Goal: Task Accomplishment & Management: Use online tool/utility

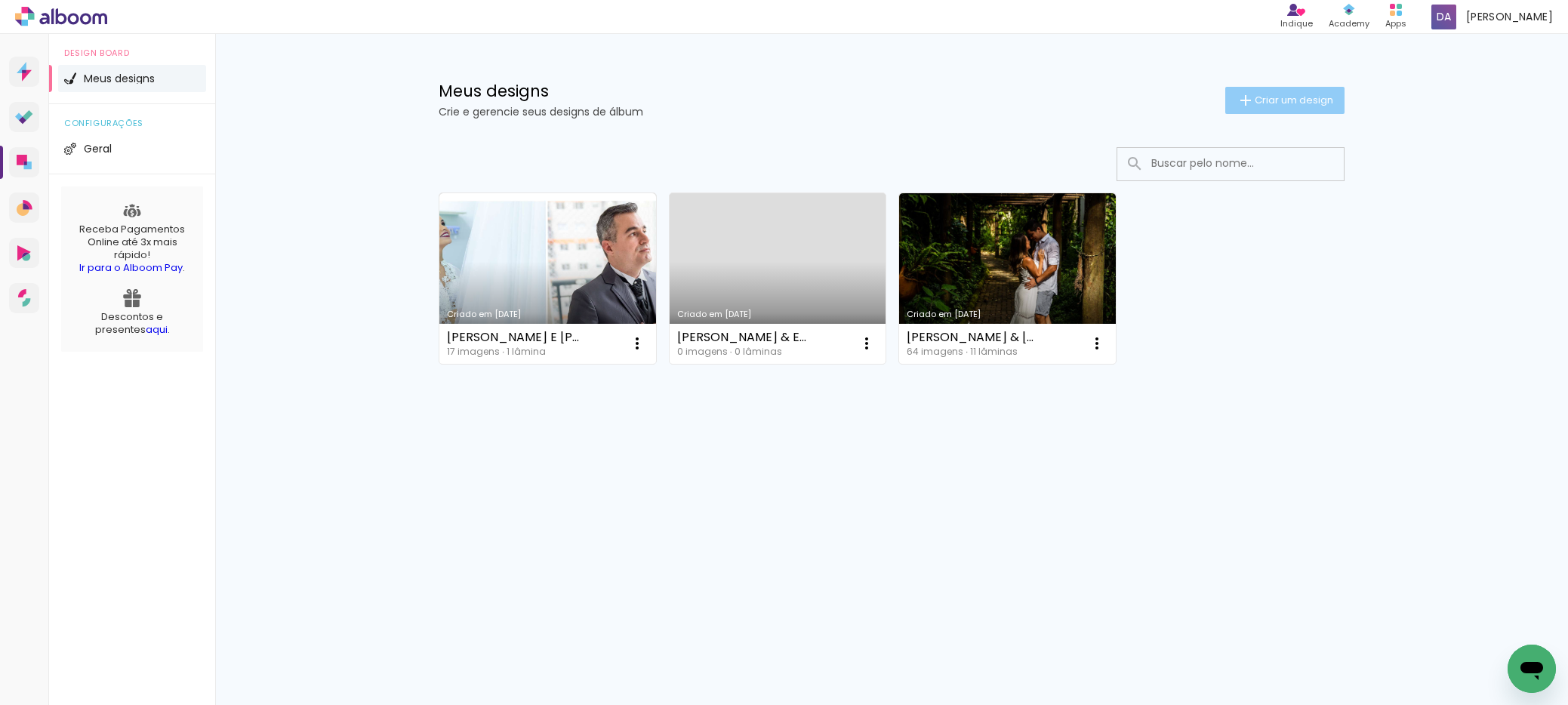
click at [1278, 108] on paper-button "Criar um design" at bounding box center [1285, 100] width 119 height 27
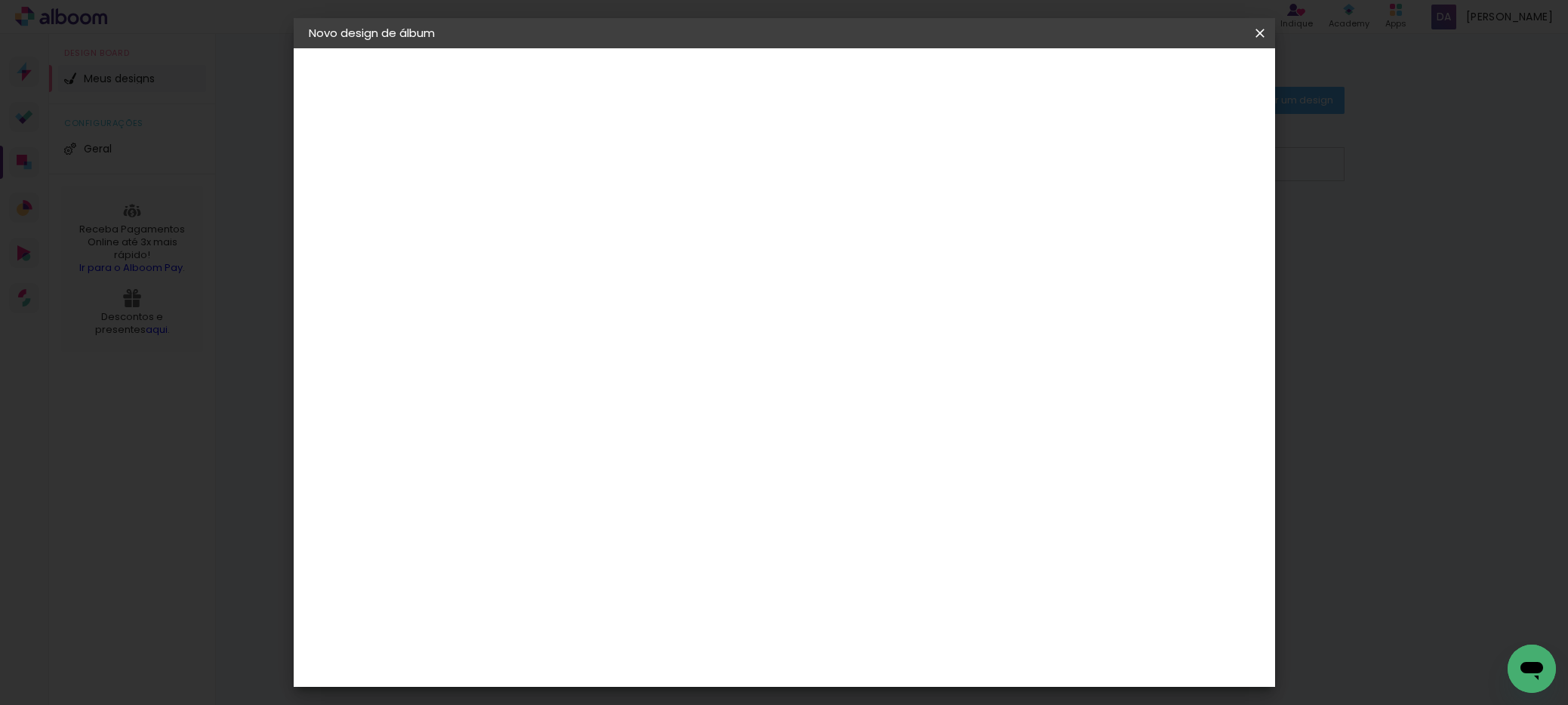
click at [555, 210] on input at bounding box center [555, 202] width 0 height 24
type input "[PERSON_NAME] 13 ANOS"
click at [0, 0] on slot "Avançar" at bounding box center [0, 0] width 0 height 0
click at [0, 0] on slot "Tamanho Livre" at bounding box center [0, 0] width 0 height 0
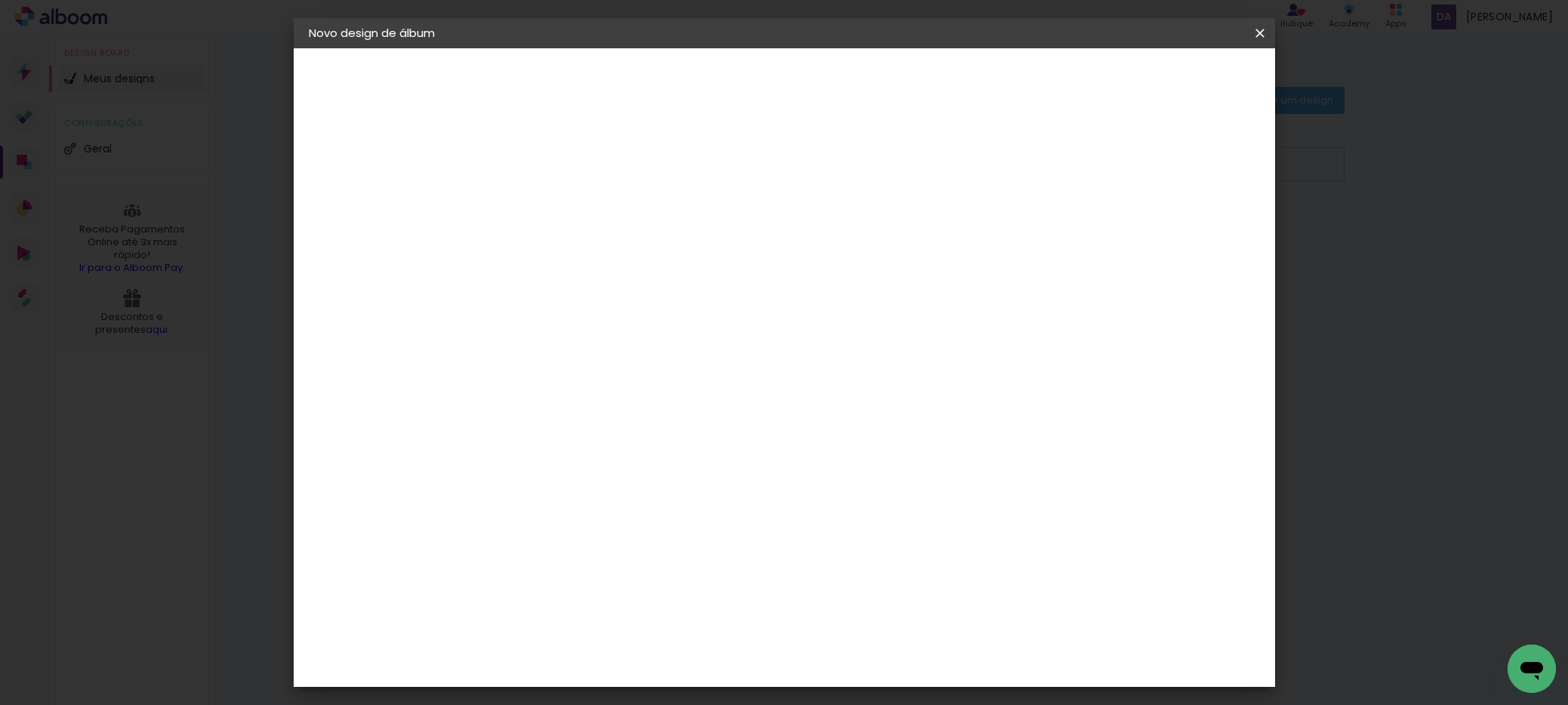
click at [582, 550] on div "Go image" at bounding box center [563, 561] width 37 height 24
click at [0, 0] on slot "Avançar" at bounding box center [0, 0] width 0 height 0
click at [614, 252] on input "text" at bounding box center [584, 263] width 59 height 24
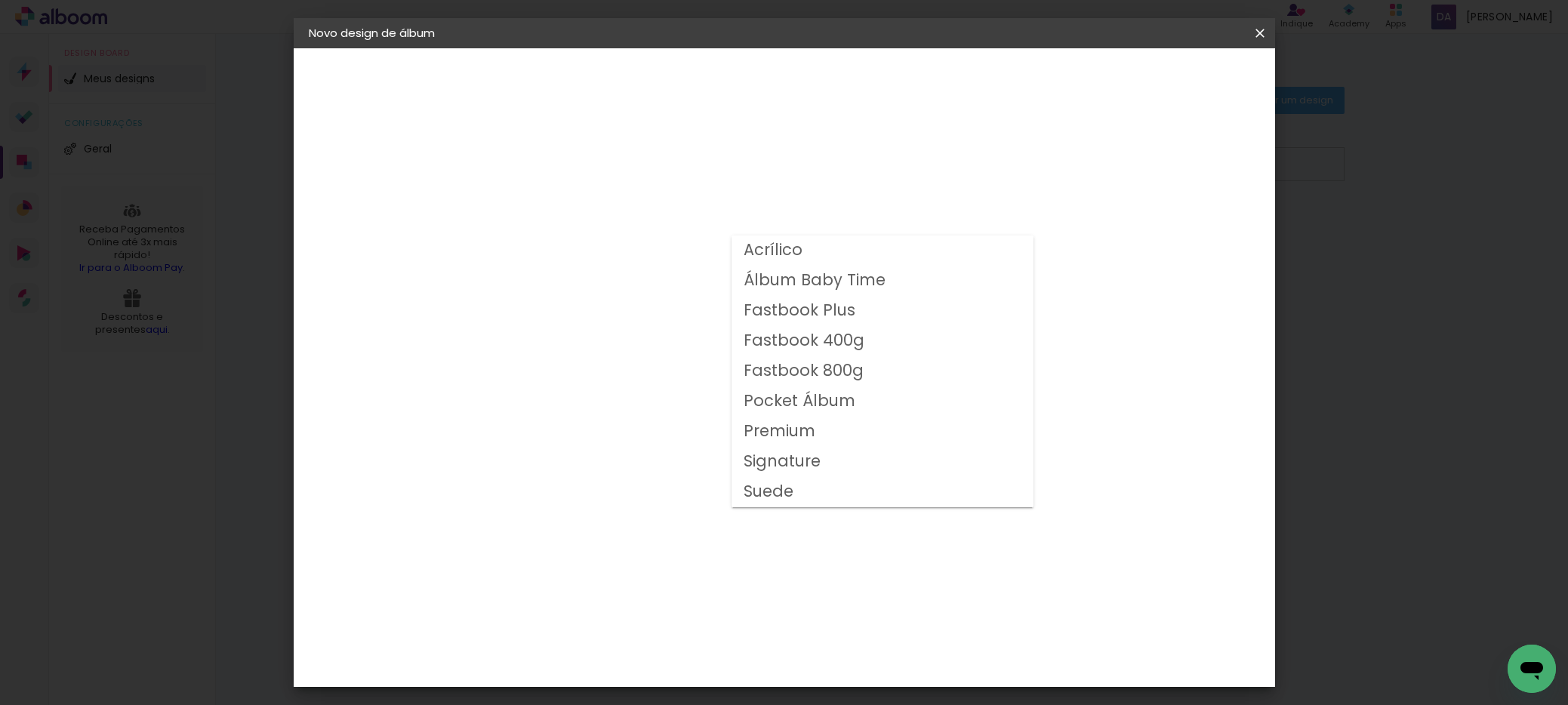
click at [0, 0] on slot "Fastbook Plus" at bounding box center [0, 0] width 0 height 0
type input "Fastbook Plus"
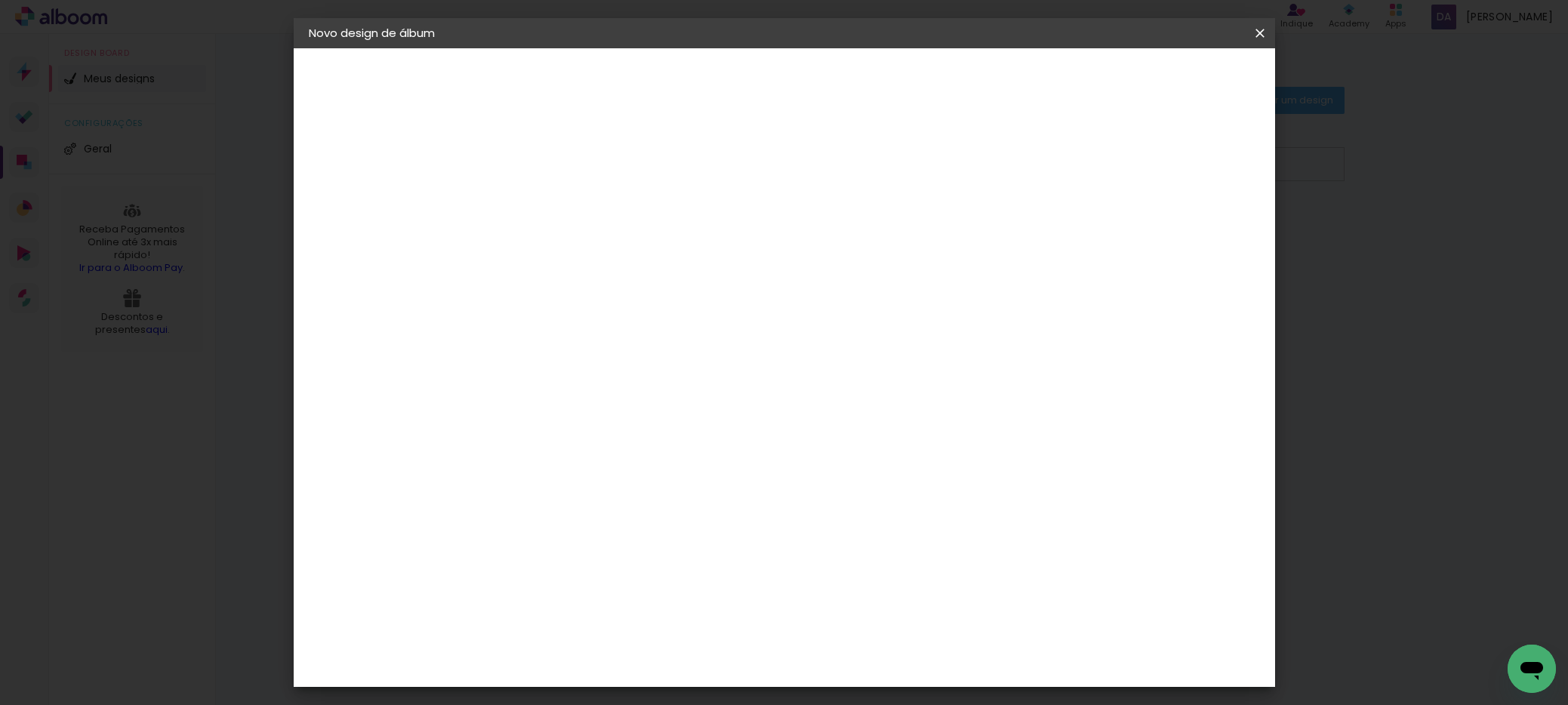
scroll to position [91, 0]
click at [658, 614] on span "30 × 30" at bounding box center [622, 639] width 71 height 49
click at [0, 0] on slot "Avançar" at bounding box center [0, 0] width 0 height 0
click at [1177, 75] on span "Iniciar design" at bounding box center [1142, 80] width 69 height 11
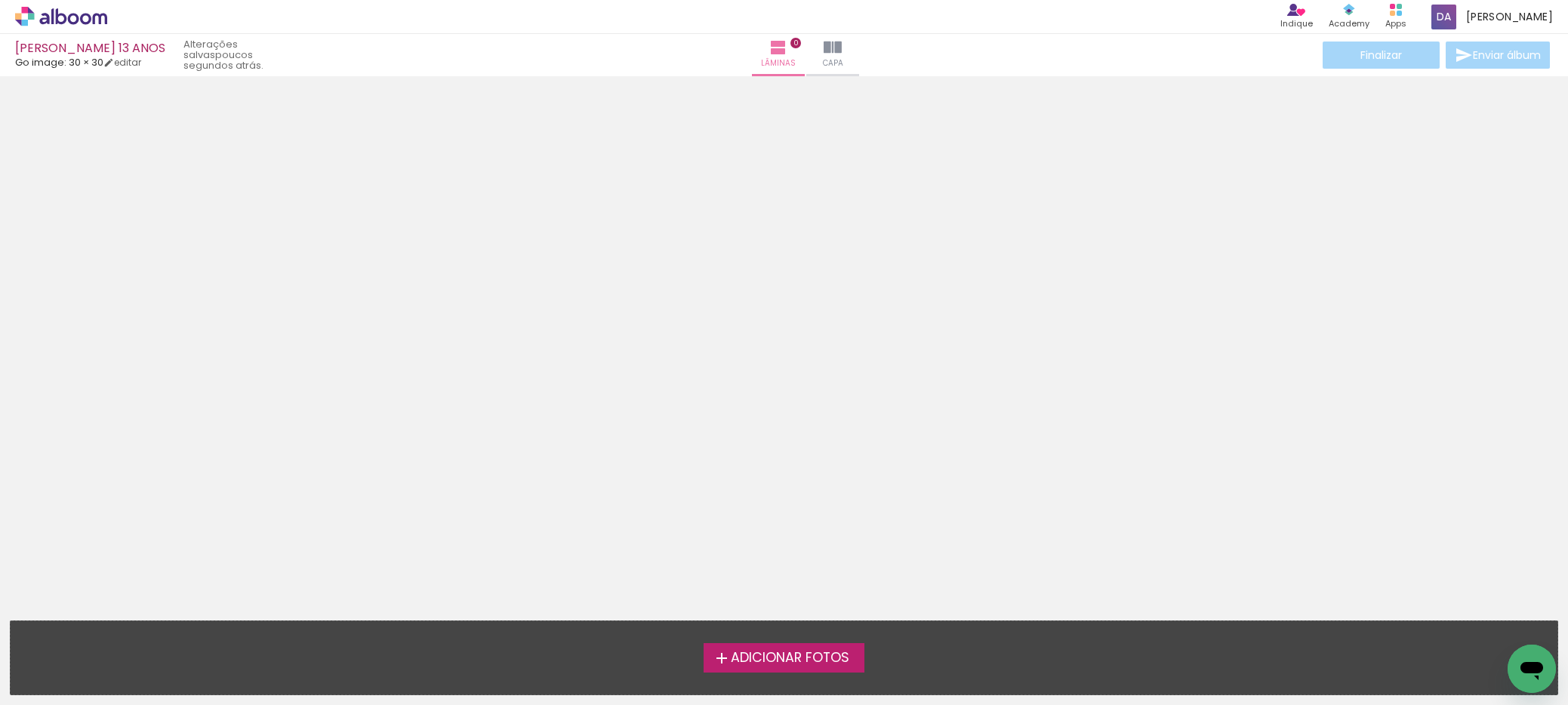
click at [772, 665] on span "Adicionar Fotos" at bounding box center [790, 658] width 118 height 13
click at [0, 0] on input "file" at bounding box center [0, 0] width 0 height 0
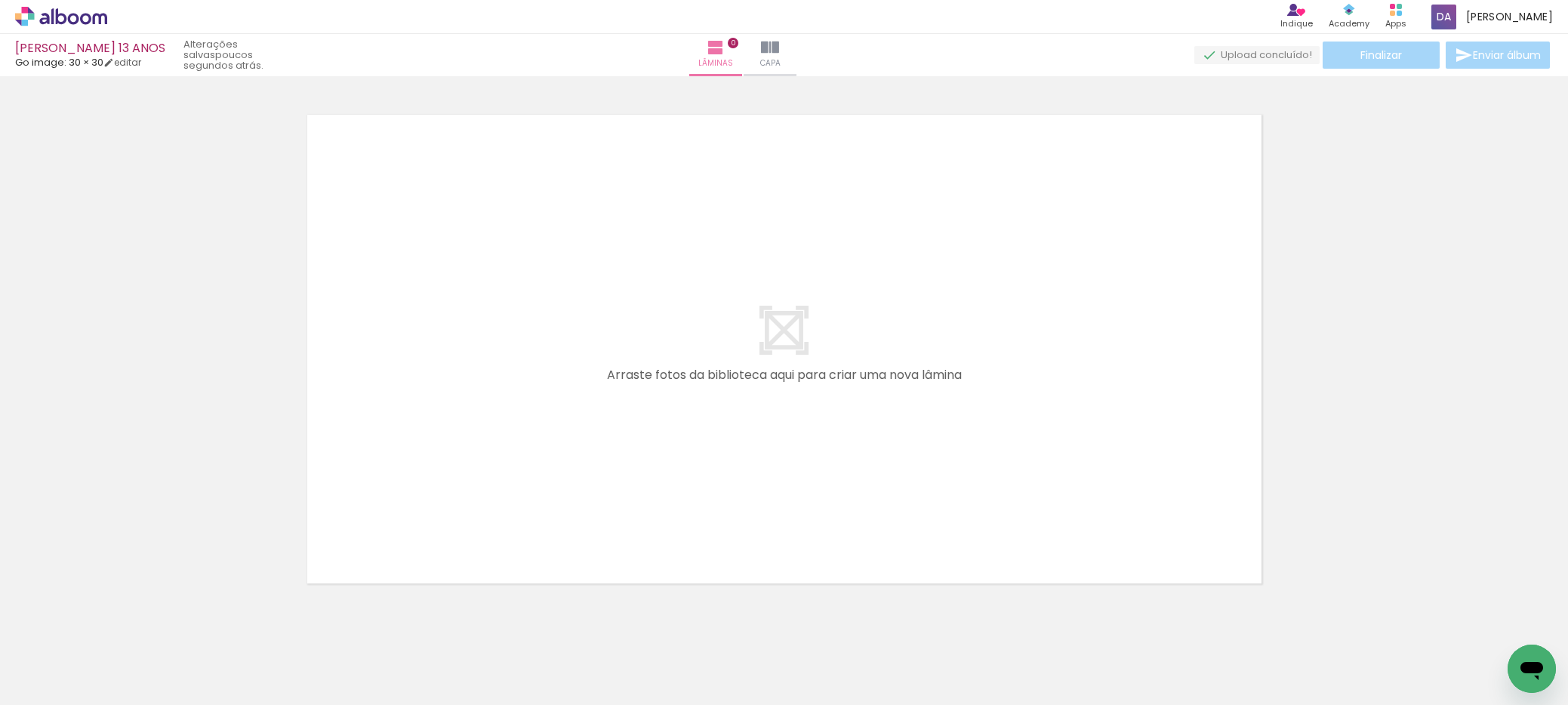
scroll to position [19, 0]
click at [154, 657] on div at bounding box center [151, 655] width 75 height 38
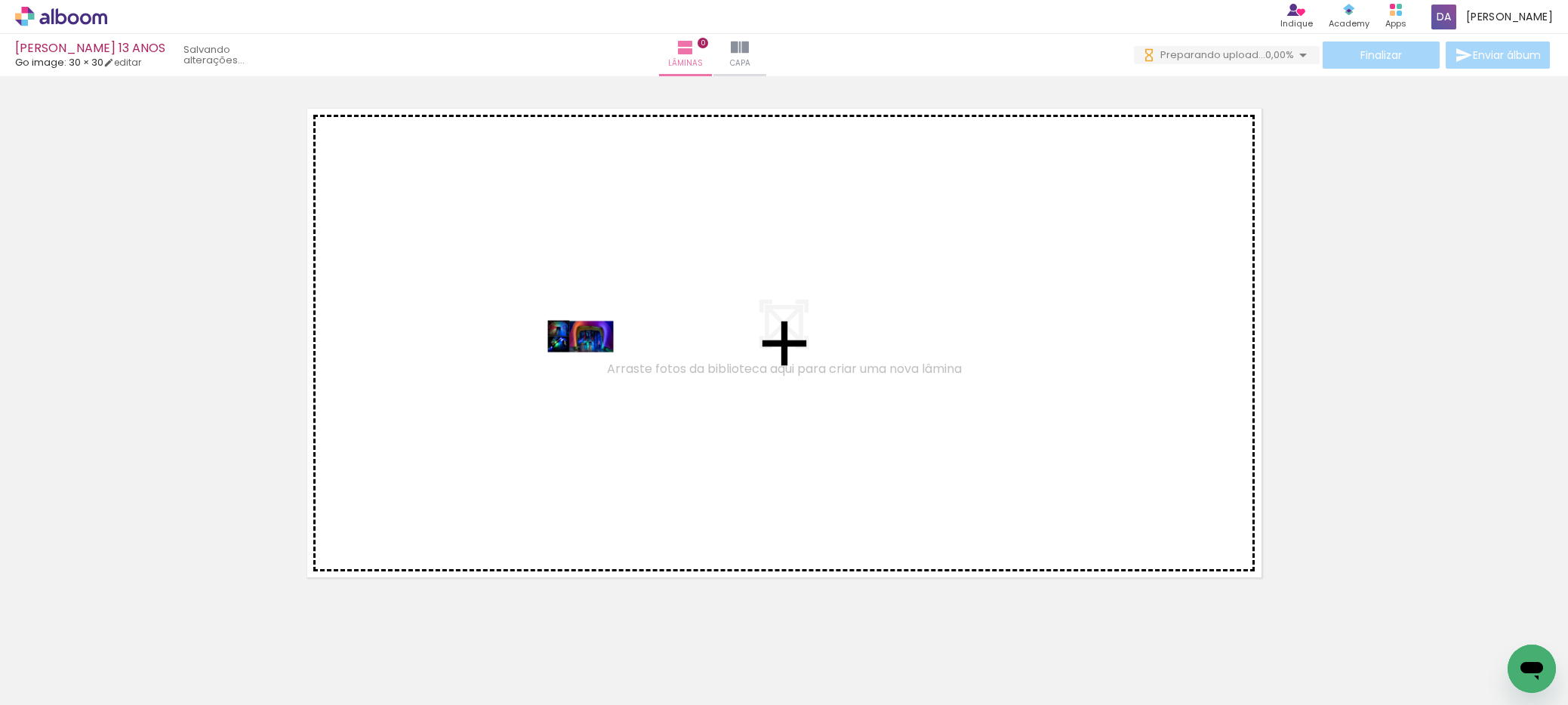
drag, startPoint x: 154, startPoint y: 657, endPoint x: 593, endPoint y: 364, distance: 527.8
click at [593, 364] on quentale-workspace at bounding box center [784, 352] width 1568 height 705
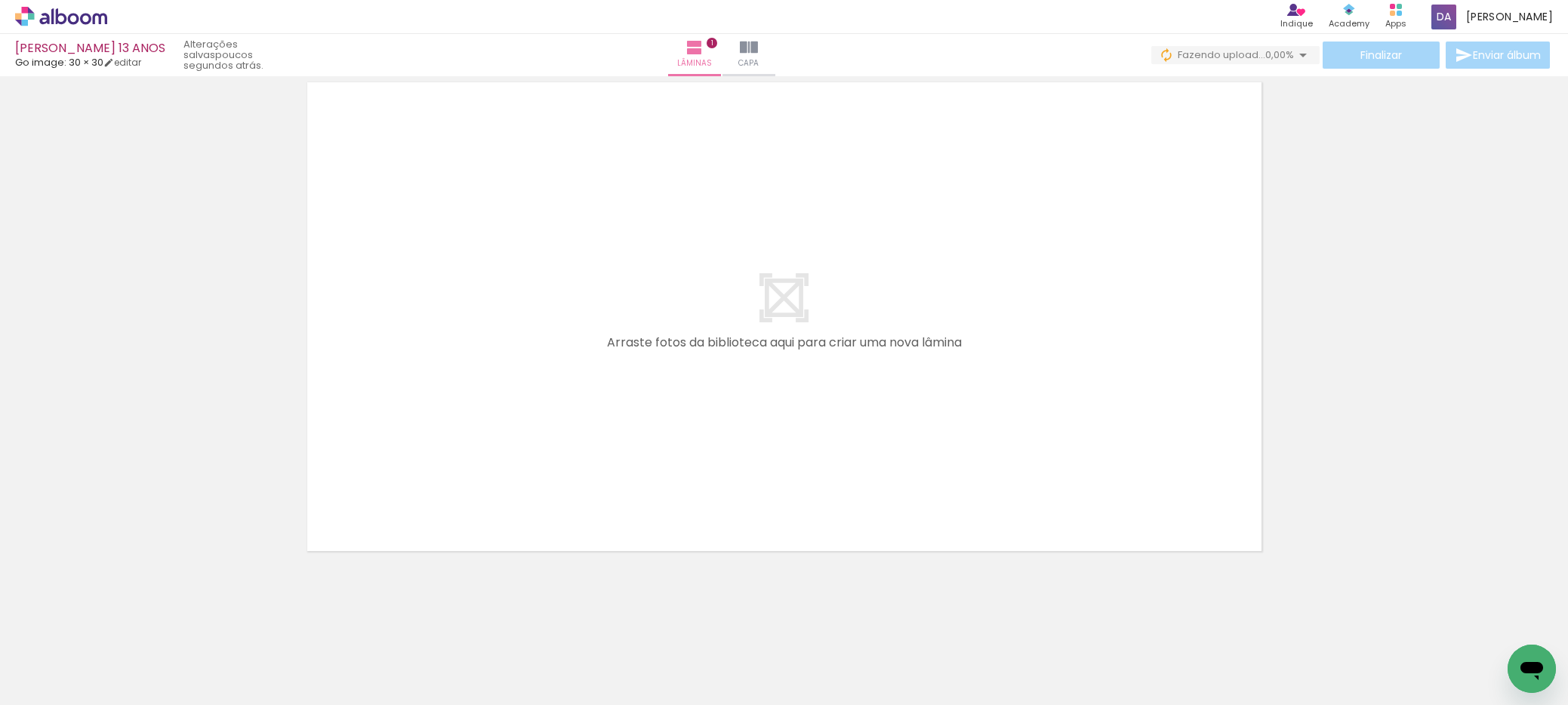
scroll to position [571, 0]
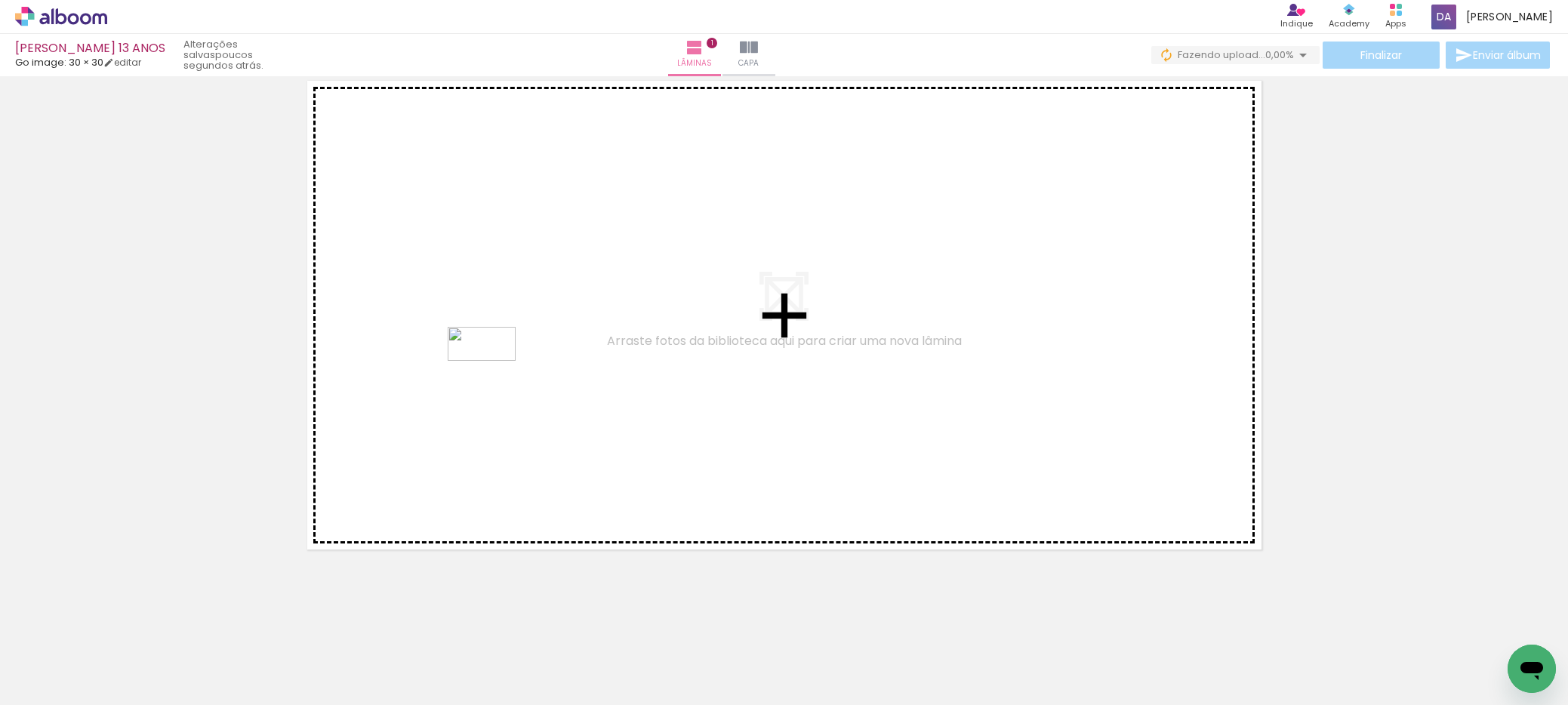
drag, startPoint x: 231, startPoint y: 665, endPoint x: 493, endPoint y: 372, distance: 393.1
click at [493, 372] on quentale-workspace at bounding box center [784, 352] width 1568 height 705
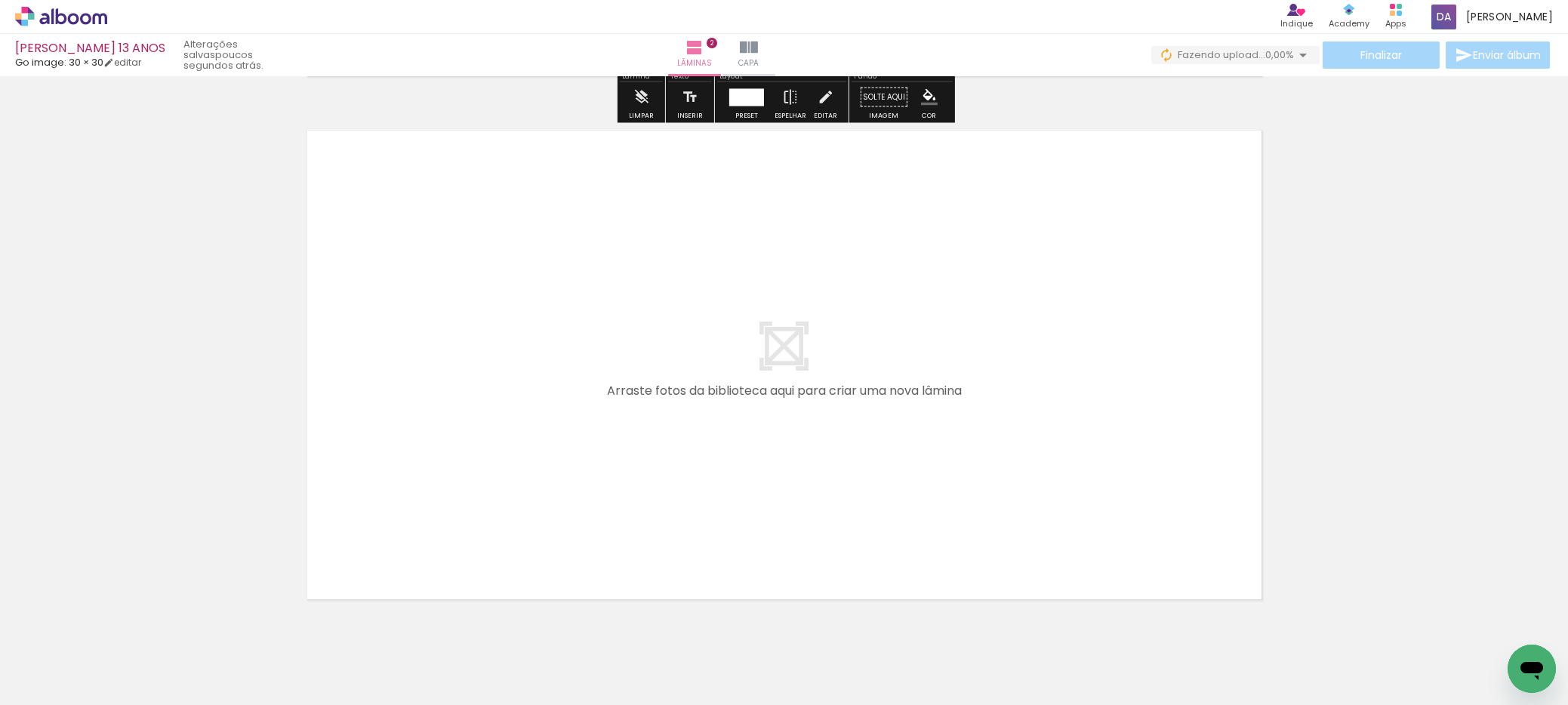
scroll to position [1080, 0]
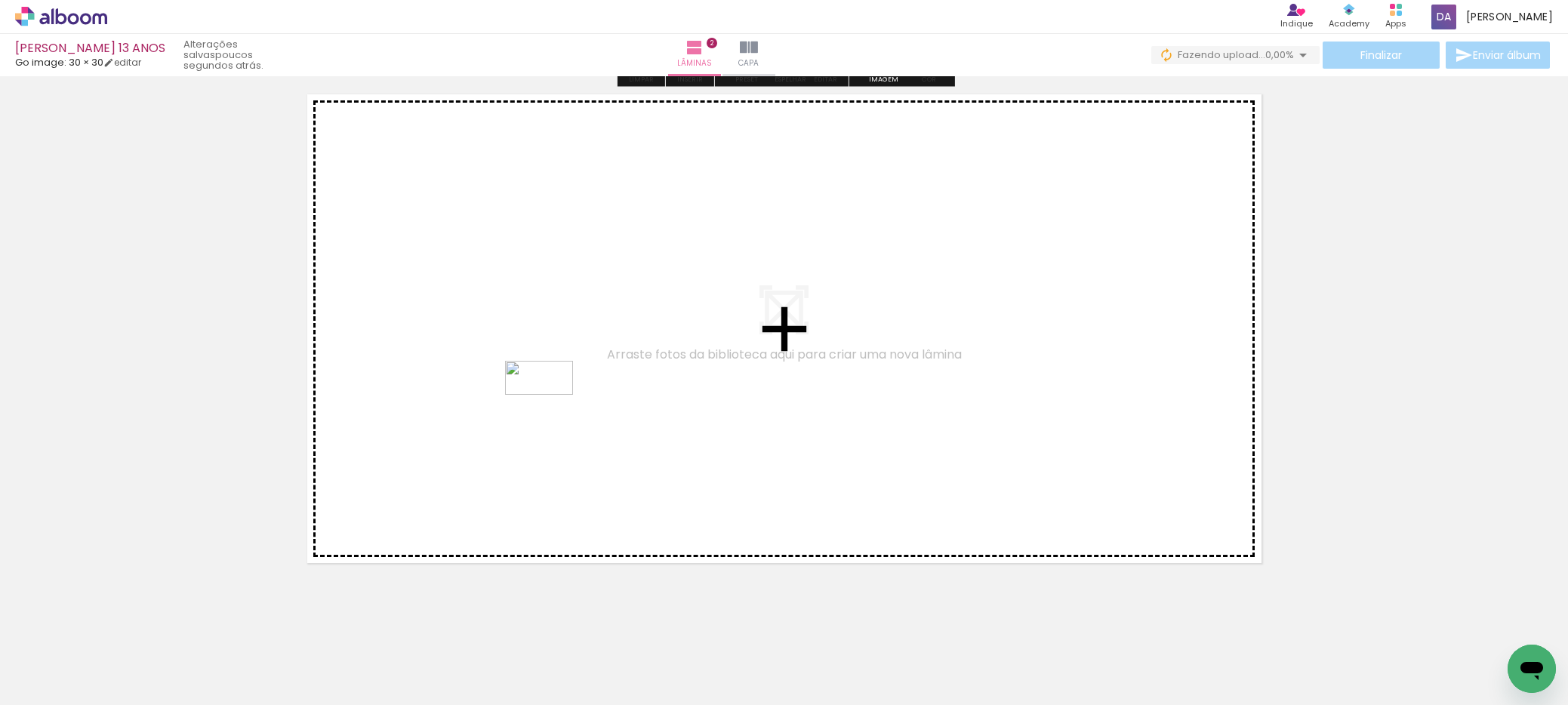
drag, startPoint x: 323, startPoint y: 668, endPoint x: 550, endPoint y: 406, distance: 346.7
click at [550, 406] on quentale-workspace at bounding box center [784, 352] width 1568 height 705
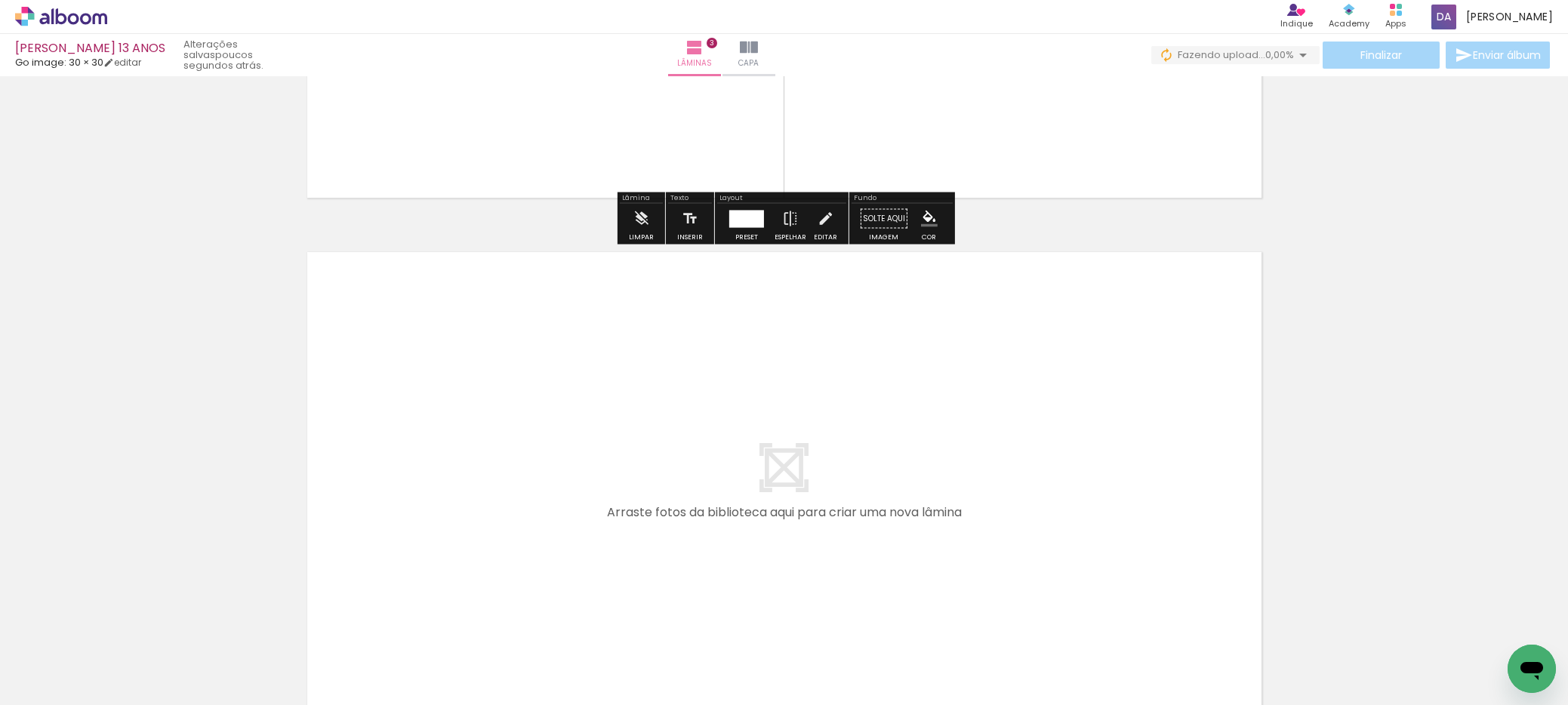
scroll to position [1521, 0]
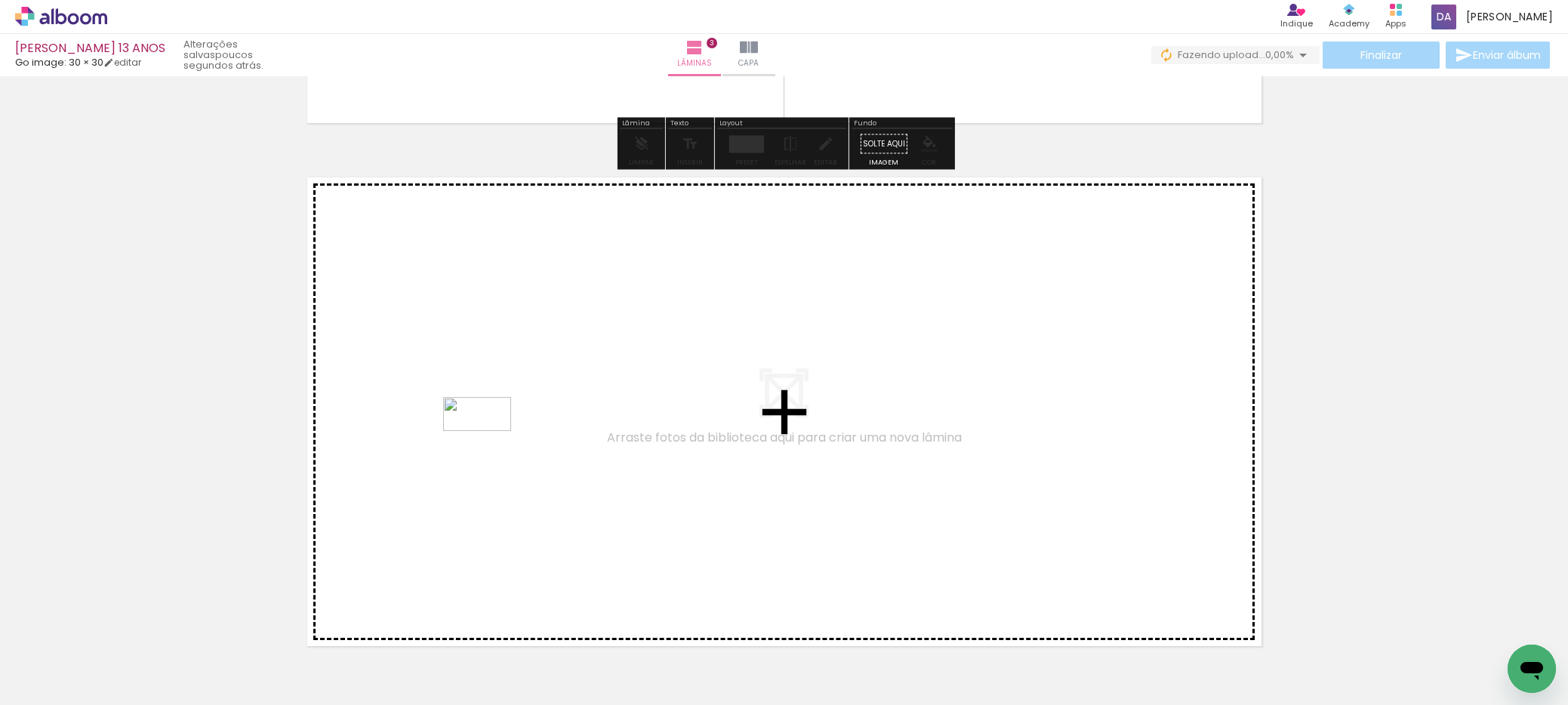
drag, startPoint x: 409, startPoint y: 671, endPoint x: 488, endPoint y: 443, distance: 241.3
click at [488, 443] on quentale-workspace at bounding box center [784, 352] width 1568 height 705
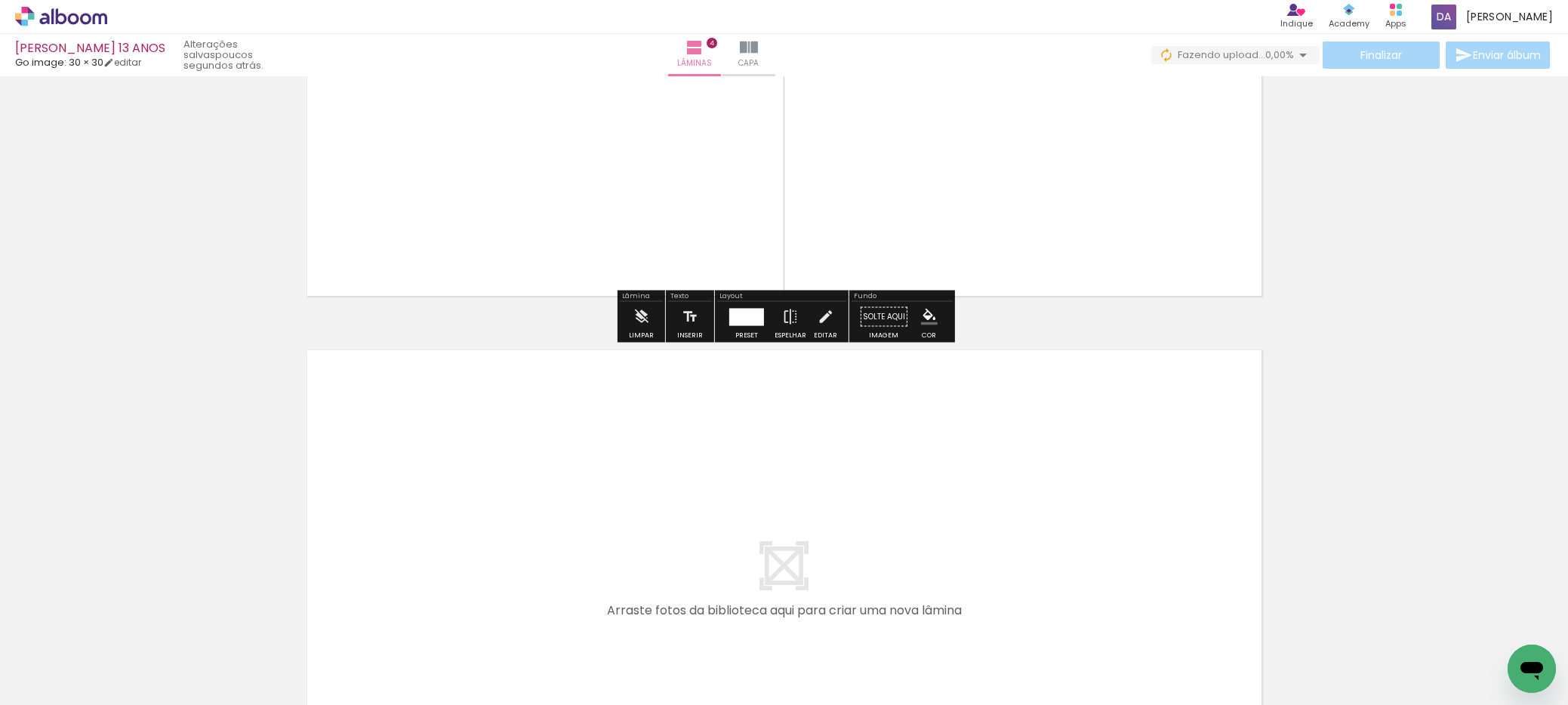
scroll to position [1899, 0]
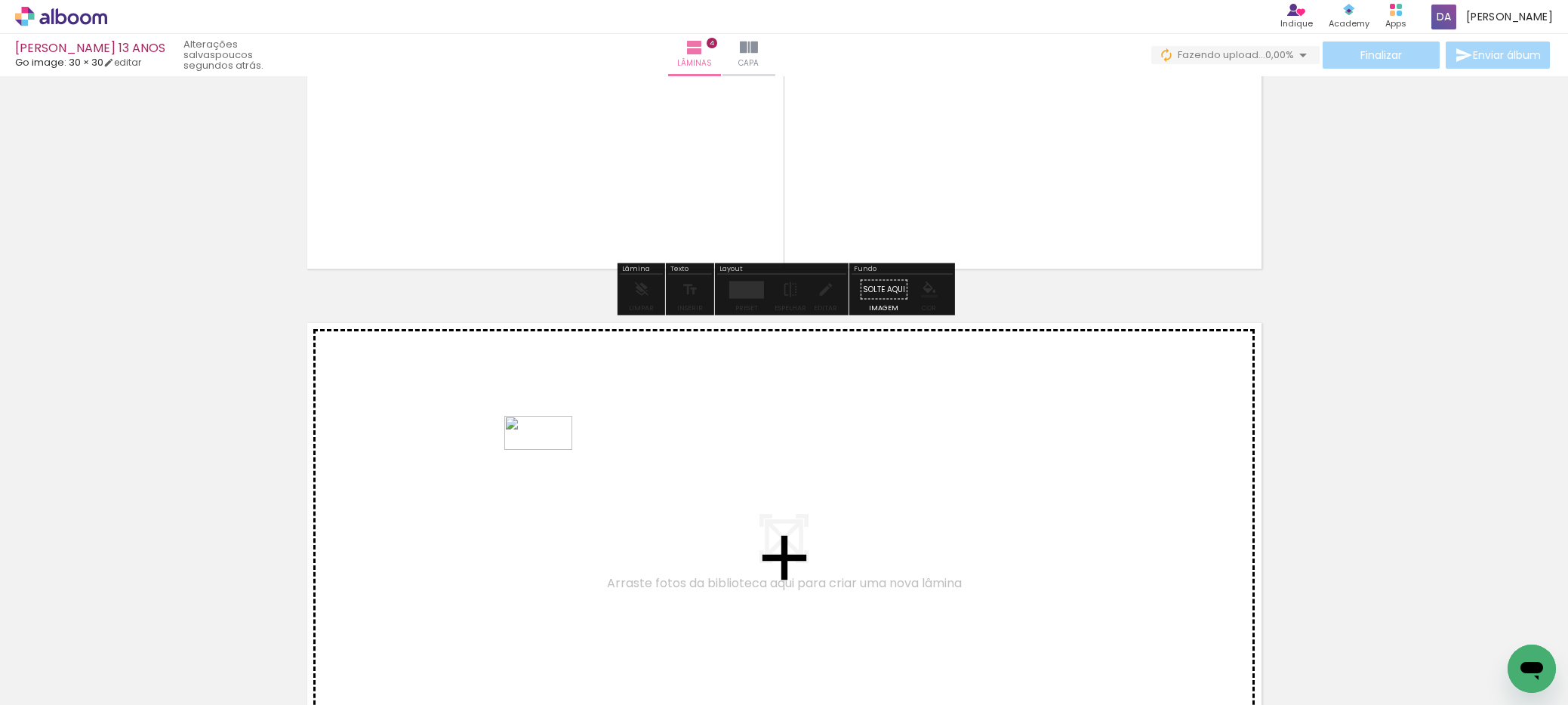
drag, startPoint x: 497, startPoint y: 674, endPoint x: 549, endPoint y: 461, distance: 219.3
click at [549, 461] on quentale-workspace at bounding box center [784, 352] width 1568 height 705
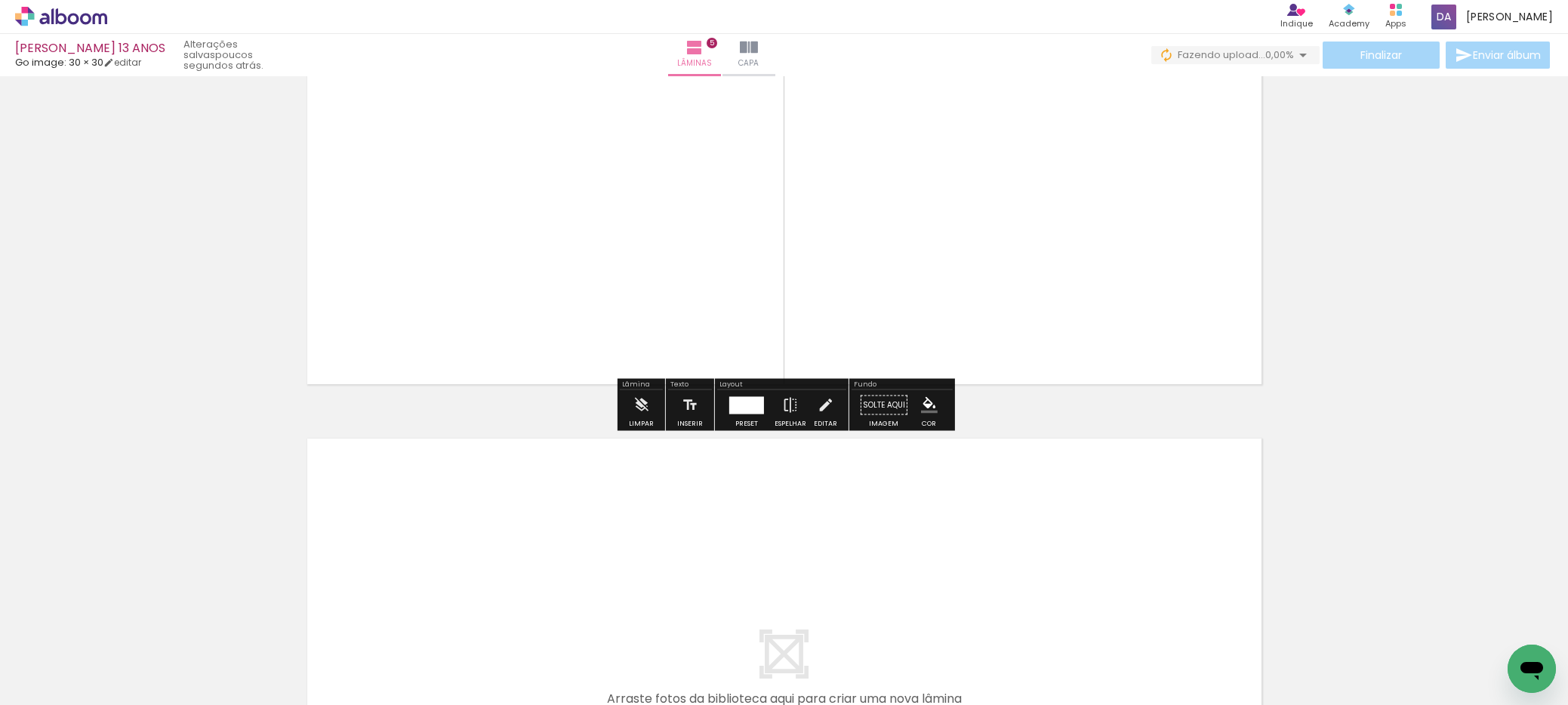
scroll to position [2312, 0]
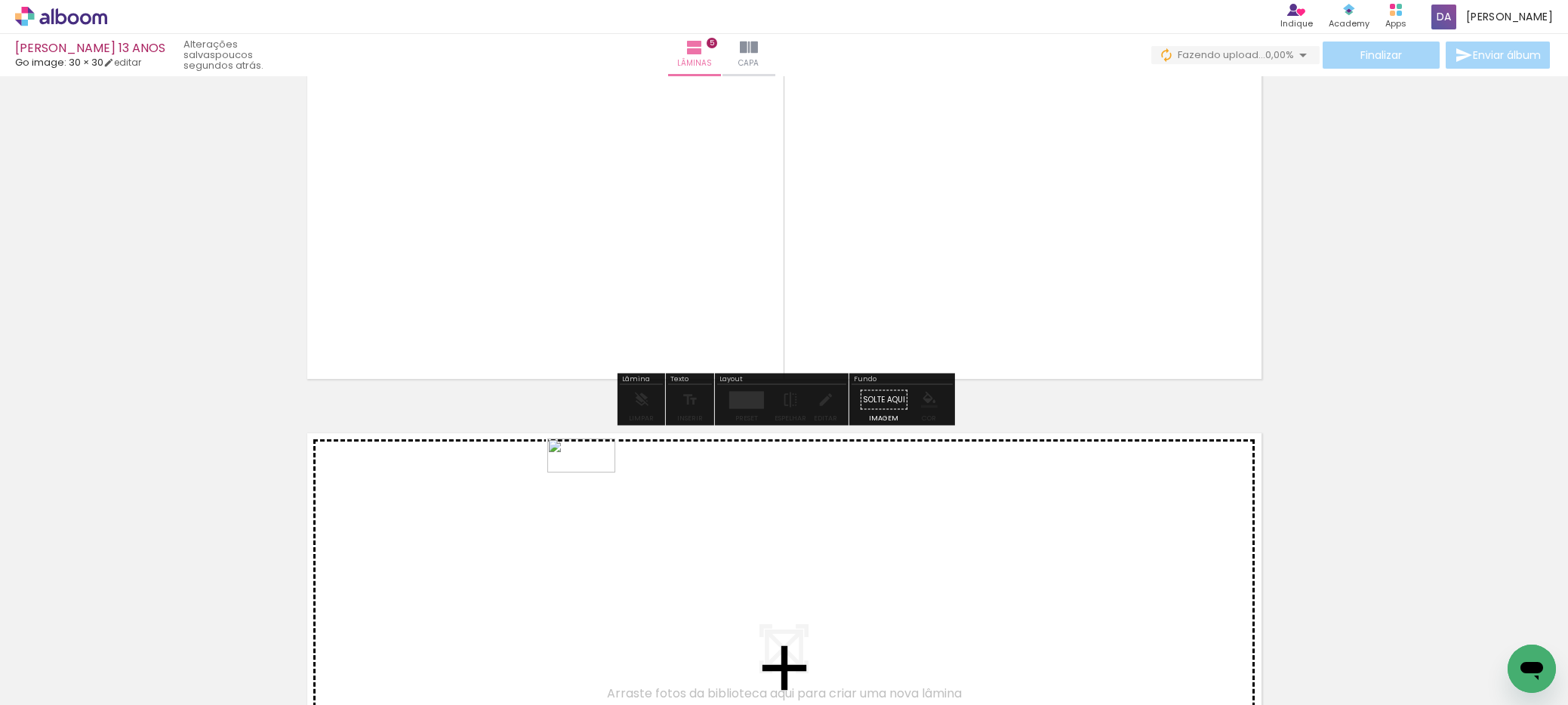
drag, startPoint x: 587, startPoint y: 654, endPoint x: 592, endPoint y: 484, distance: 170.1
click at [592, 484] on quentale-workspace at bounding box center [784, 352] width 1568 height 705
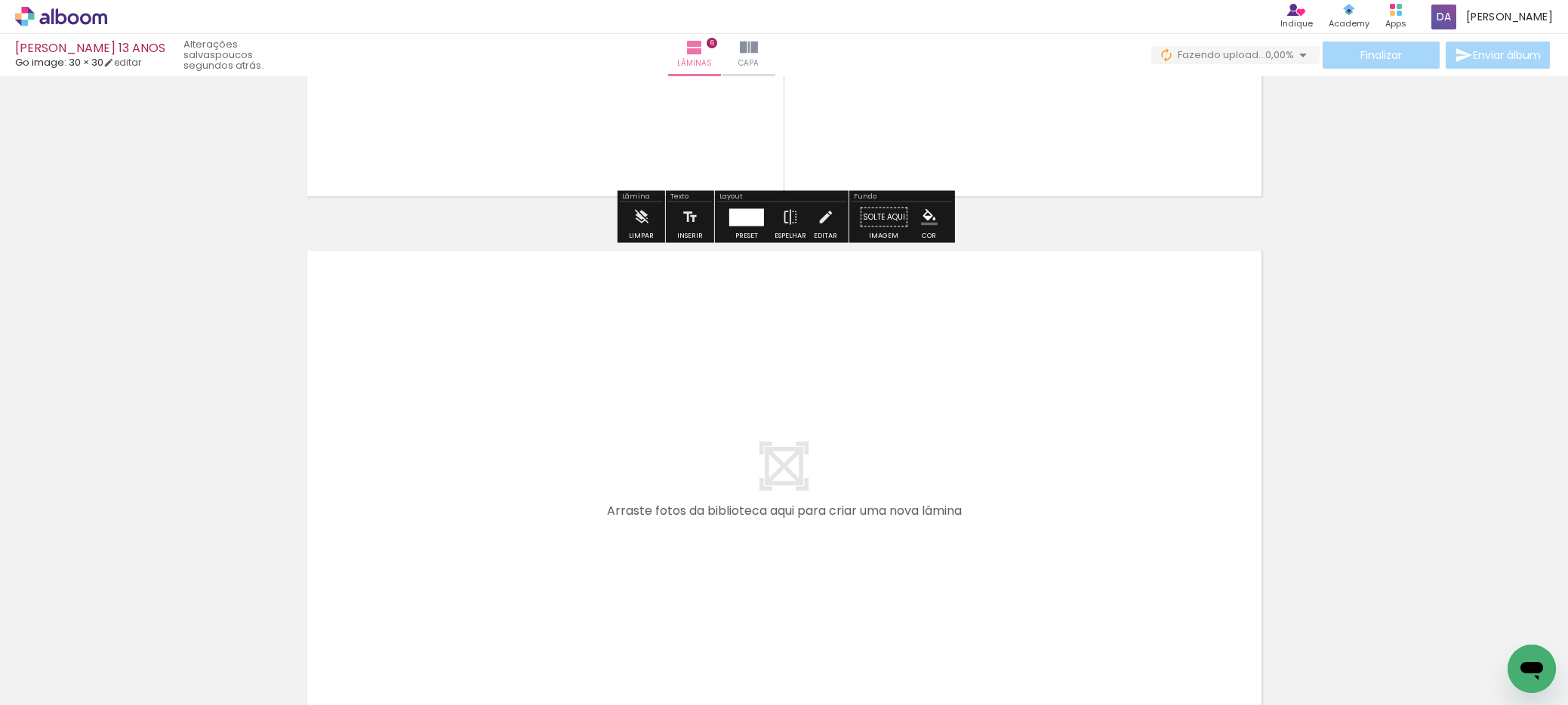
scroll to position [3051, 0]
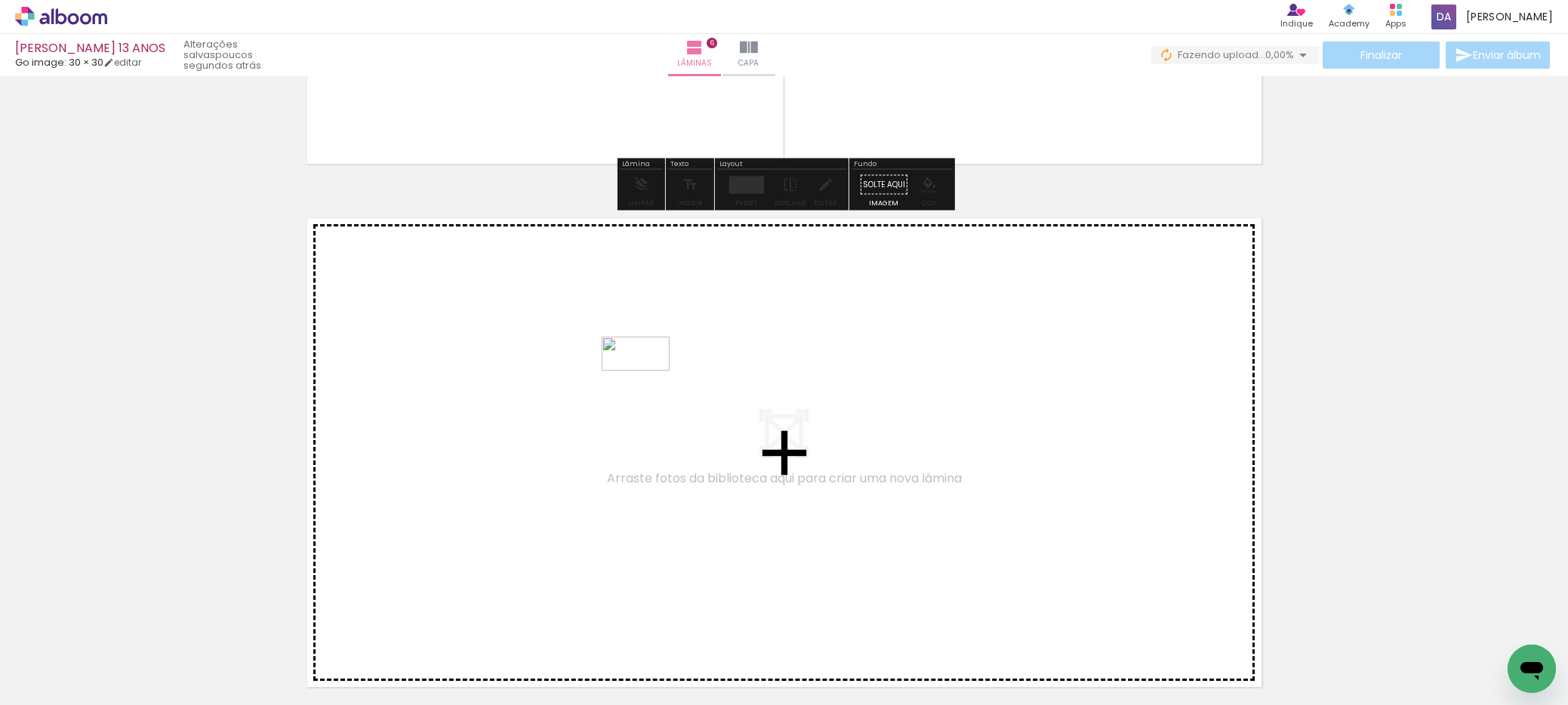
drag, startPoint x: 671, startPoint y: 661, endPoint x: 647, endPoint y: 383, distance: 279.0
click at [647, 383] on quentale-workspace at bounding box center [784, 352] width 1568 height 705
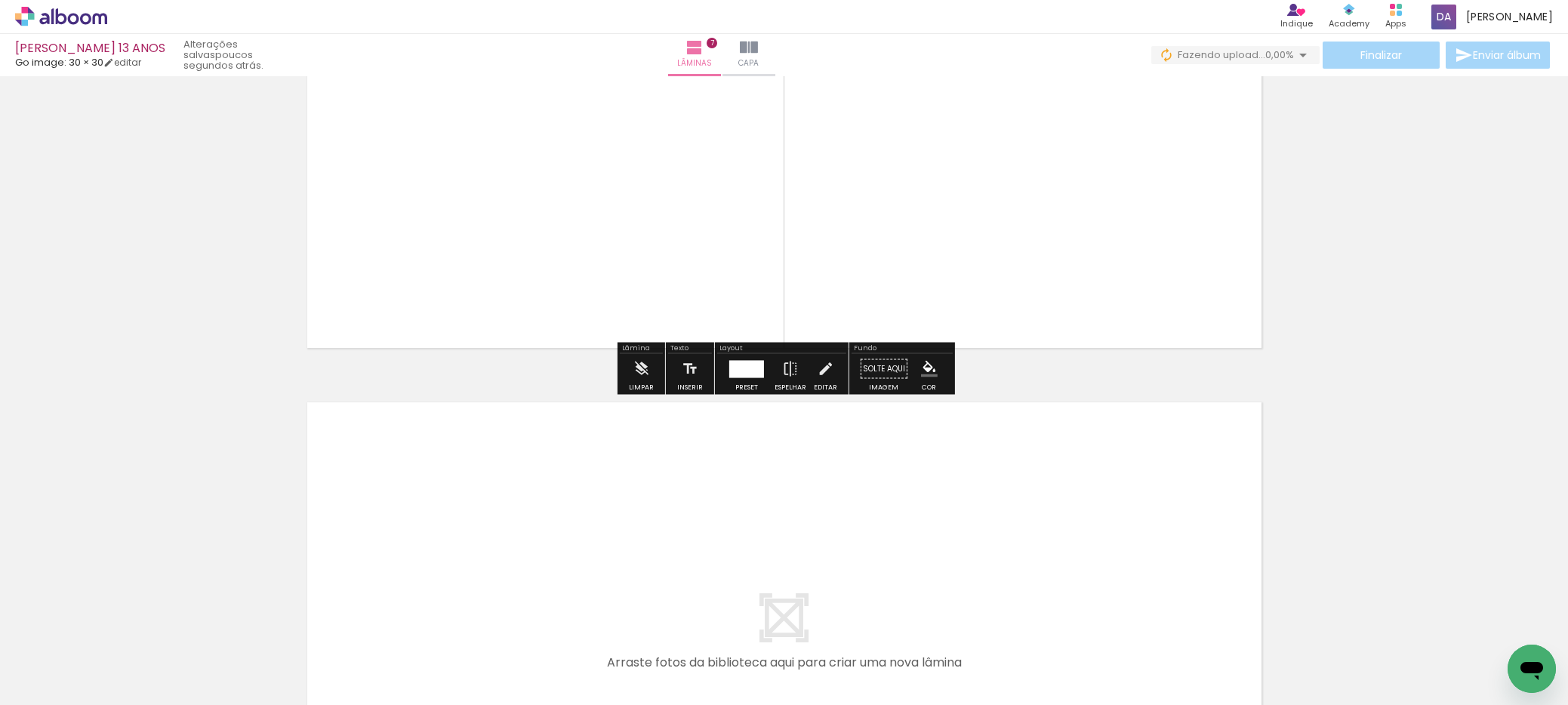
scroll to position [3431, 0]
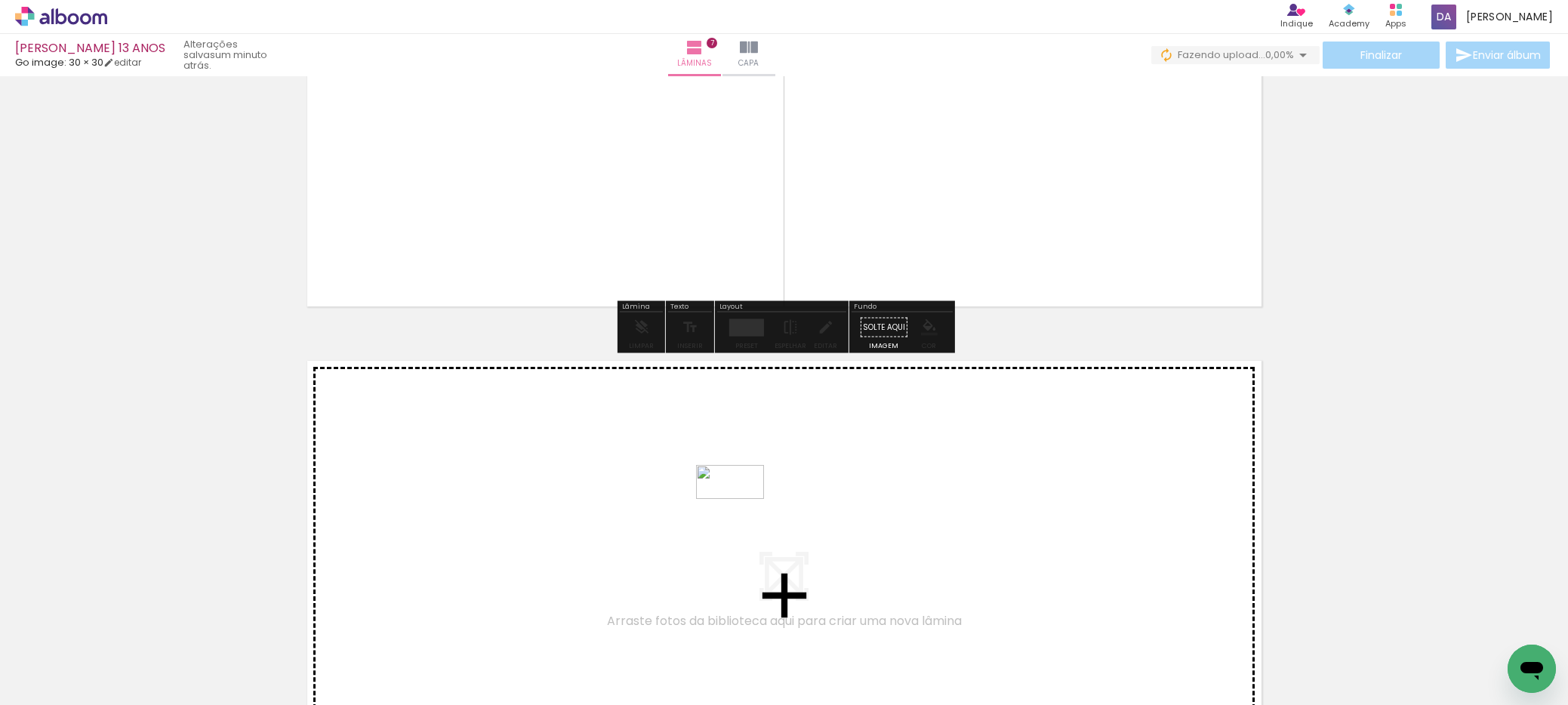
drag, startPoint x: 747, startPoint y: 663, endPoint x: 742, endPoint y: 511, distance: 152.1
click at [742, 511] on quentale-workspace at bounding box center [784, 352] width 1568 height 705
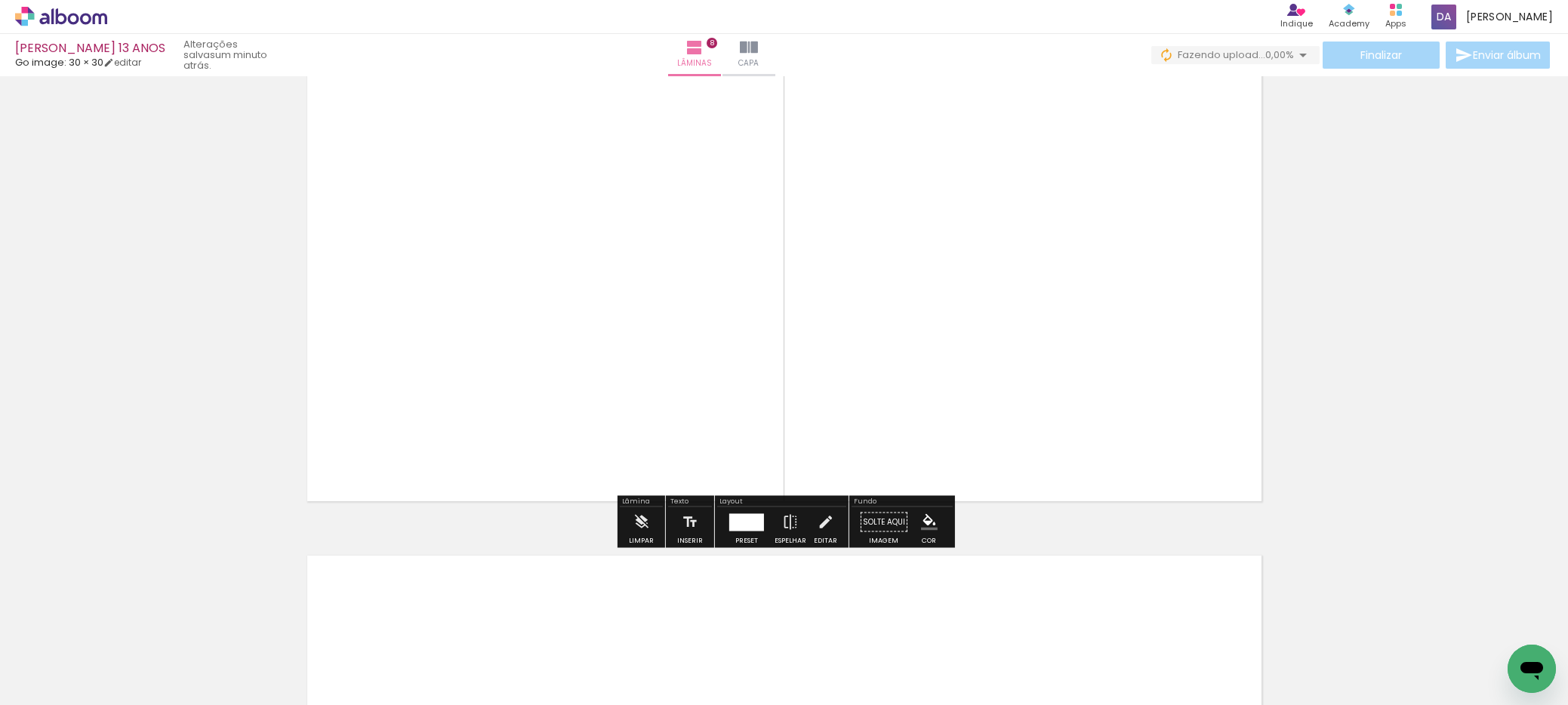
scroll to position [3766, 0]
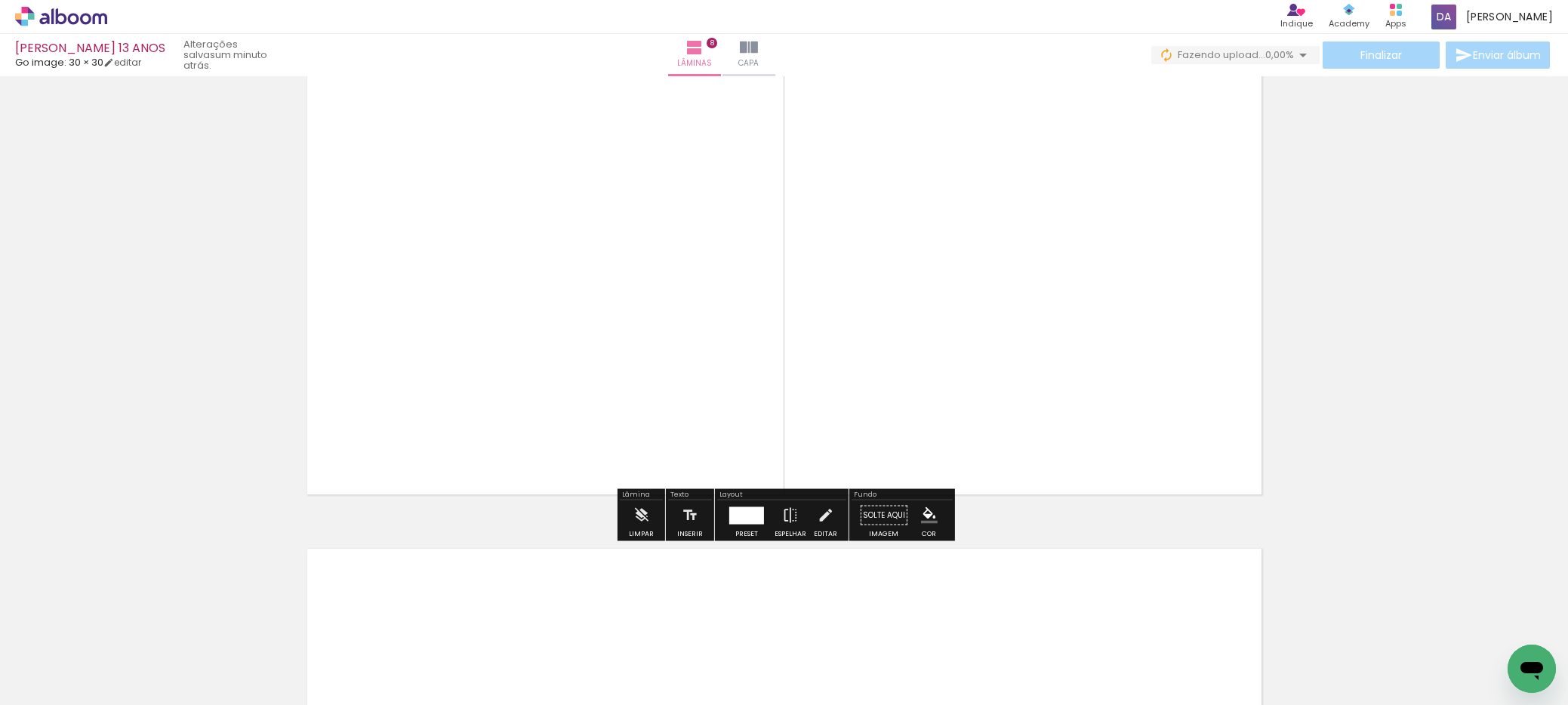
click at [900, 357] on quentale-photo at bounding box center [784, 261] width 970 height 486
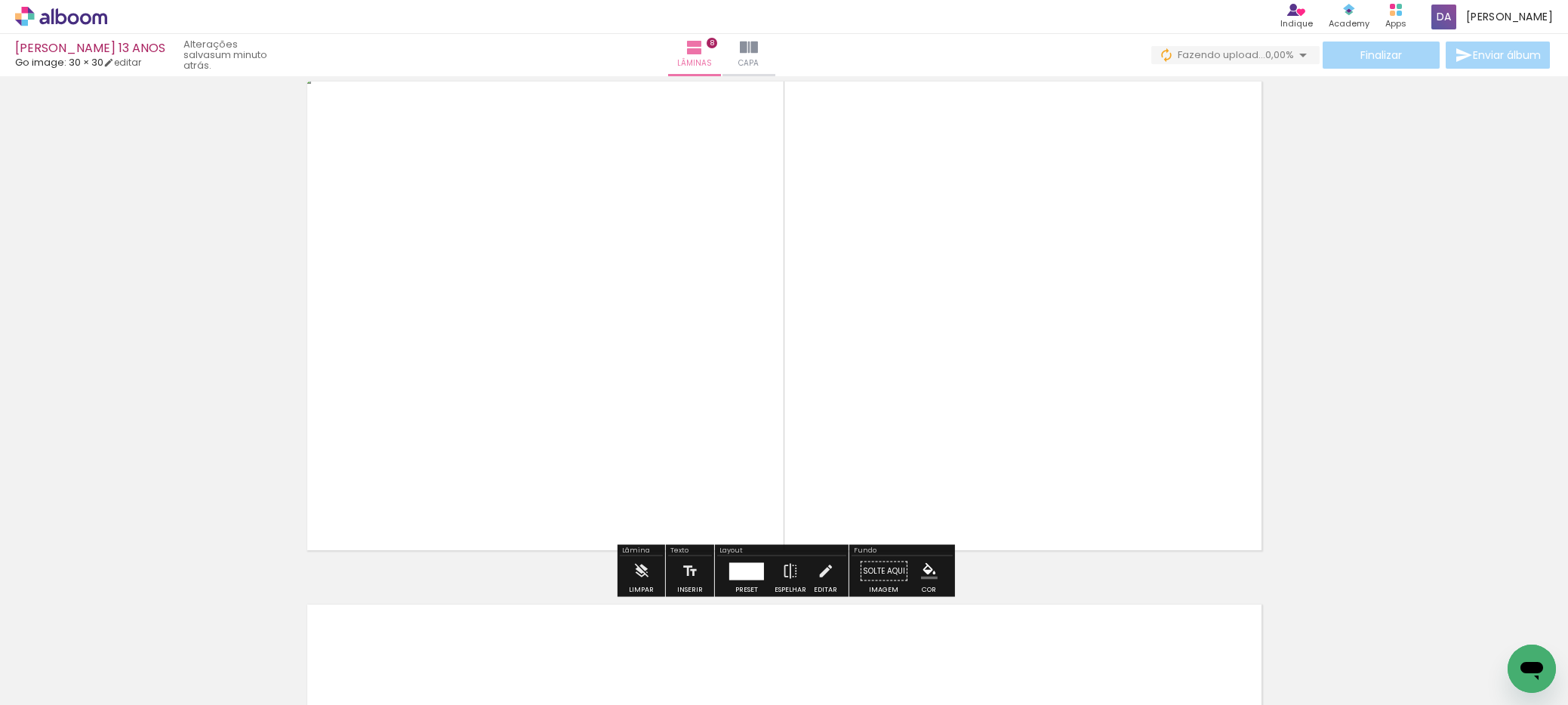
scroll to position [3614, 0]
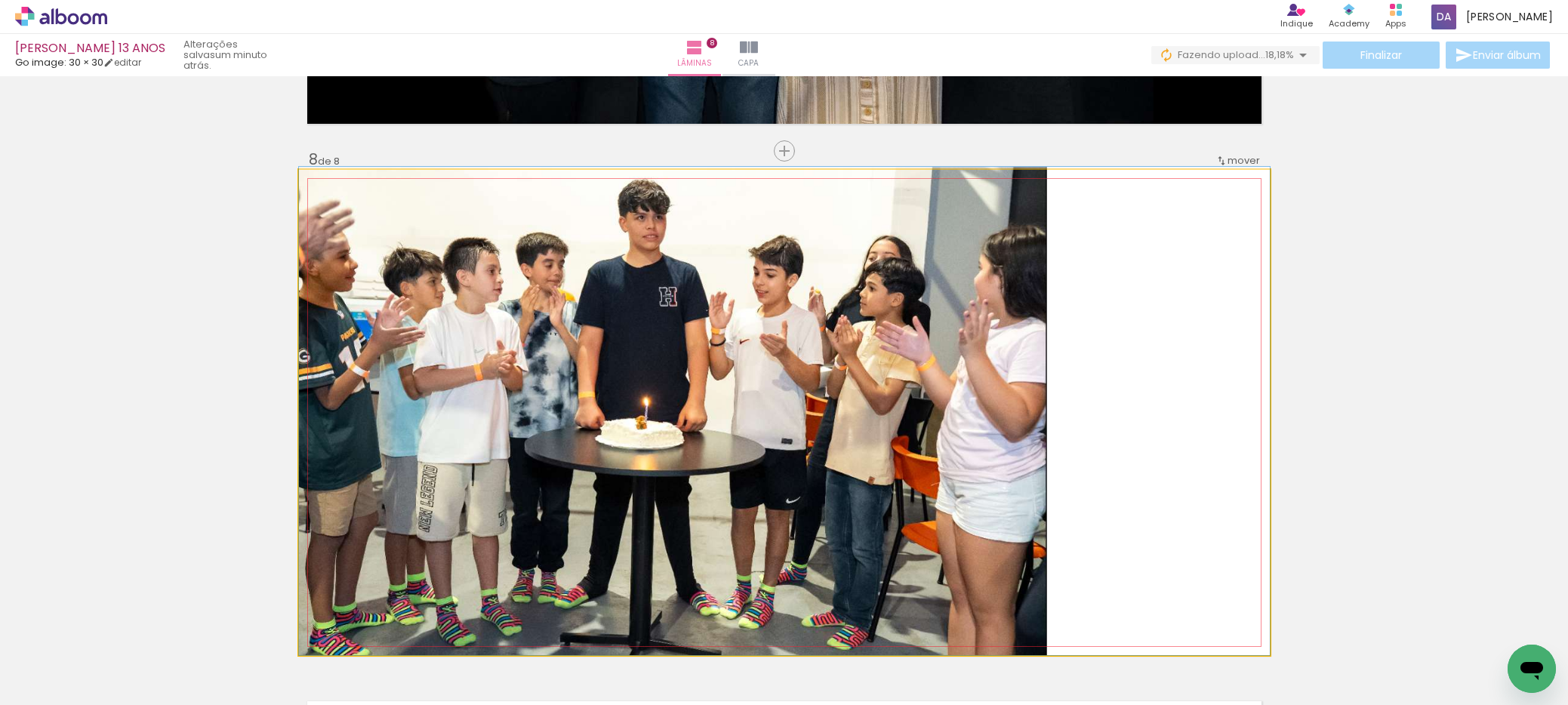
drag, startPoint x: 1047, startPoint y: 369, endPoint x: 1082, endPoint y: 365, distance: 35.2
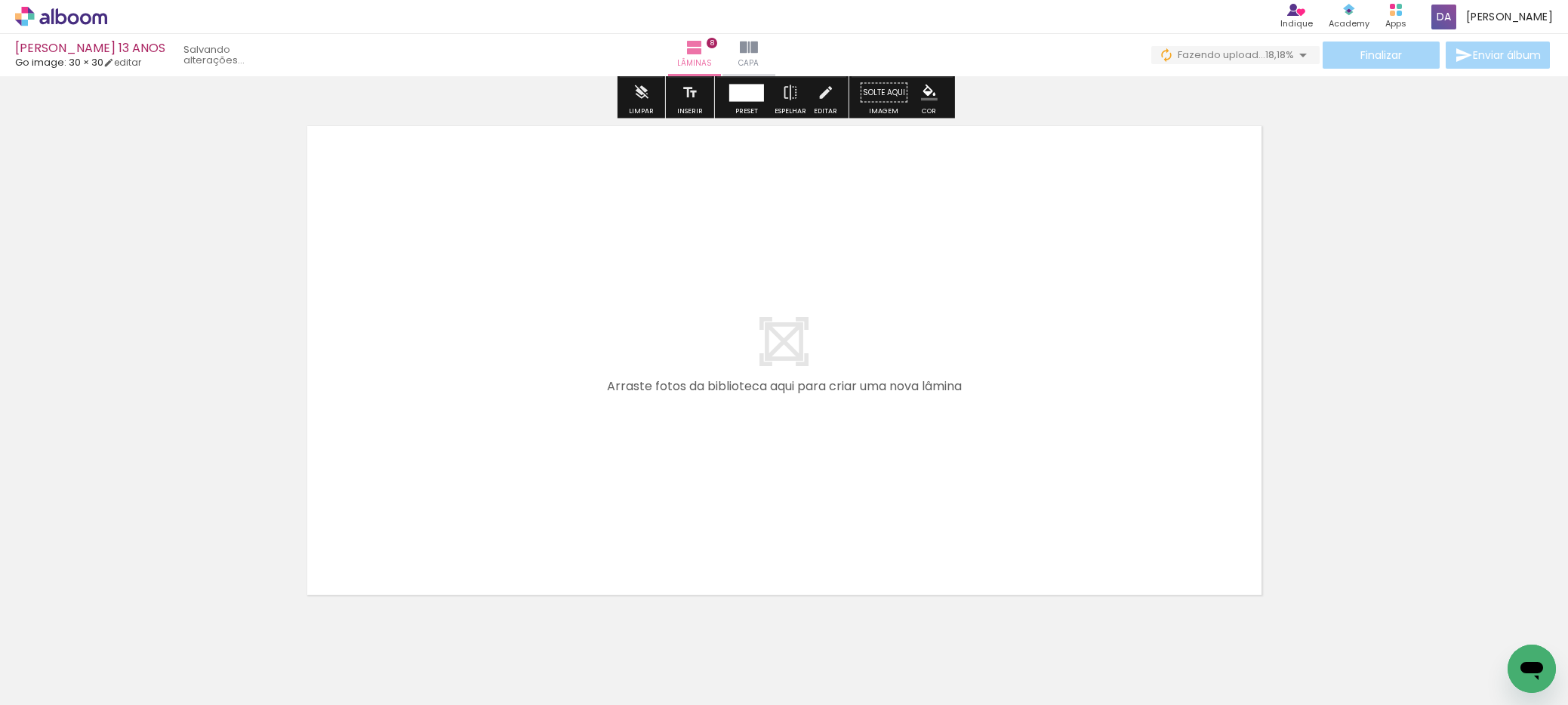
scroll to position [4235, 0]
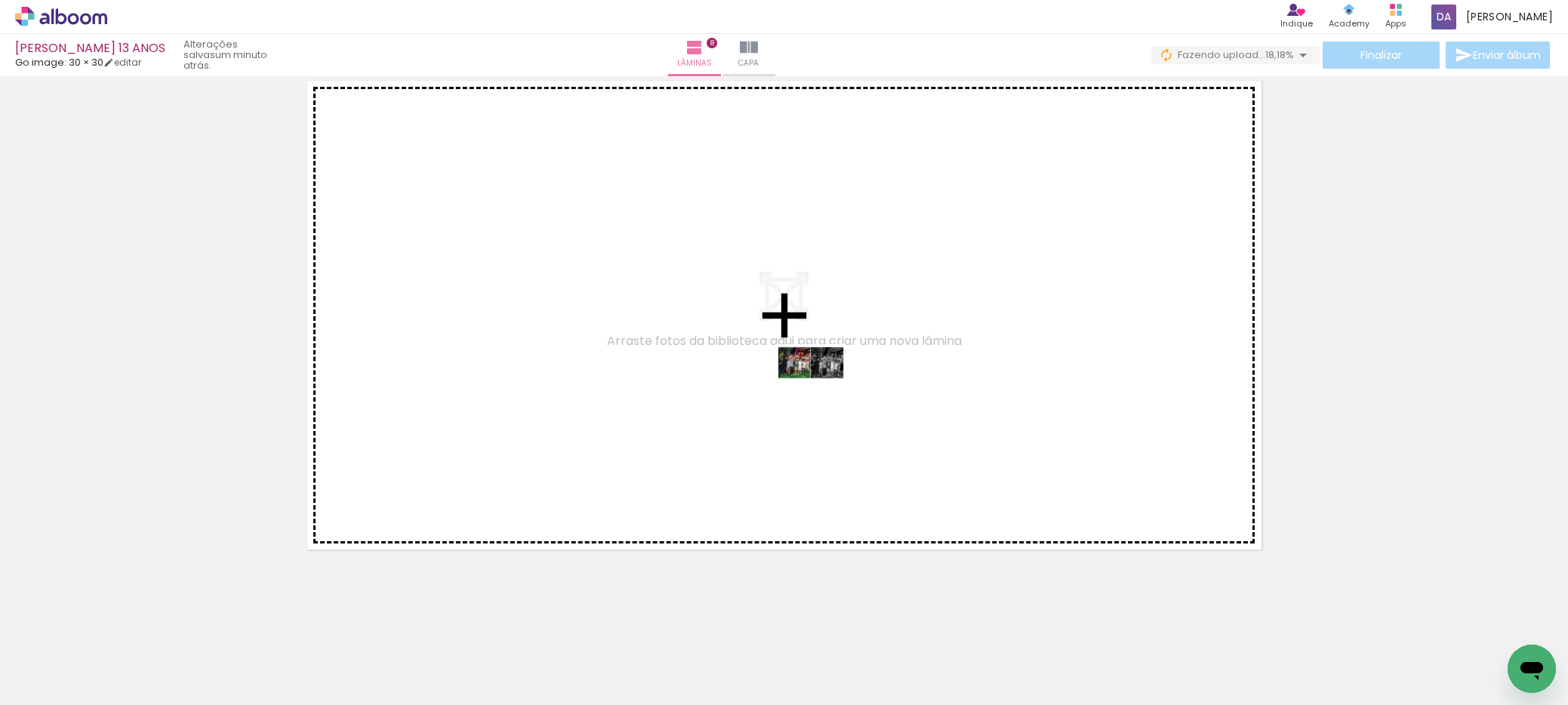
drag, startPoint x: 834, startPoint y: 669, endPoint x: 822, endPoint y: 391, distance: 278.3
click at [822, 391] on quentale-workspace at bounding box center [784, 352] width 1568 height 705
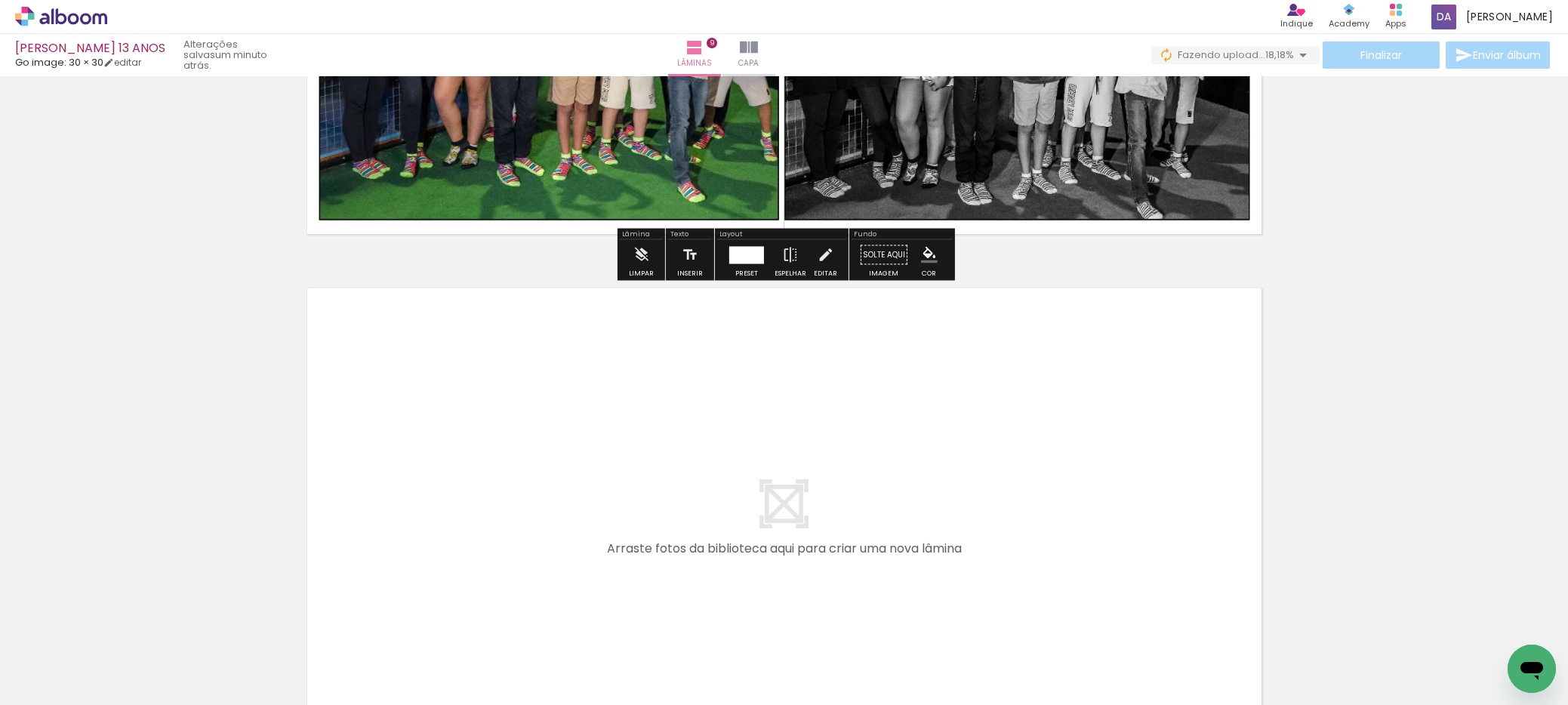
scroll to position [4566, 0]
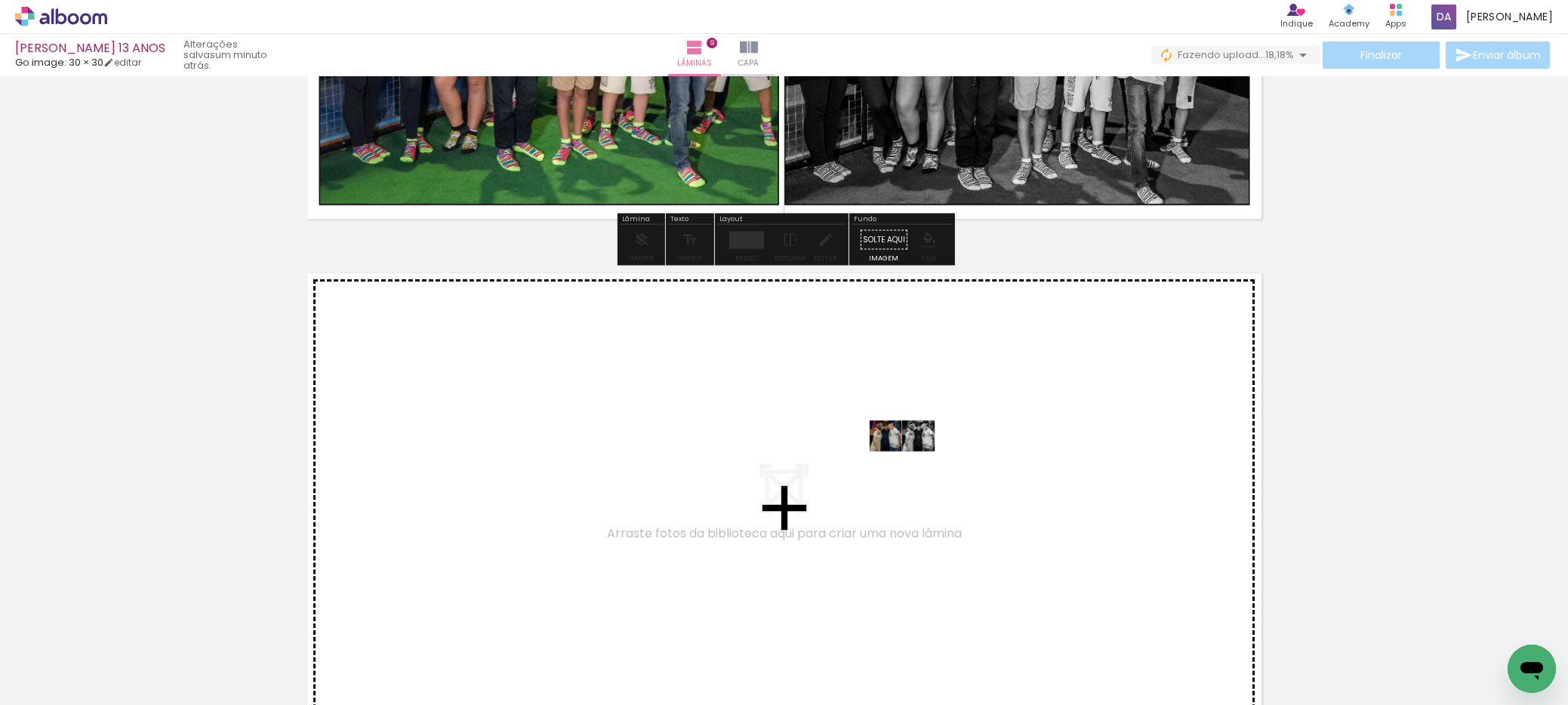
drag, startPoint x: 928, startPoint y: 658, endPoint x: 913, endPoint y: 465, distance: 193.6
click at [913, 465] on quentale-workspace at bounding box center [784, 352] width 1568 height 705
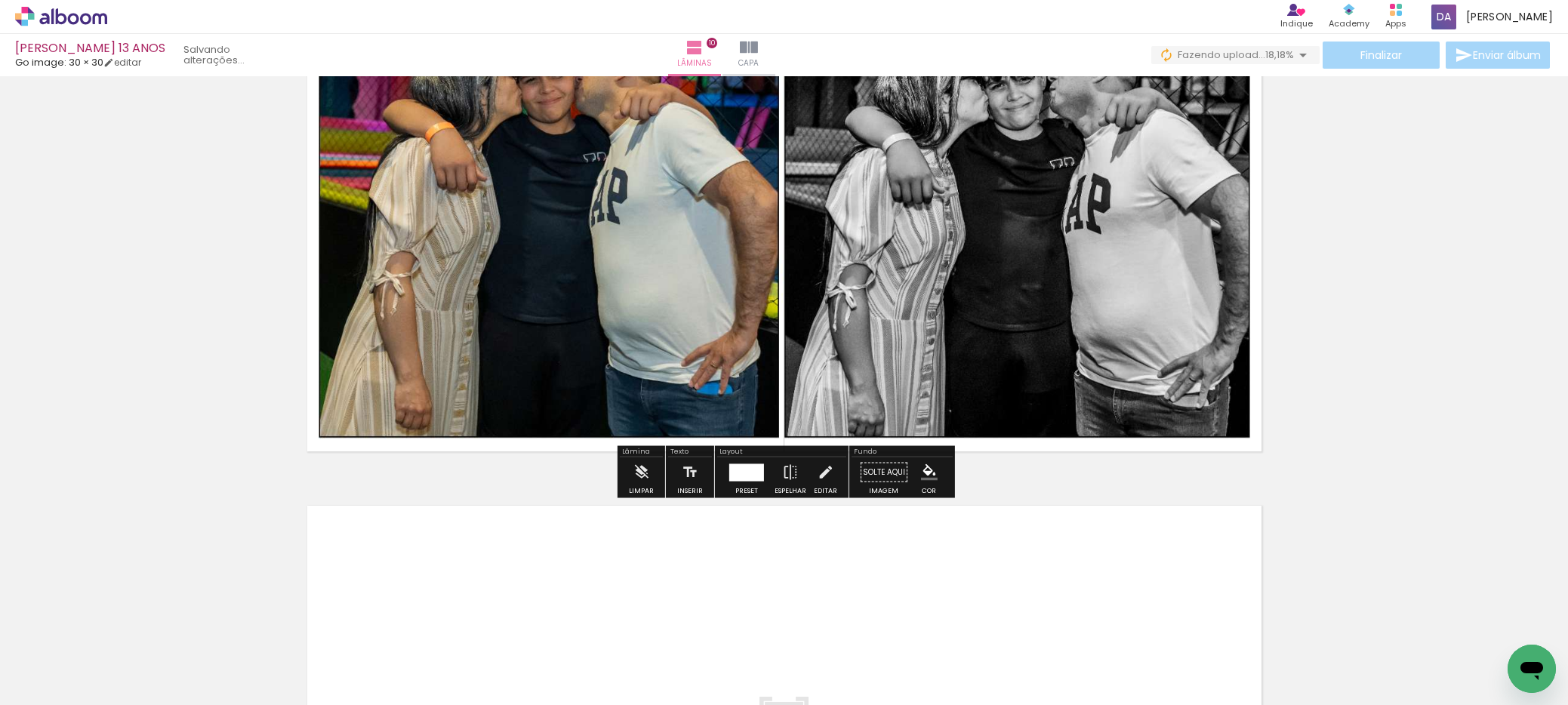
scroll to position [5074, 0]
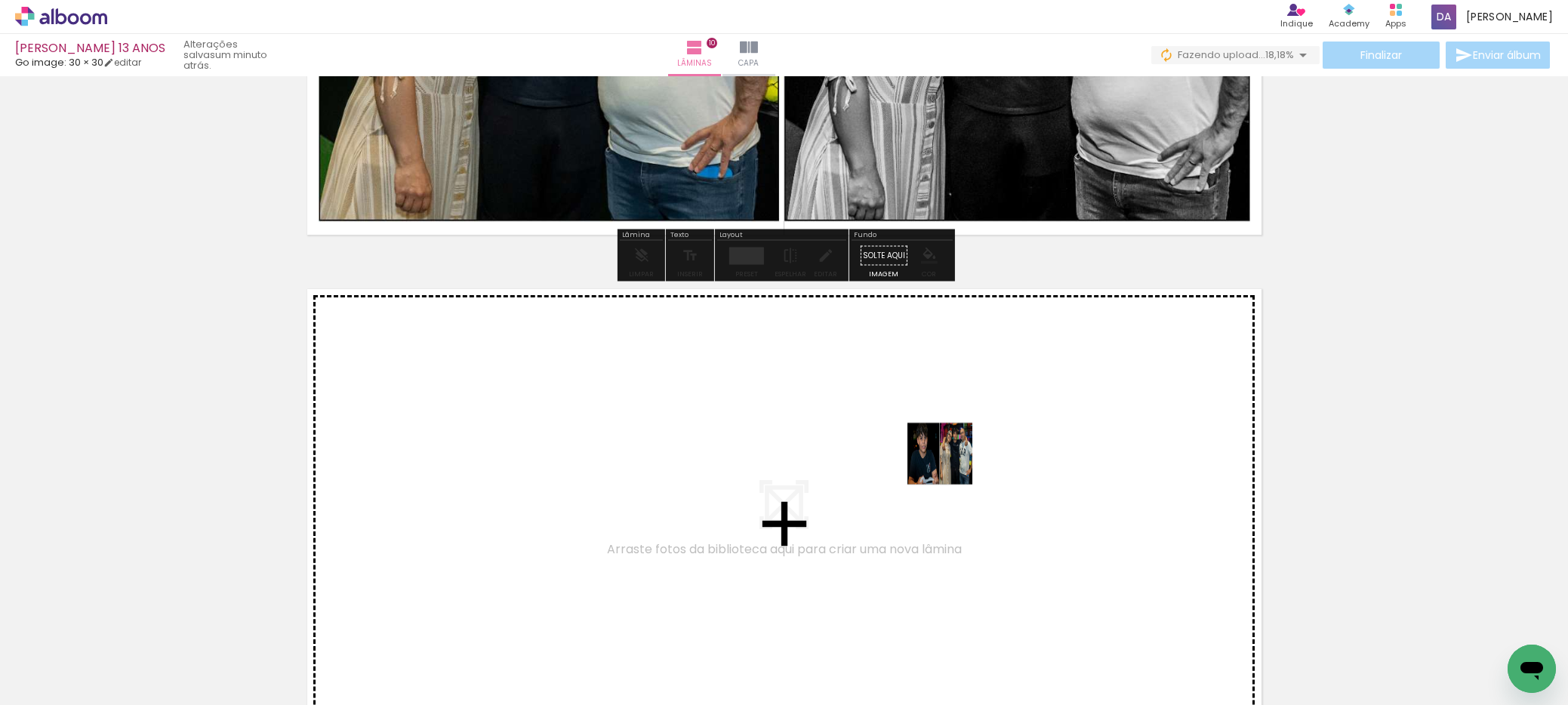
drag, startPoint x: 991, startPoint y: 658, endPoint x: 949, endPoint y: 456, distance: 206.3
click at [949, 456] on quentale-workspace at bounding box center [784, 352] width 1568 height 705
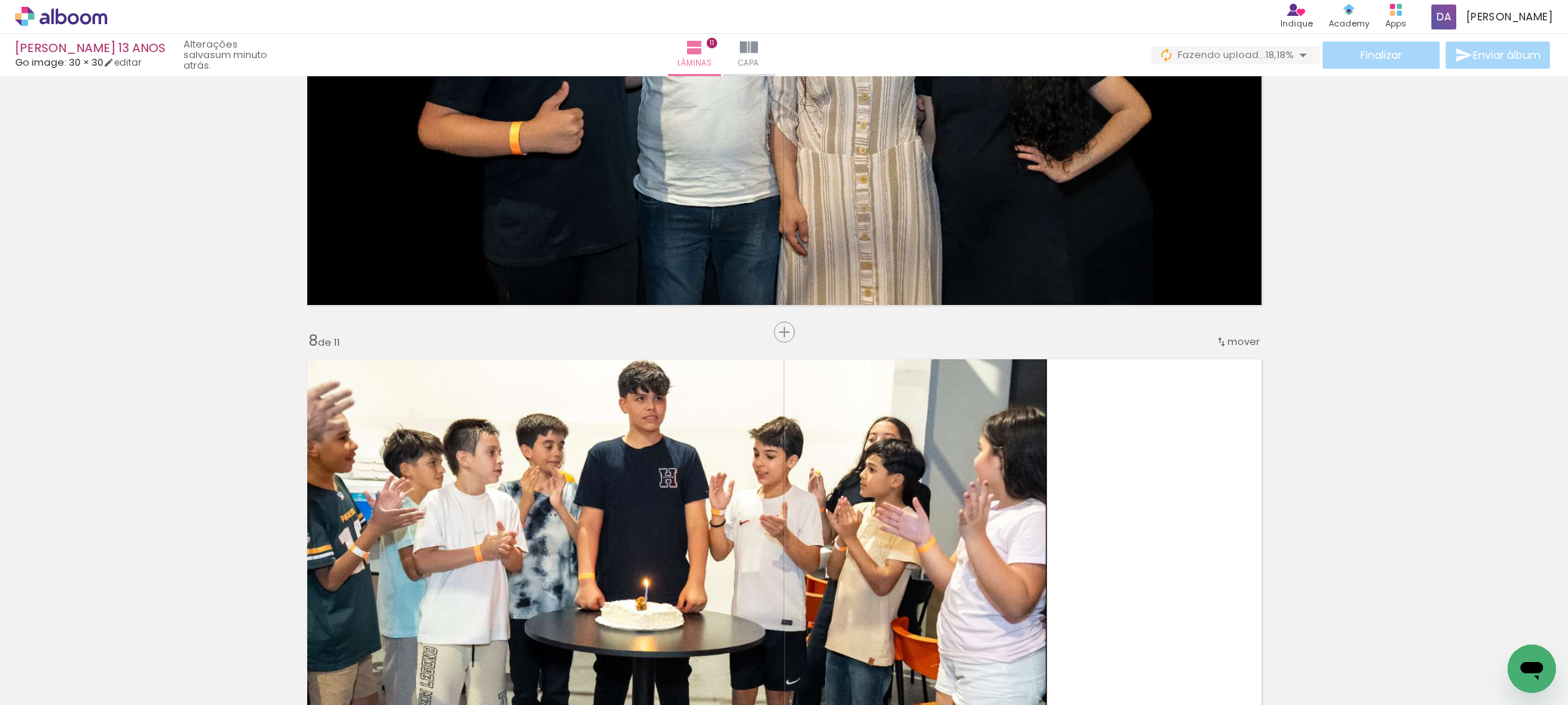
scroll to position [3479, 0]
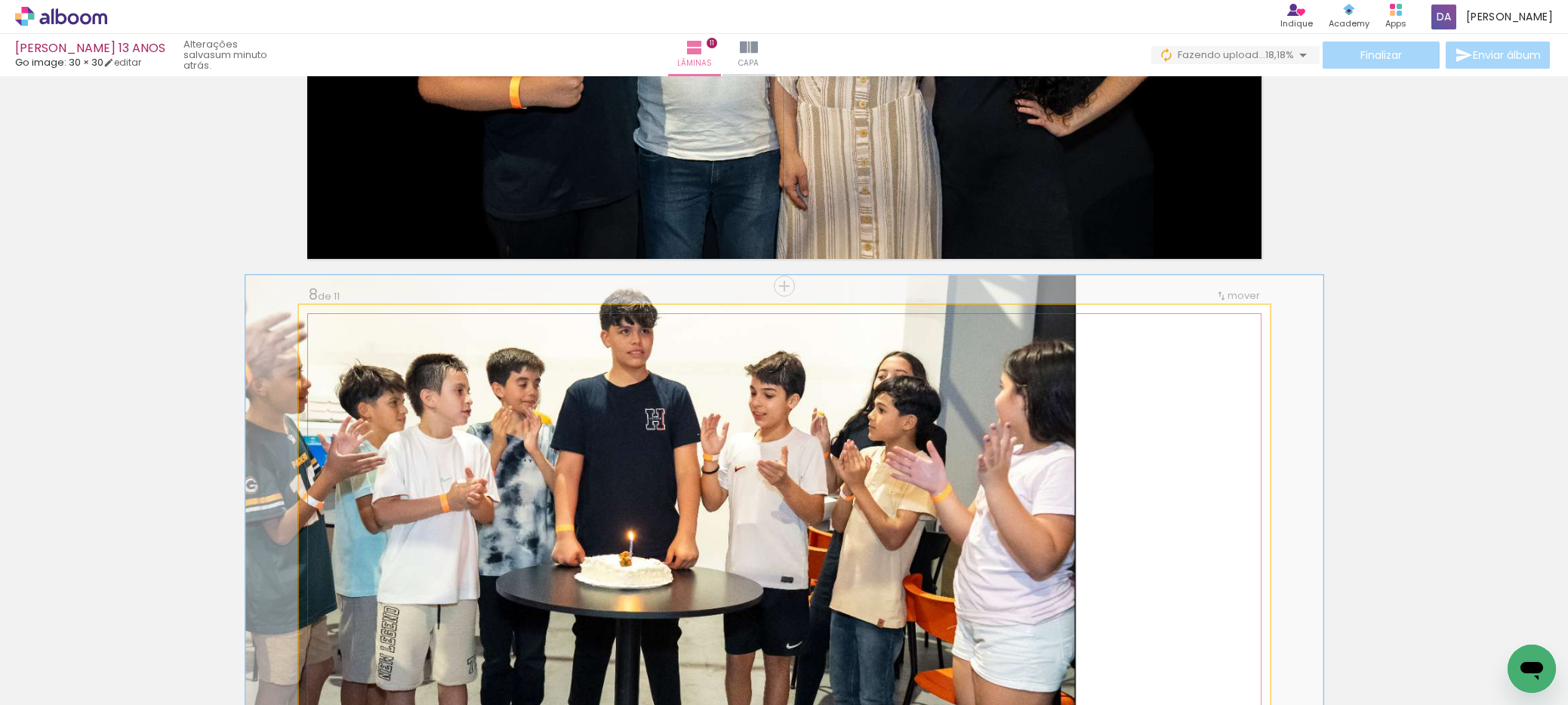
click at [343, 324] on div at bounding box center [339, 321] width 13 height 13
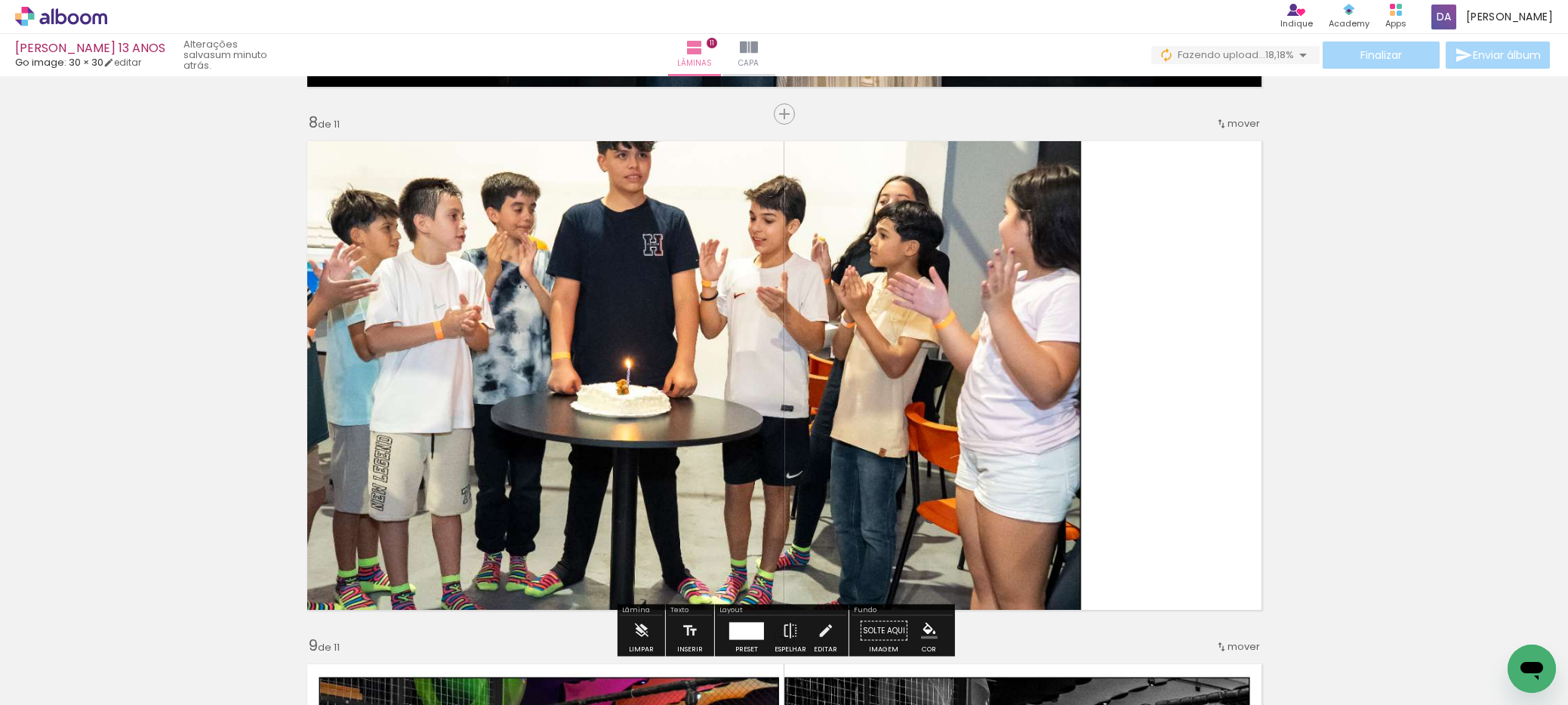
scroll to position [3663, 0]
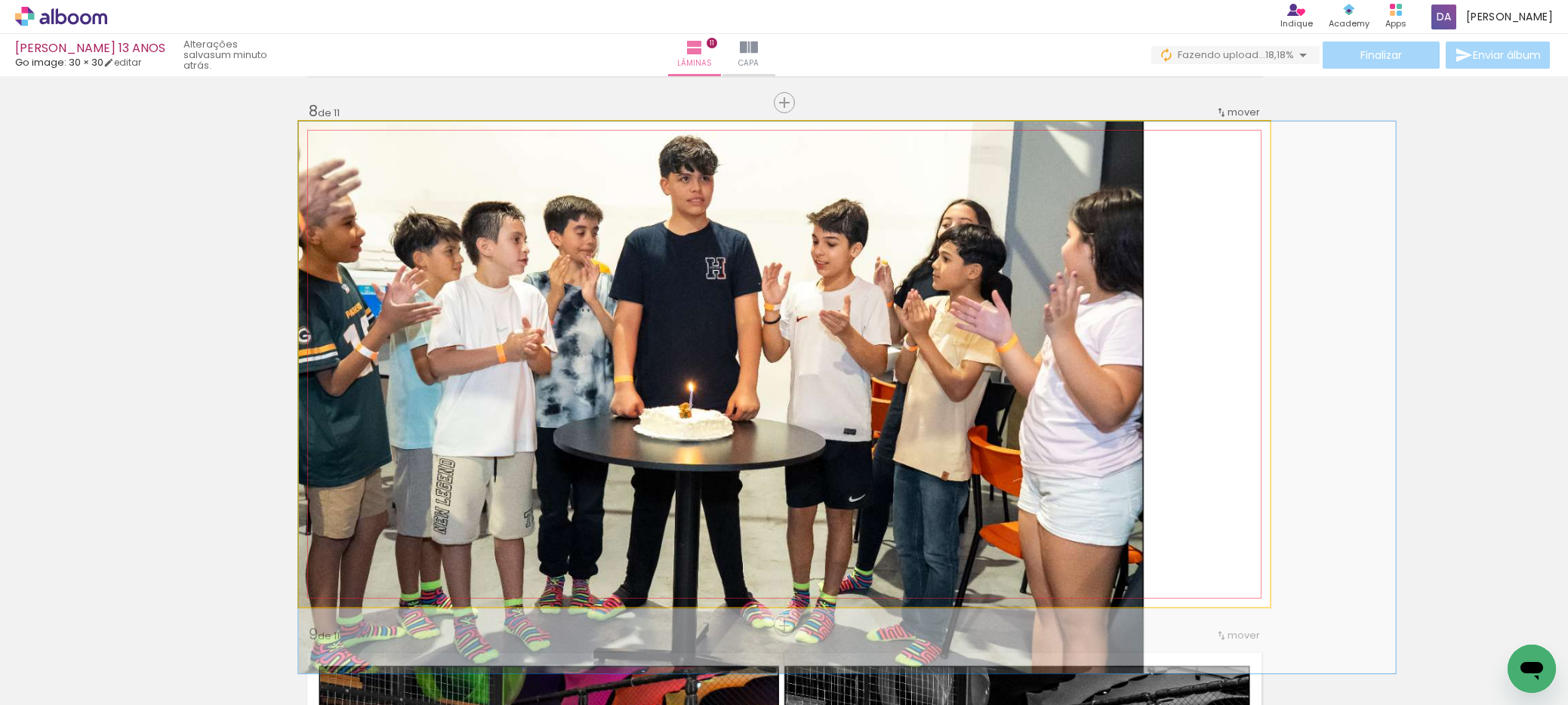
drag, startPoint x: 740, startPoint y: 232, endPoint x: 913, endPoint y: 293, distance: 183.4
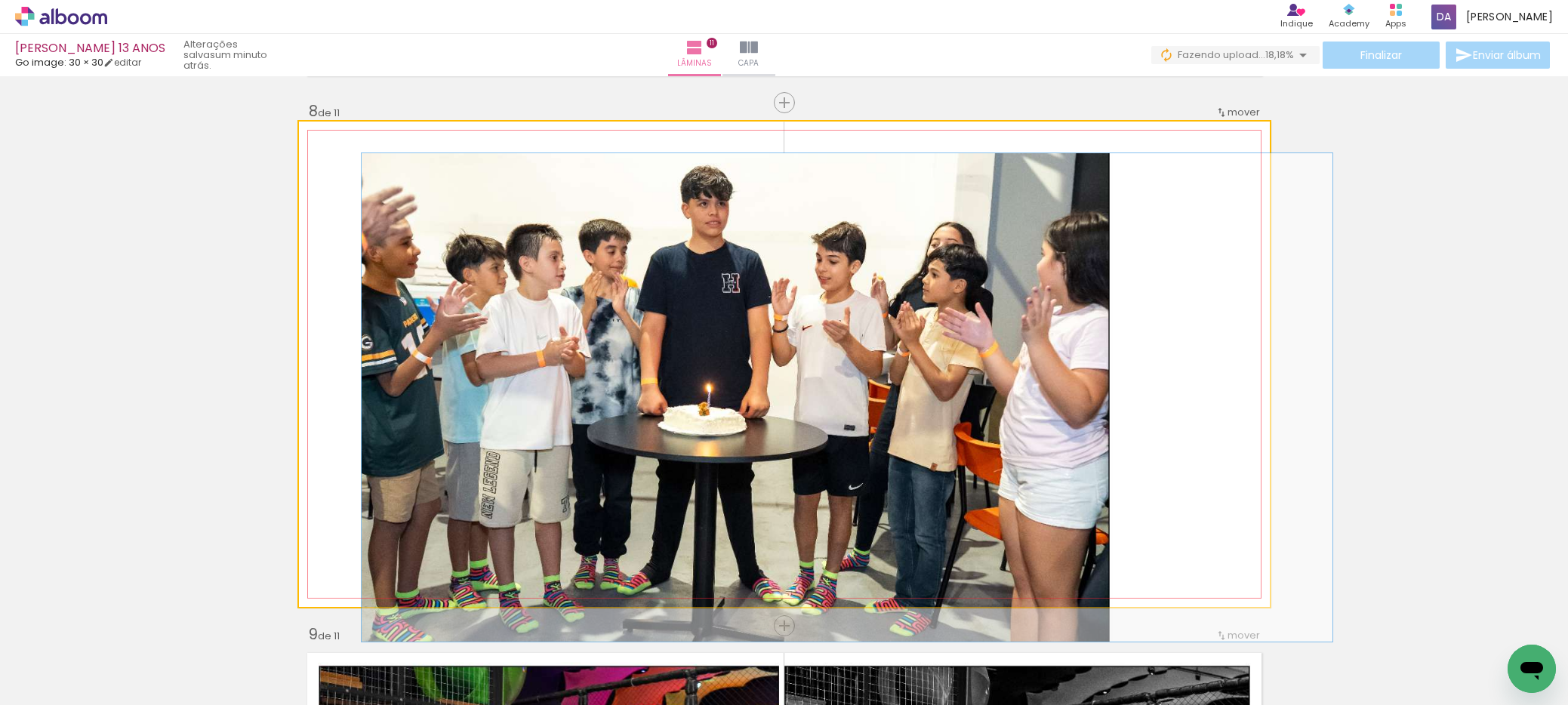
drag, startPoint x: 343, startPoint y: 138, endPoint x: 315, endPoint y: 144, distance: 28.6
type paper-slider "100"
click at [315, 144] on div at bounding box center [356, 138] width 105 height 23
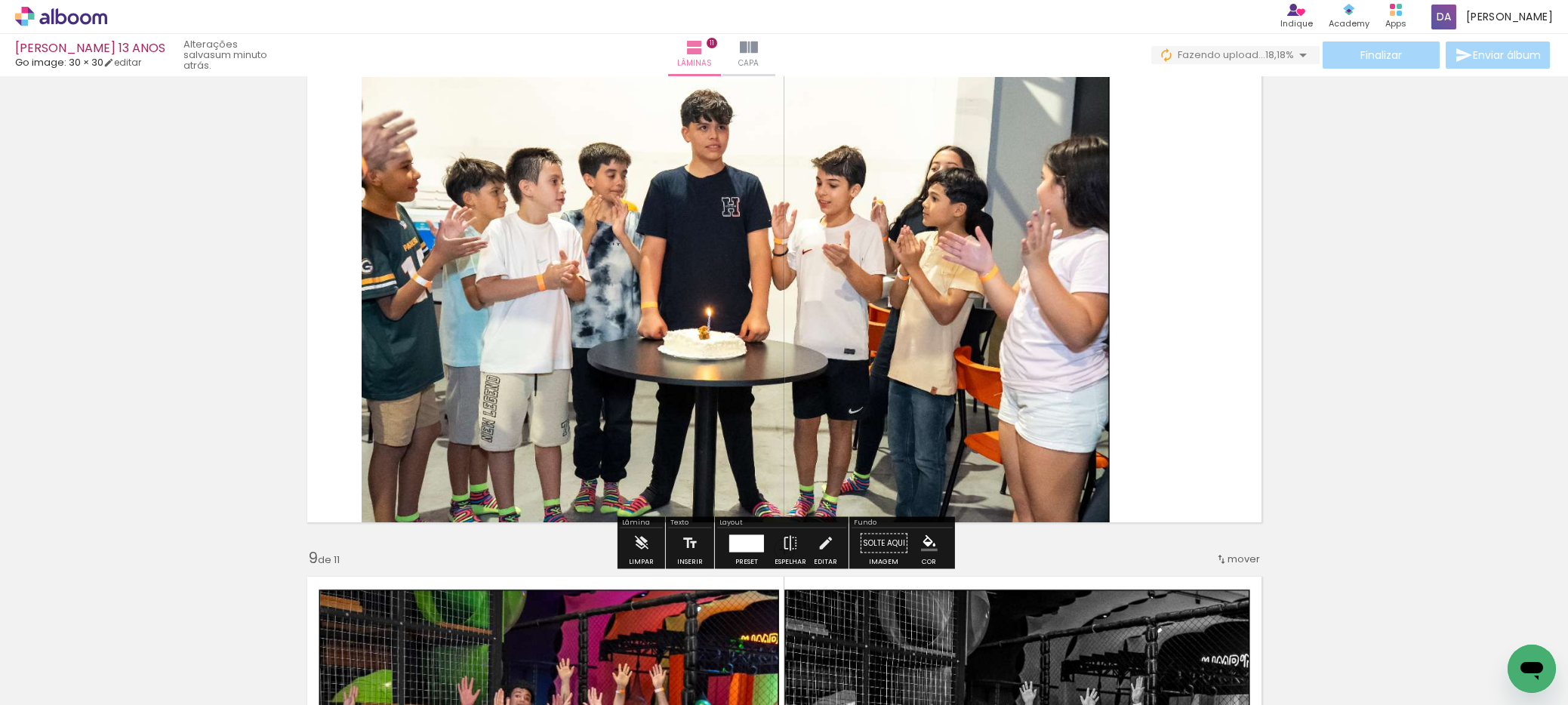
scroll to position [3751, 0]
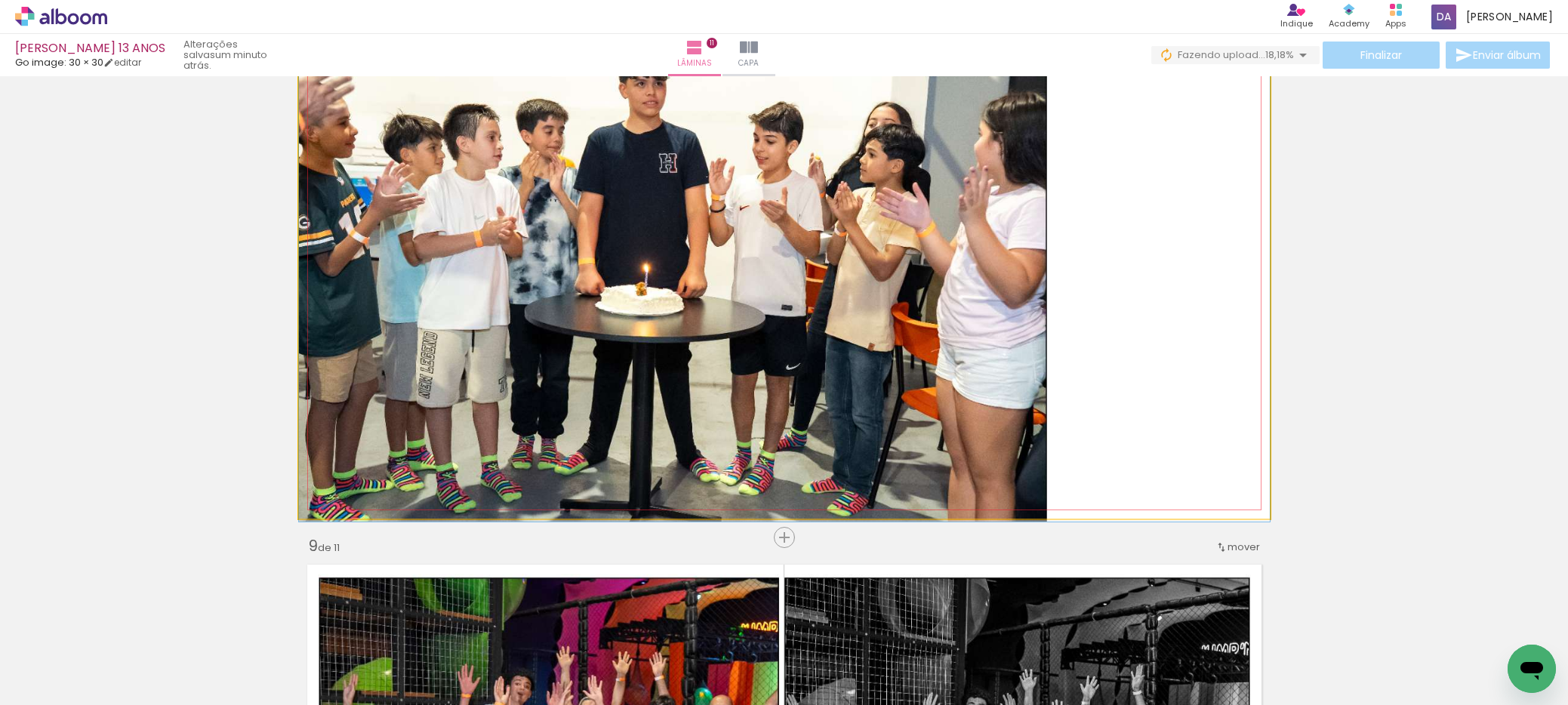
drag, startPoint x: 816, startPoint y: 289, endPoint x: 799, endPoint y: 277, distance: 20.8
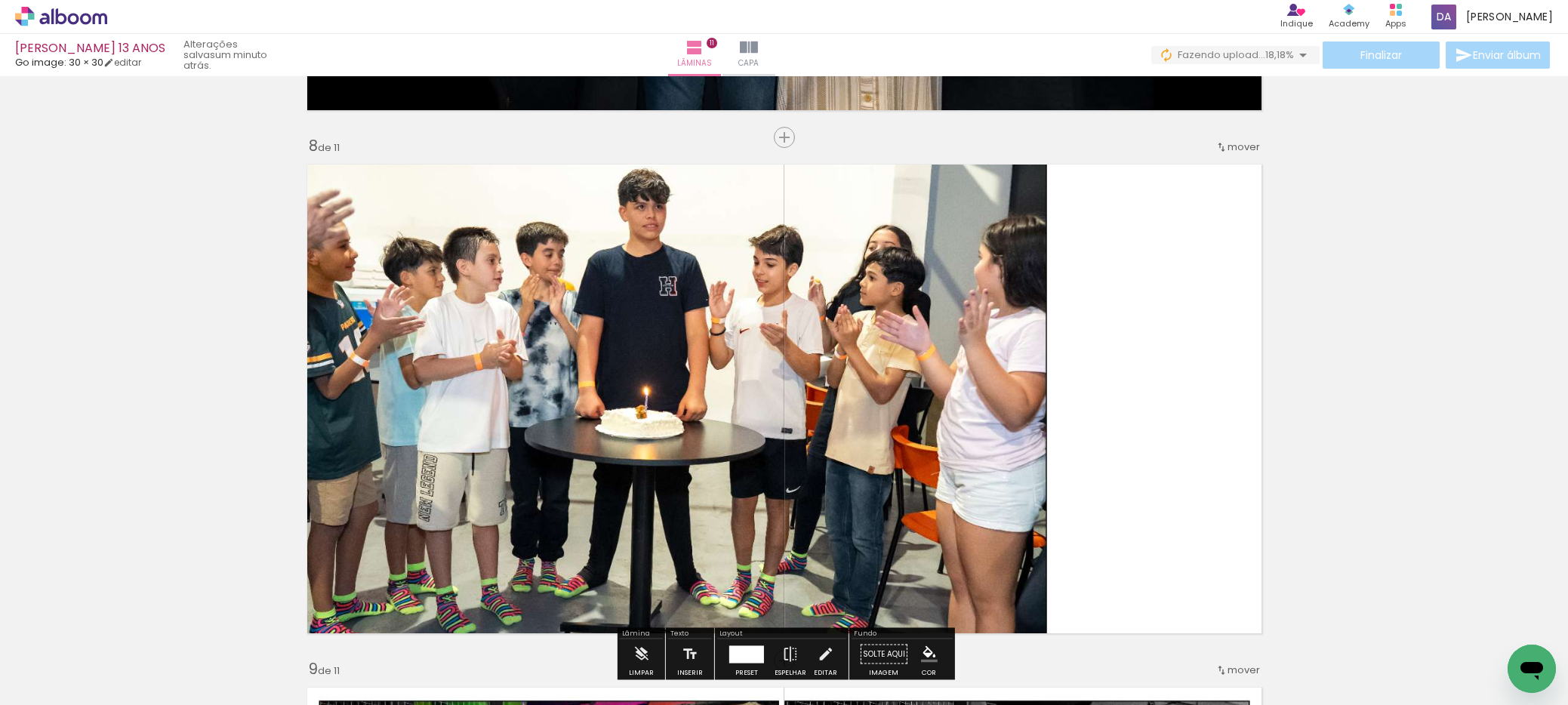
scroll to position [3624, 0]
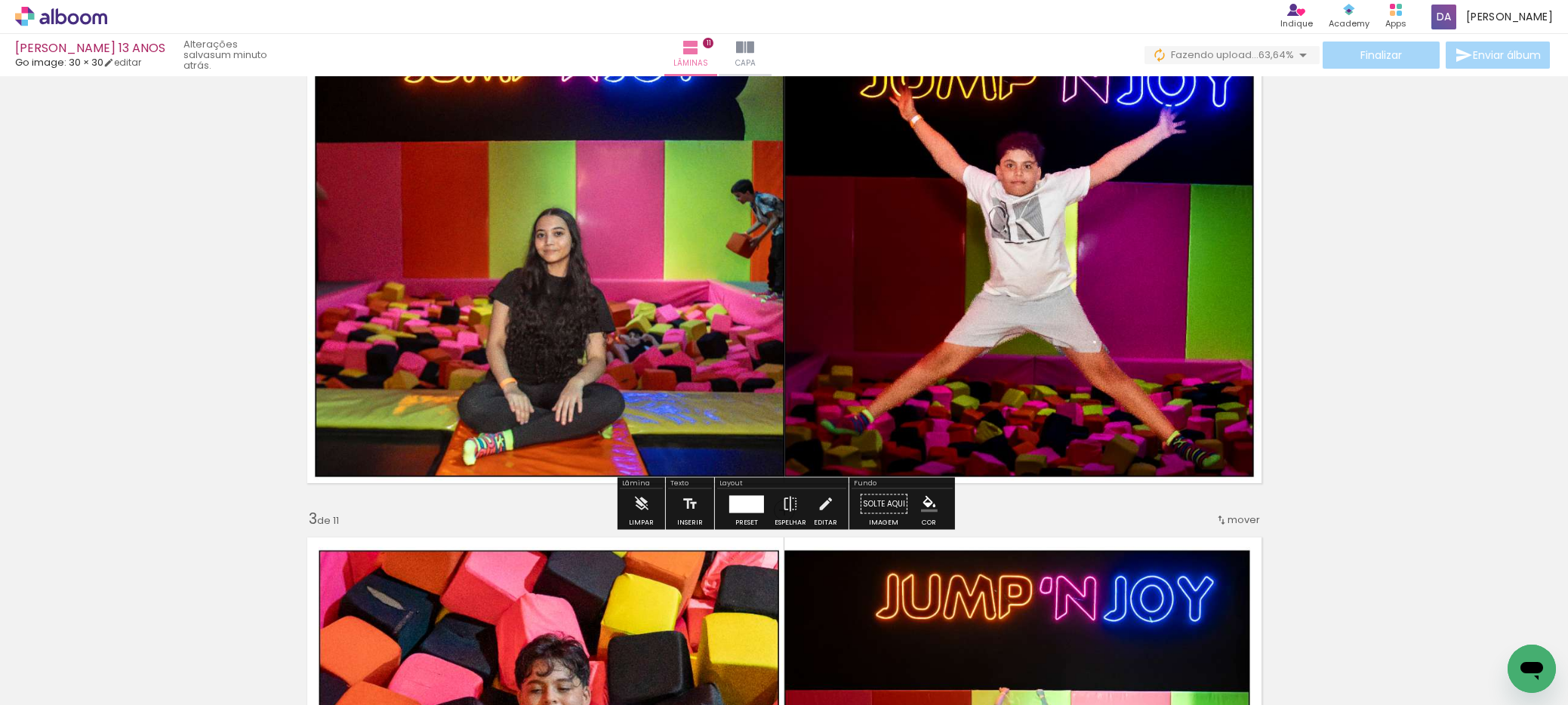
scroll to position [0, 0]
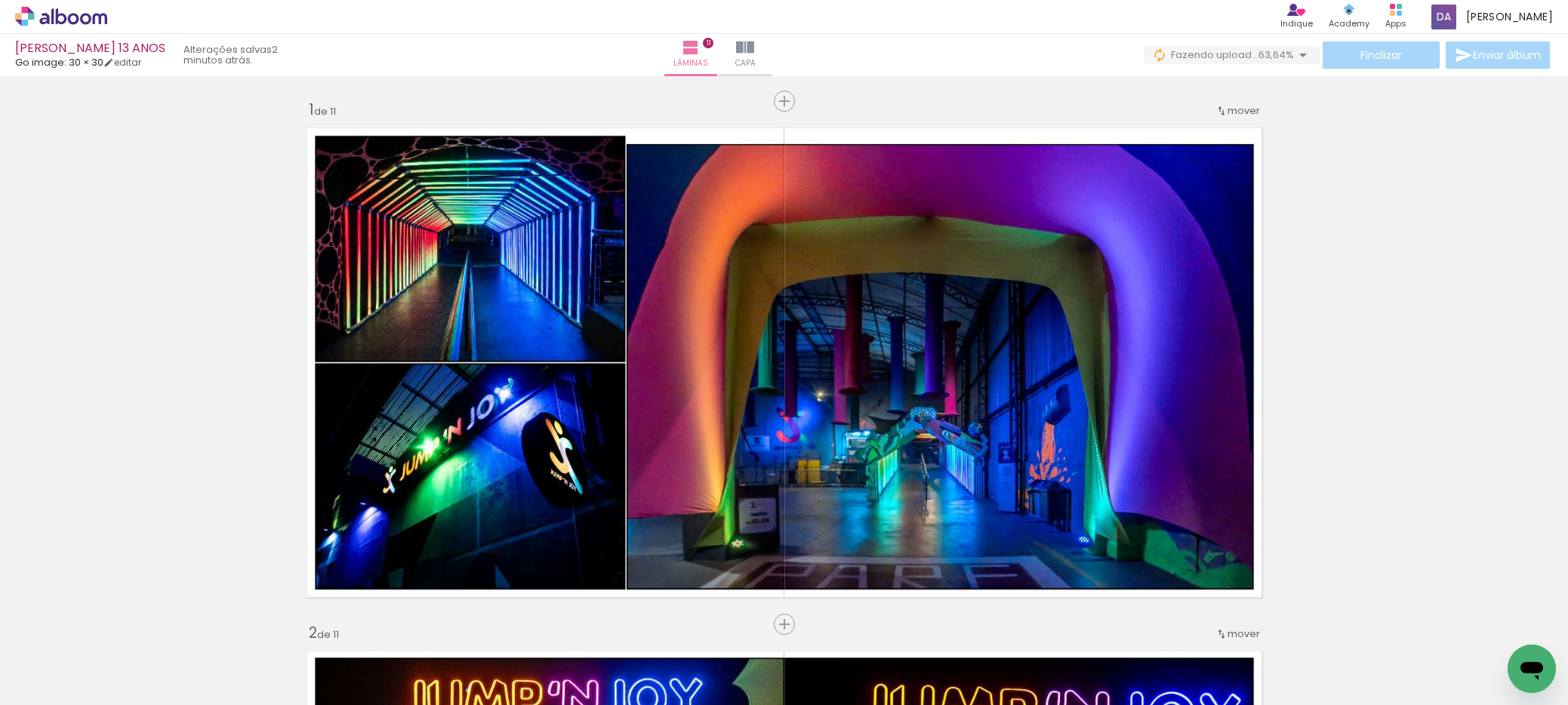
click at [1372, 60] on div "Finalizar Enviar álbum" at bounding box center [1348, 55] width 409 height 27
click at [754, 49] on iron-icon at bounding box center [745, 48] width 19 height 19
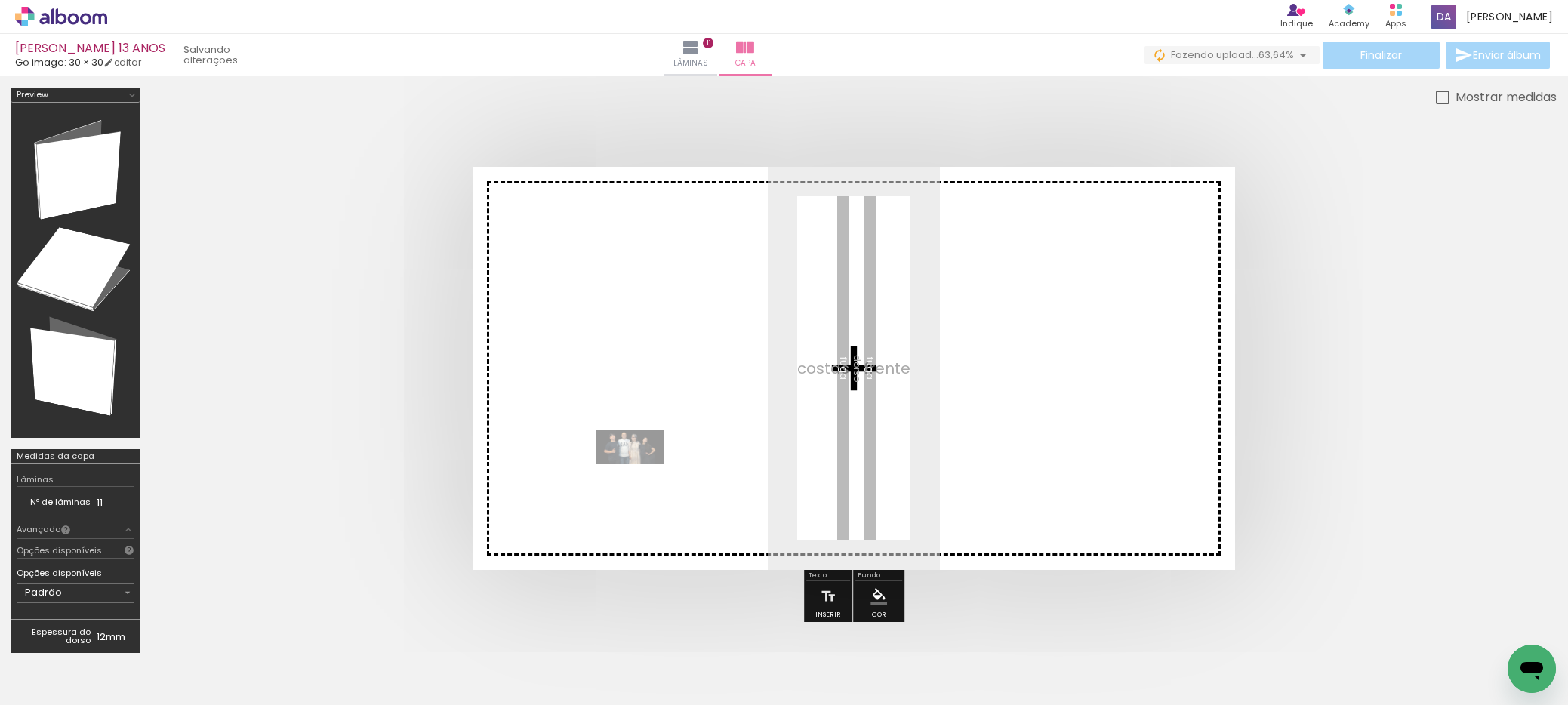
drag, startPoint x: 652, startPoint y: 661, endPoint x: 641, endPoint y: 476, distance: 185.3
click at [641, 476] on quentale-workspace at bounding box center [784, 352] width 1568 height 705
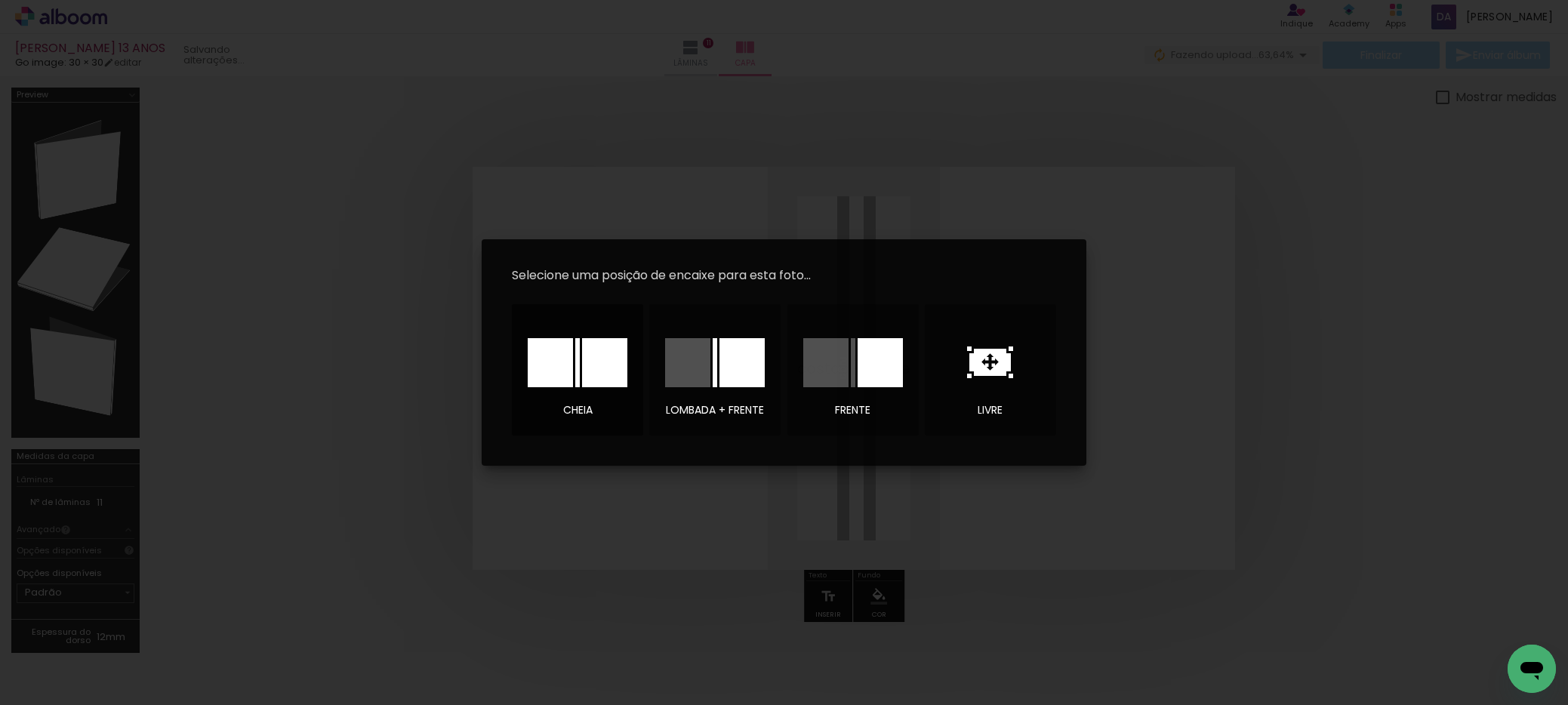
click at [600, 359] on div at bounding box center [604, 363] width 45 height 49
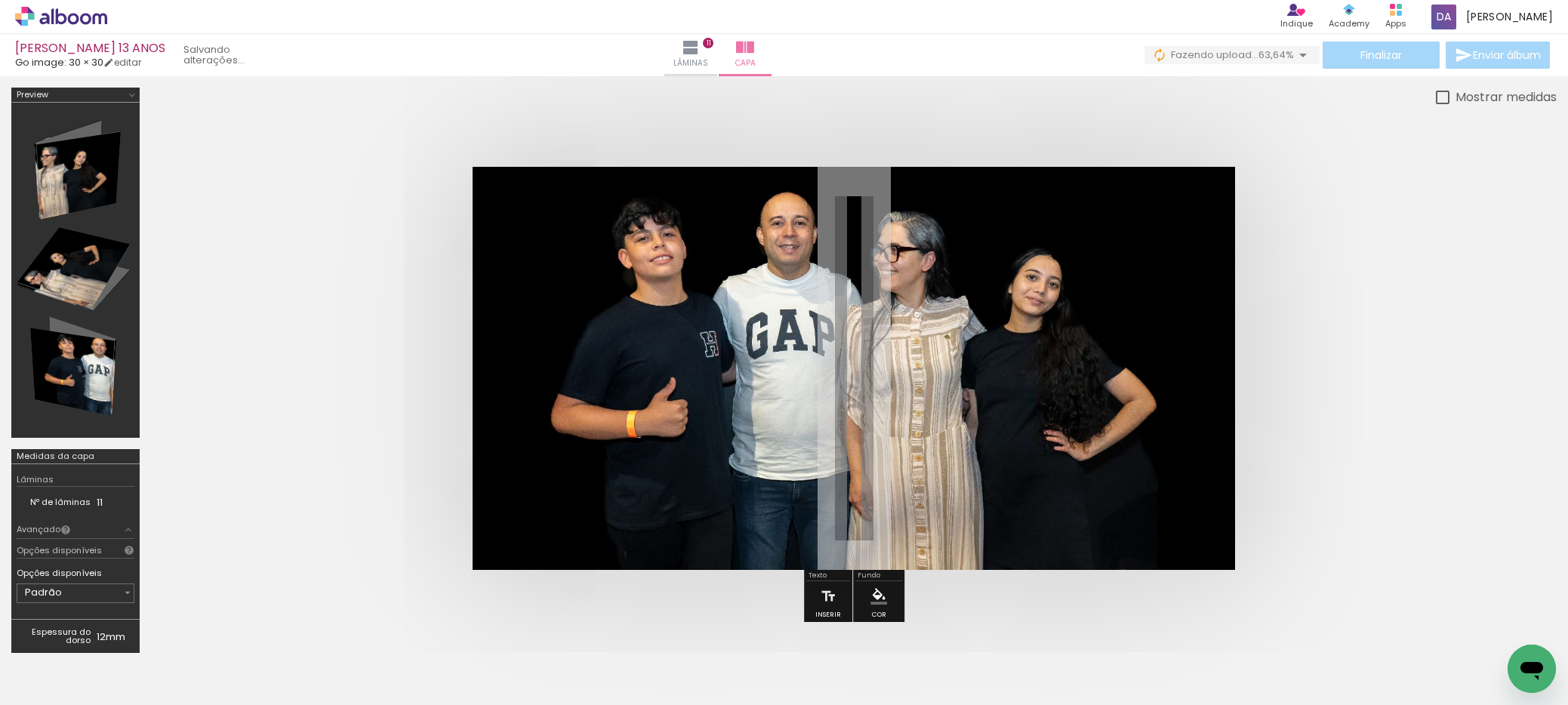
click at [1442, 100] on div at bounding box center [1442, 97] width 13 height 13
type paper-checkbox "on"
click at [107, 197] on div at bounding box center [75, 270] width 117 height 325
click at [65, 259] on div at bounding box center [75, 270] width 117 height 325
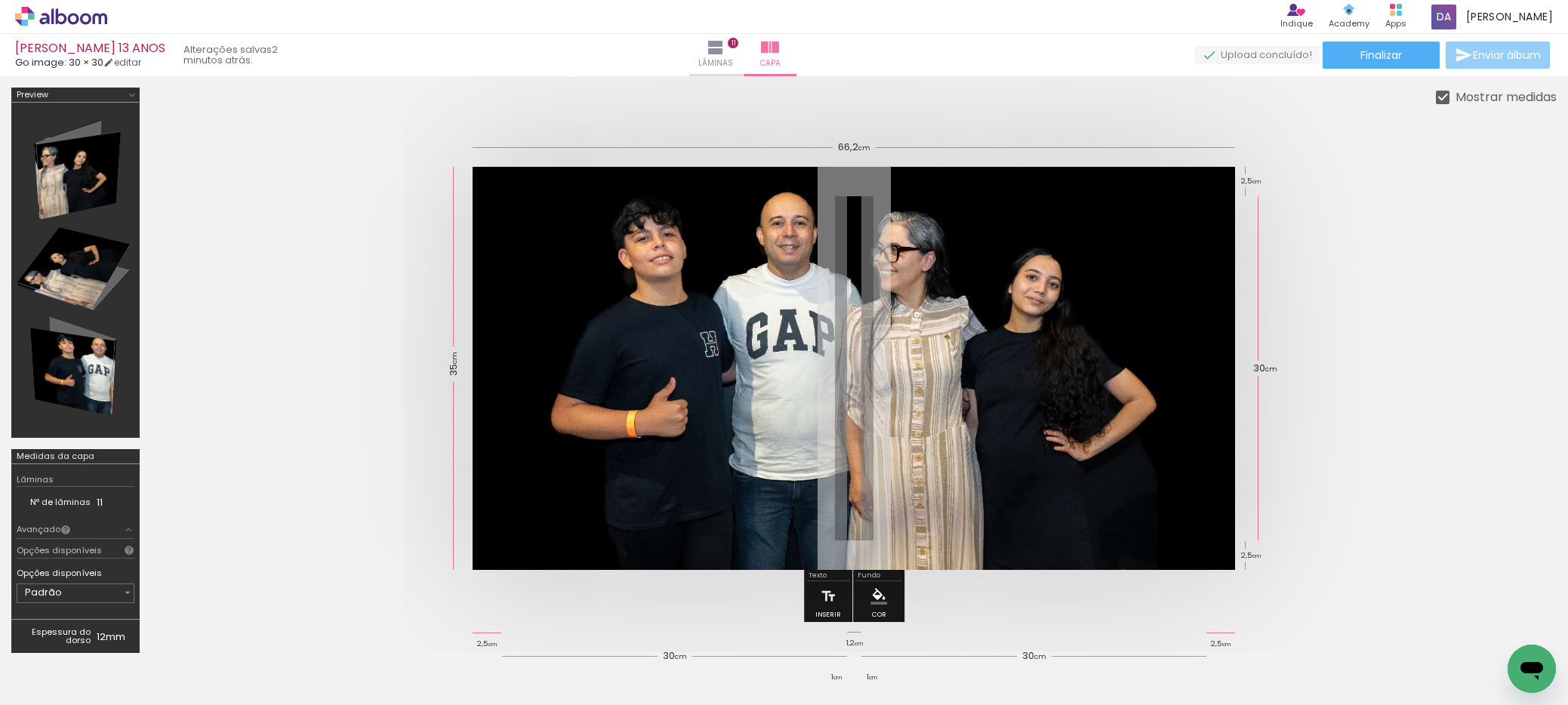
click at [1484, 49] on span "Enviar álbum" at bounding box center [1506, 55] width 68 height 11
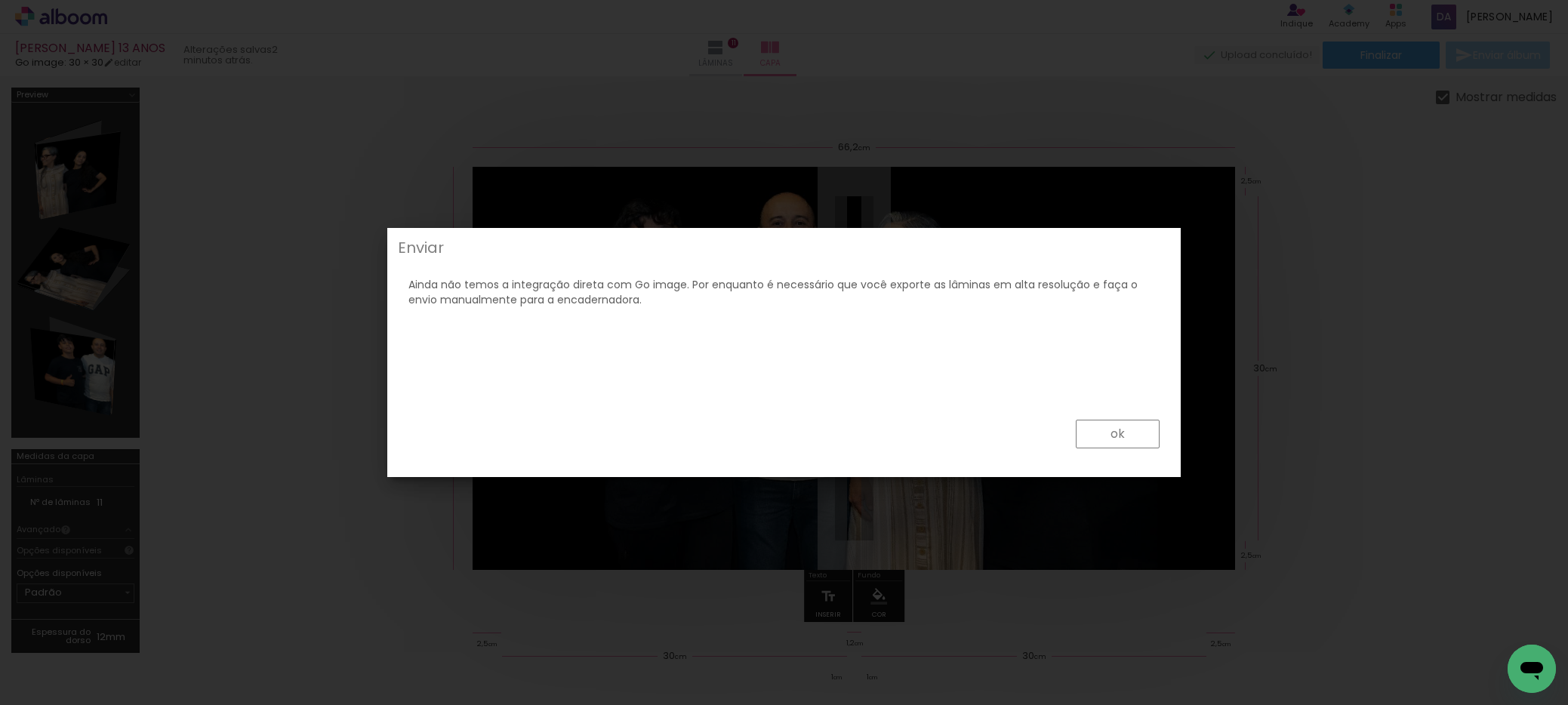
click at [1104, 441] on paper-button "ok" at bounding box center [1117, 434] width 84 height 28
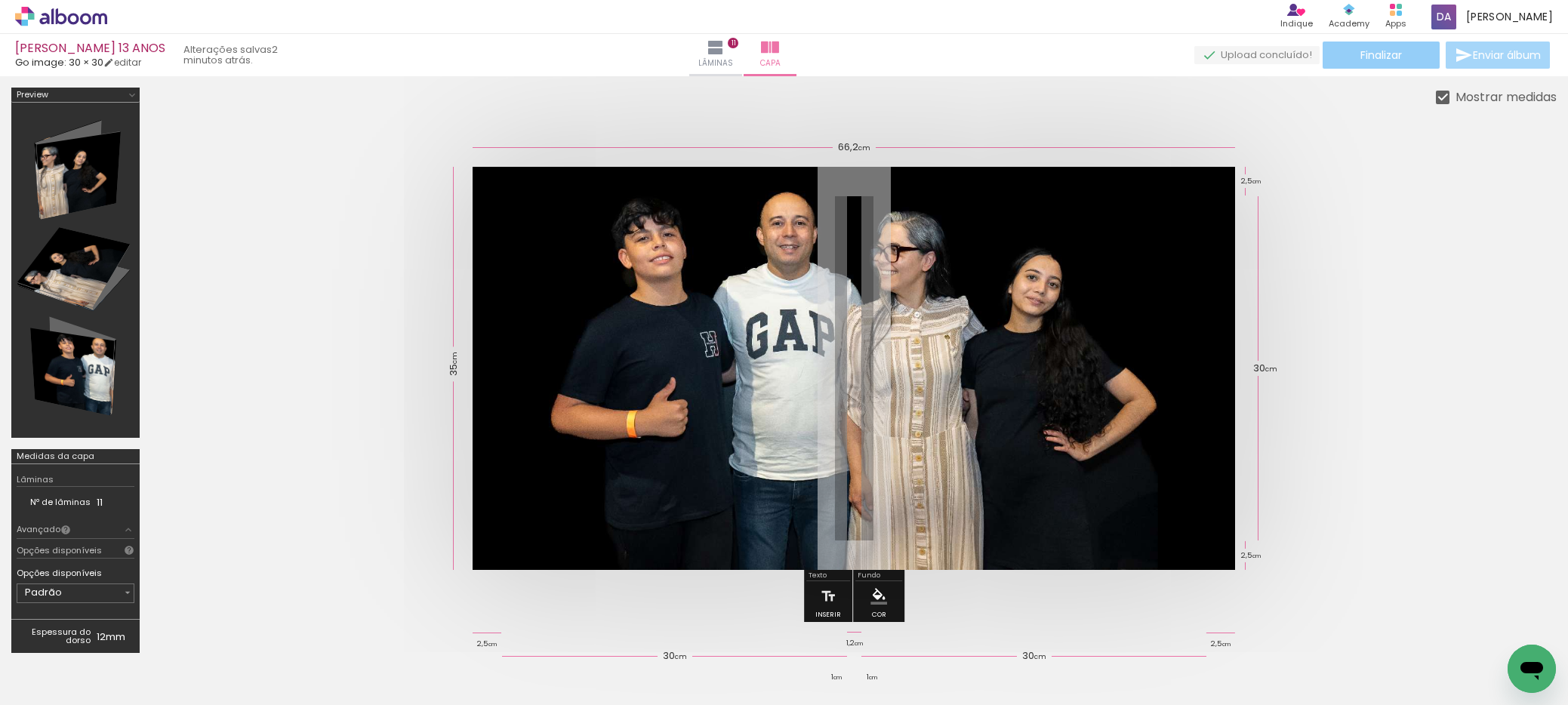
click at [1378, 60] on span "Finalizar" at bounding box center [1381, 55] width 41 height 11
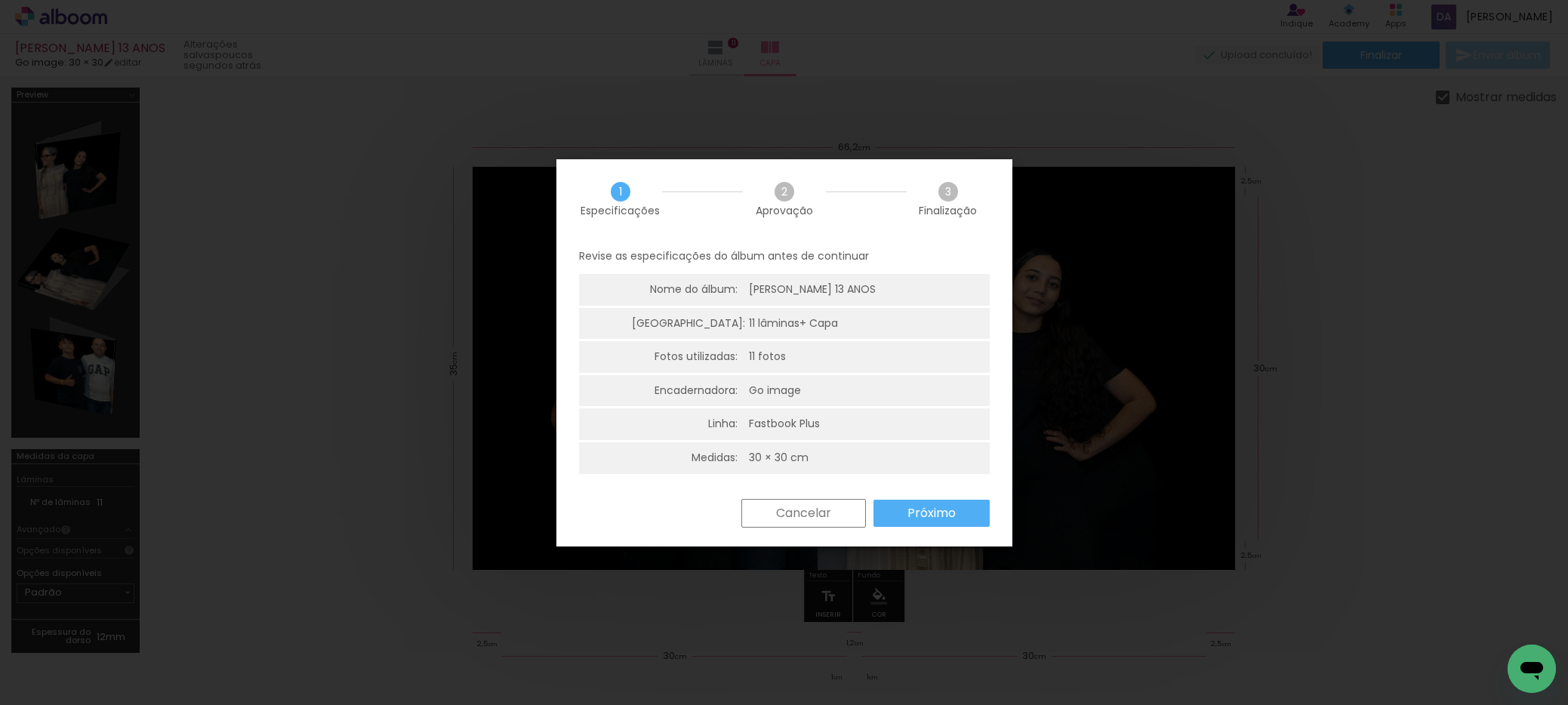
click at [0, 0] on slot "Próximo" at bounding box center [0, 0] width 0 height 0
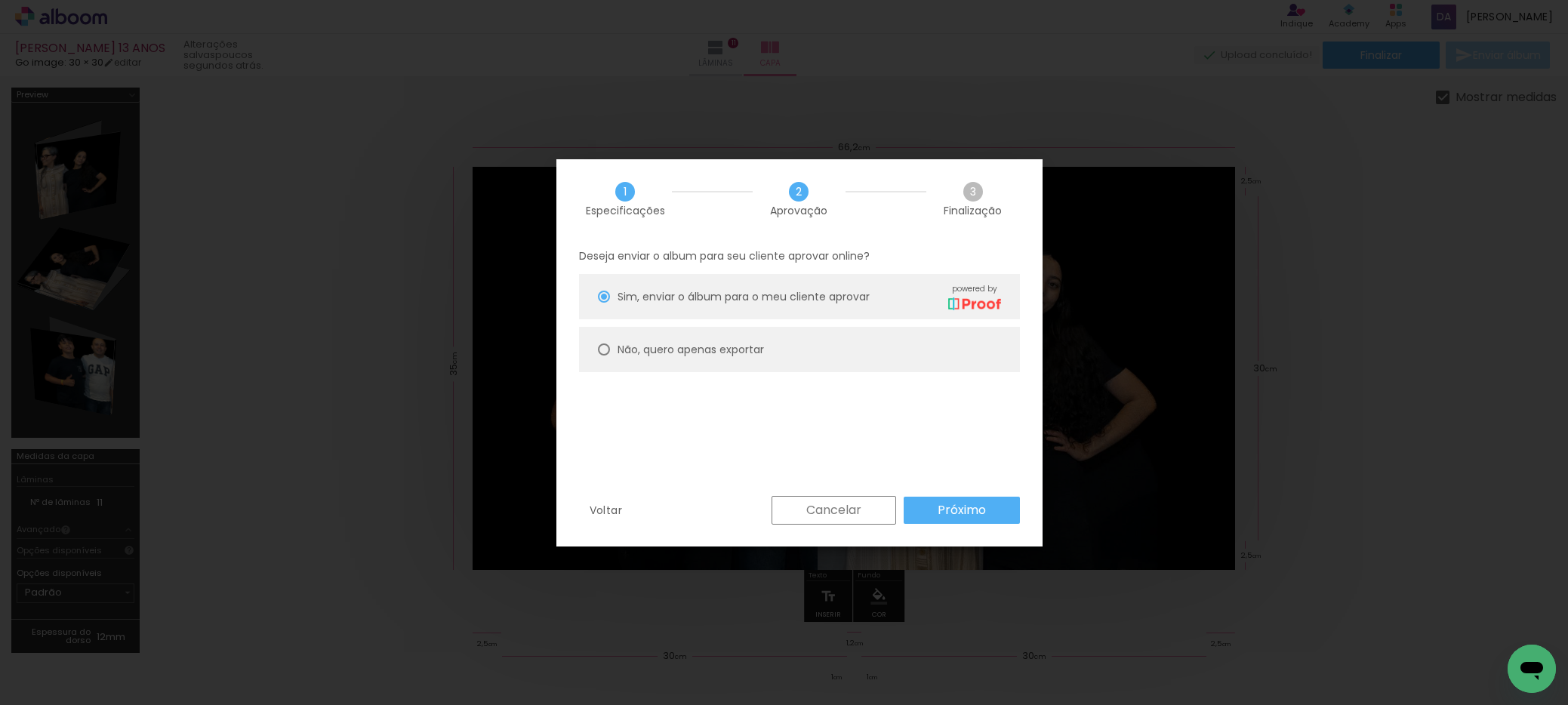
click at [0, 0] on slot "Próximo" at bounding box center [0, 0] width 0 height 0
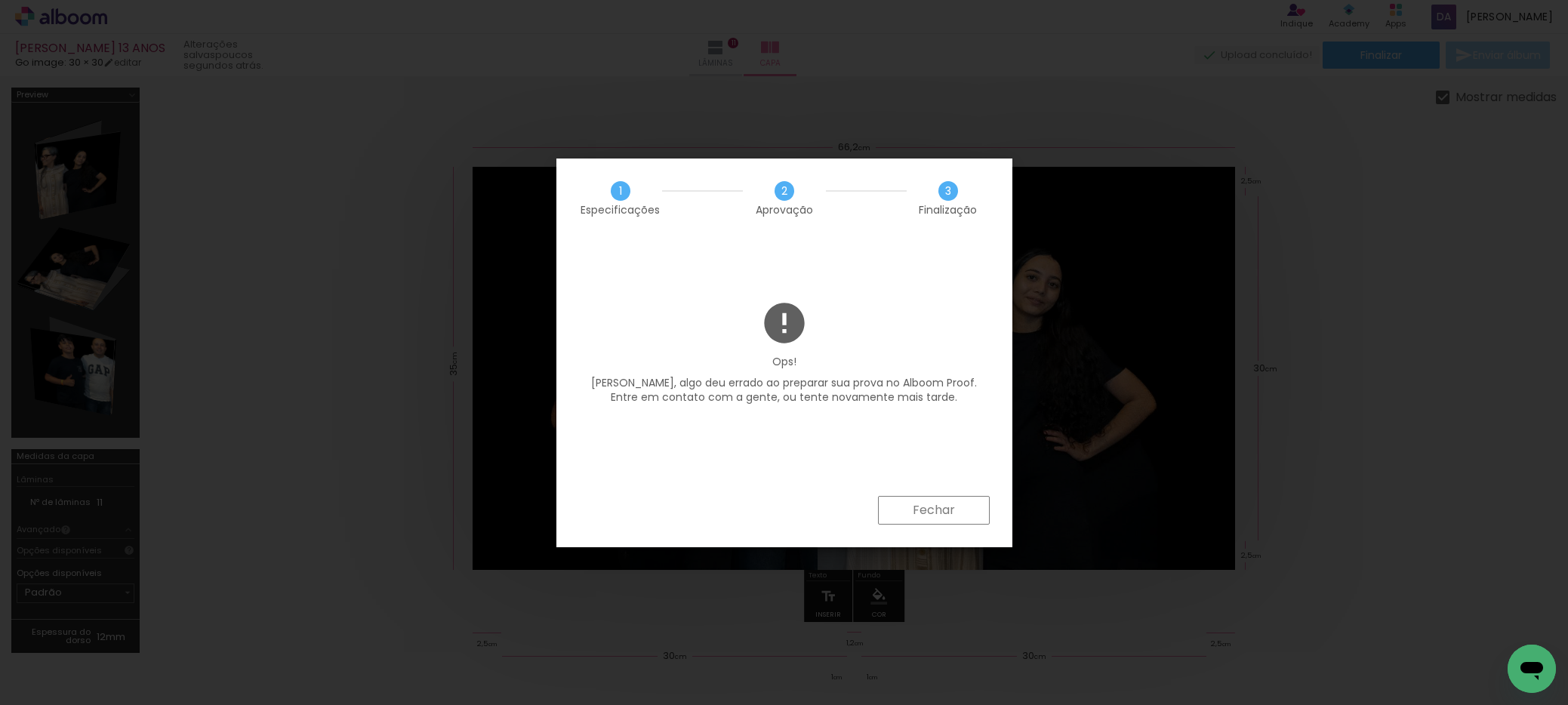
click at [0, 0] on slot "Fechar" at bounding box center [0, 0] width 0 height 0
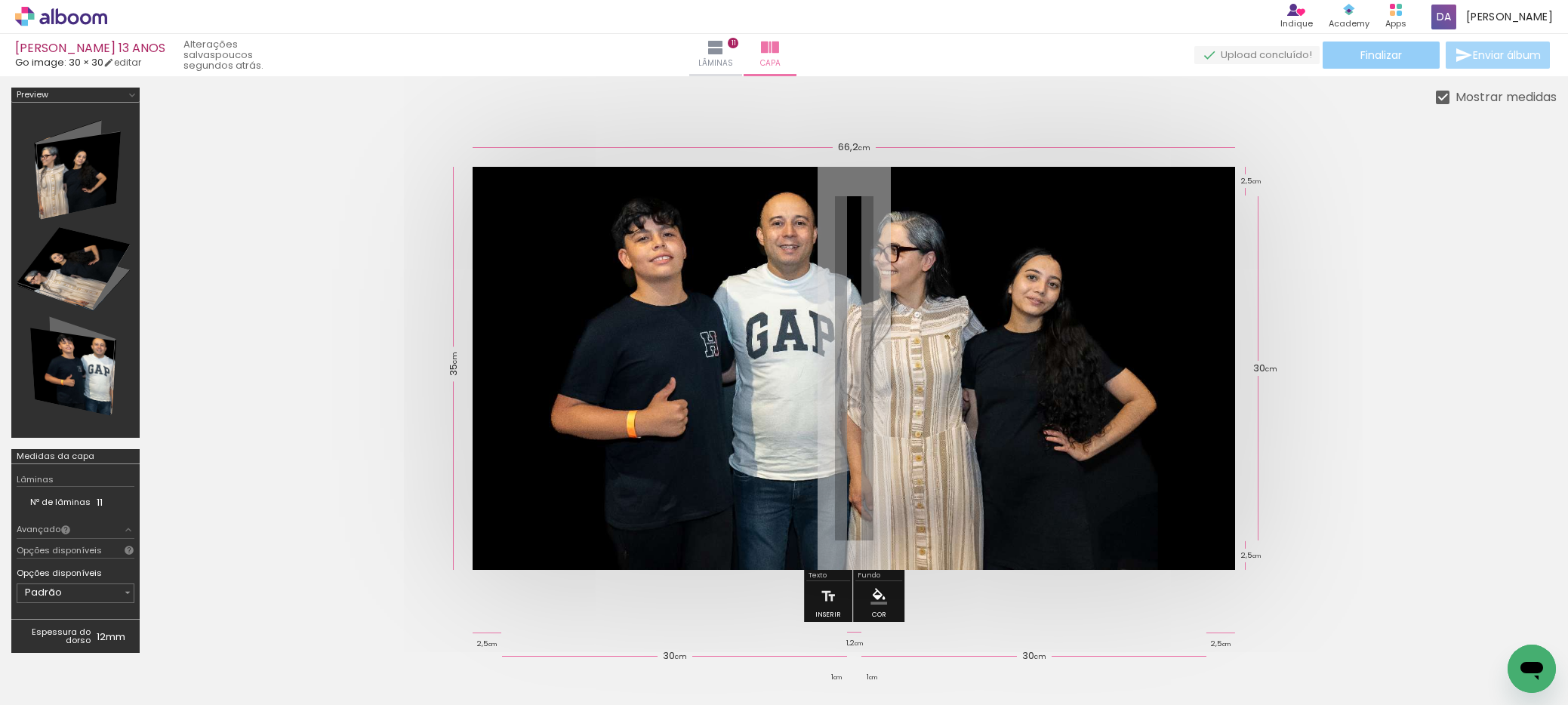
click at [1362, 49] on span "Finalizar" at bounding box center [1381, 55] width 41 height 11
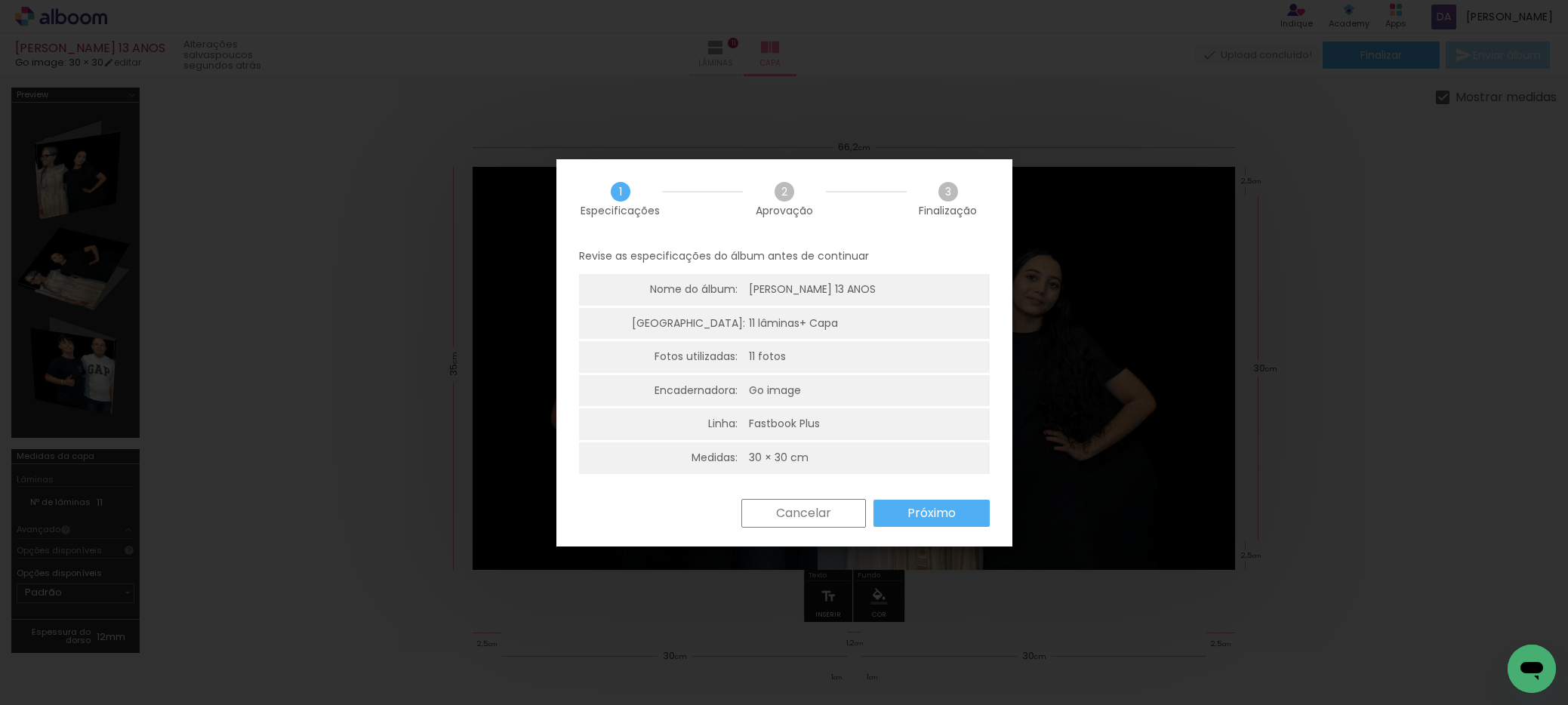
click at [930, 524] on paper-button "Próximo" at bounding box center [931, 513] width 117 height 27
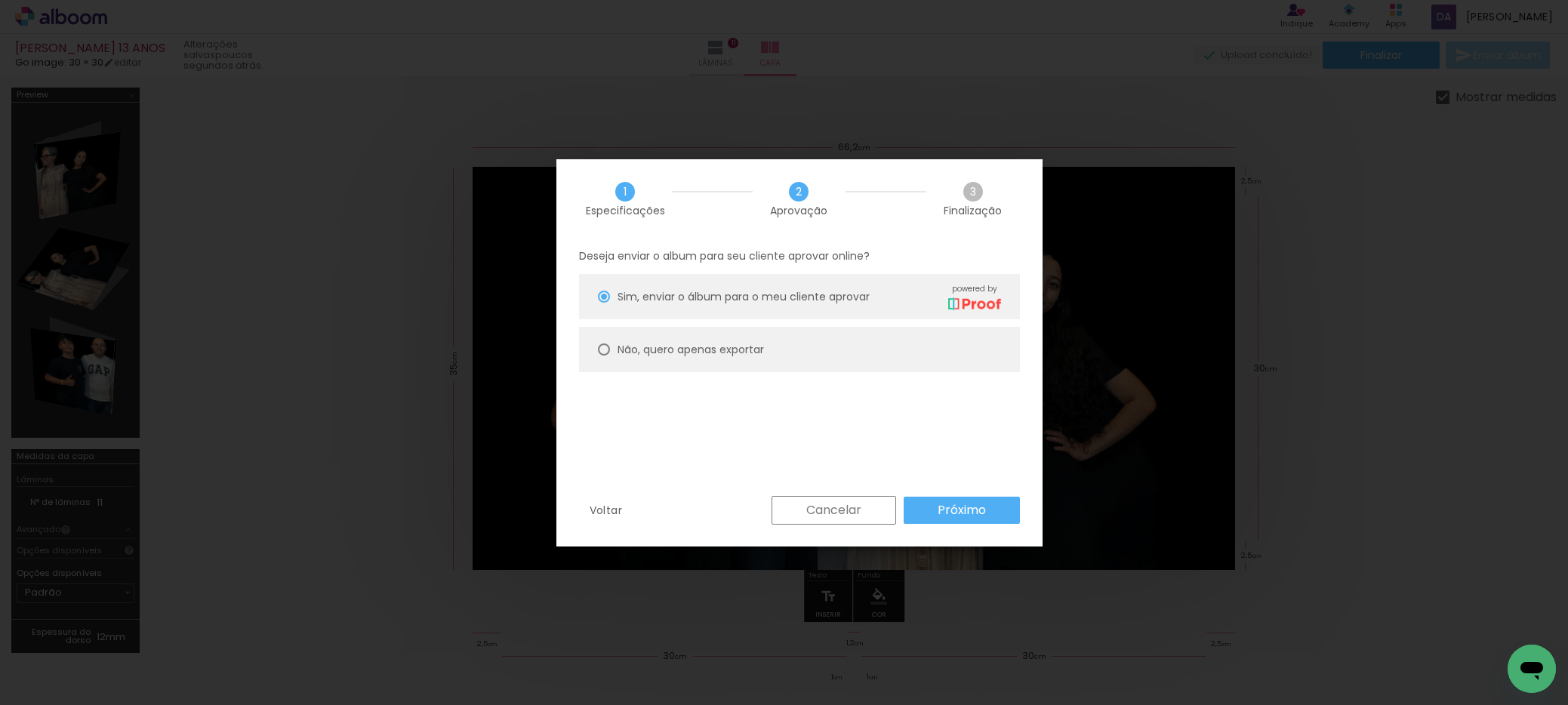
click at [592, 346] on paper-radio-button "Não, quero apenas exportar" at bounding box center [799, 349] width 441 height 45
type paper-radio-button "on"
click at [0, 0] on slot "Próximo" at bounding box center [0, 0] width 0 height 0
type input "Alta, 300 DPI"
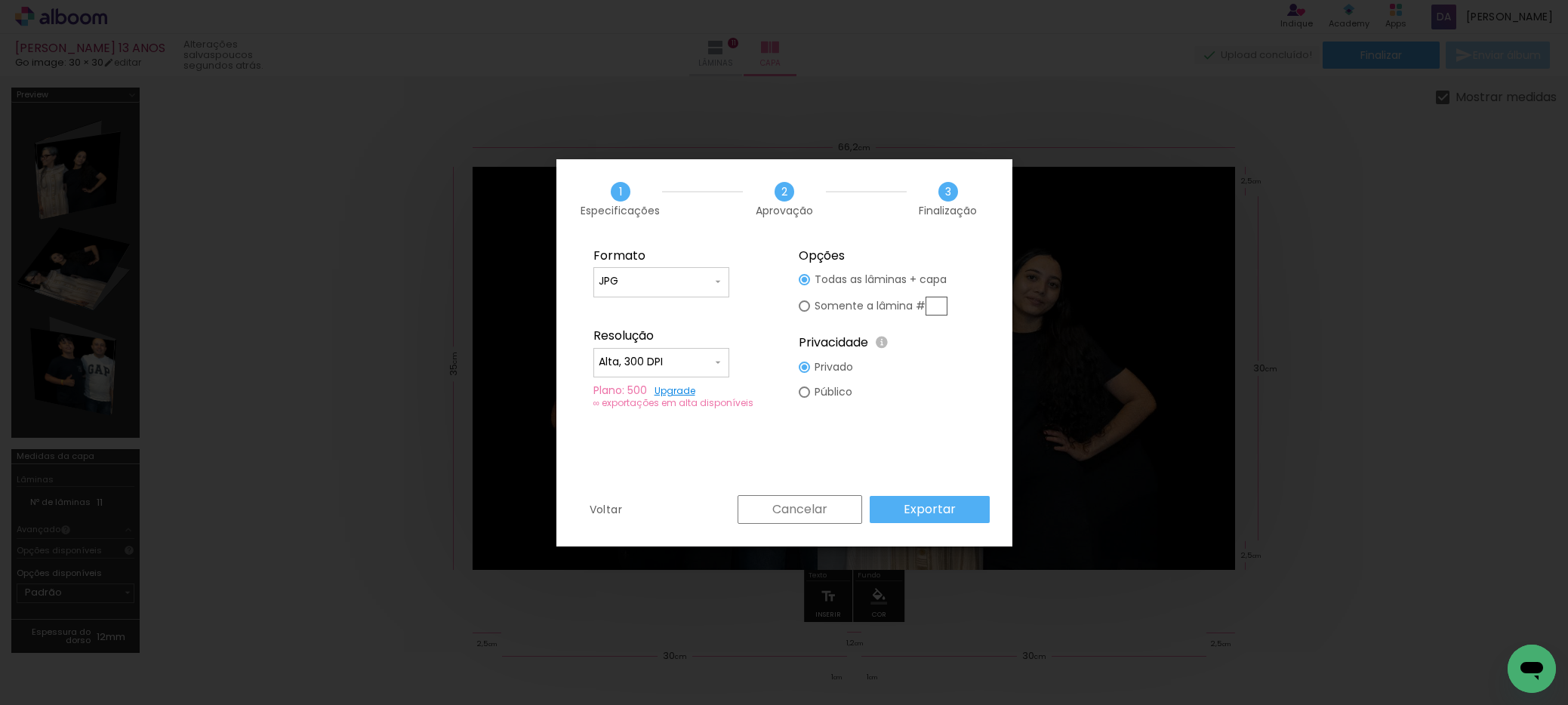
click at [0, 0] on slot "Exportar" at bounding box center [0, 0] width 0 height 0
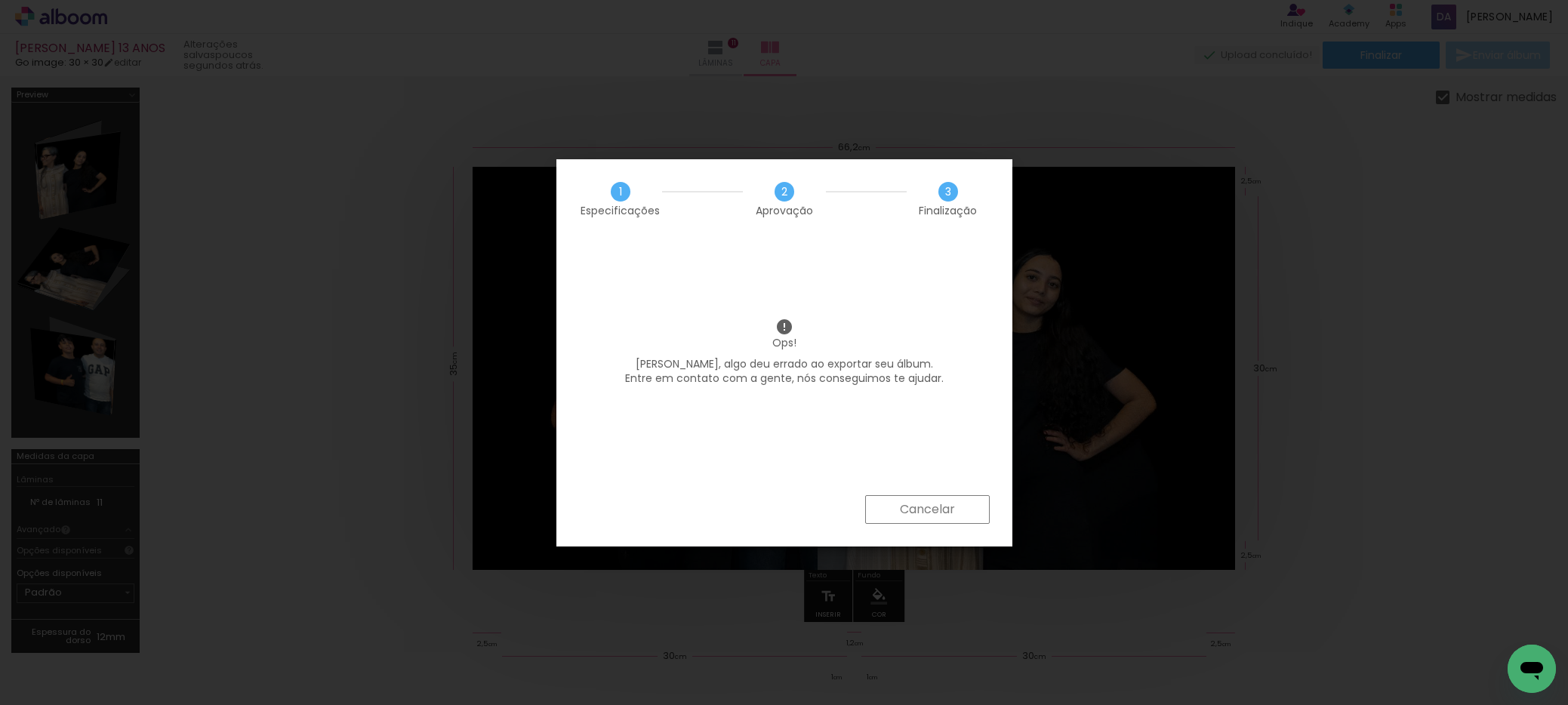
click at [0, 0] on slot "Cancelar" at bounding box center [0, 0] width 0 height 0
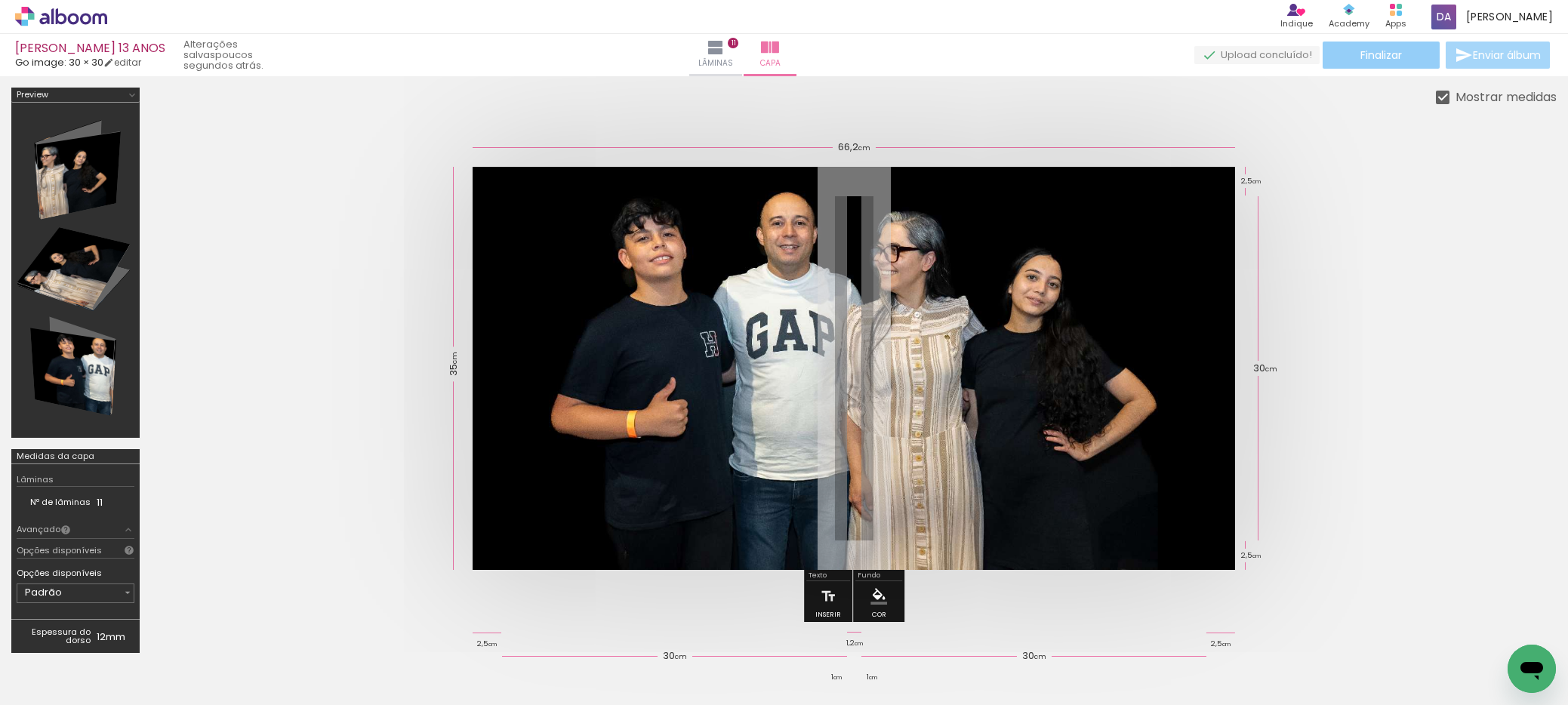
click at [1366, 59] on span "Finalizar" at bounding box center [1381, 55] width 41 height 11
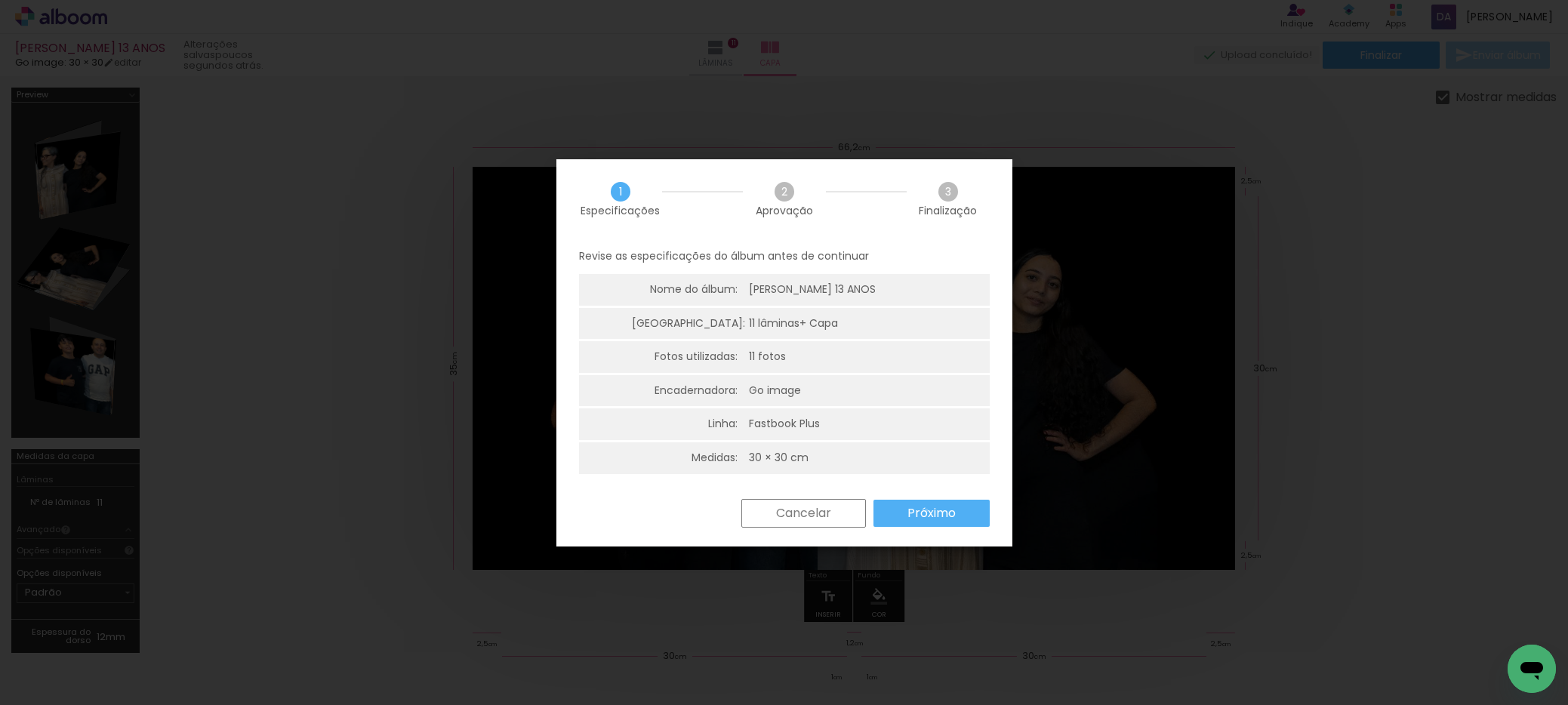
click at [0, 0] on slot "Próximo" at bounding box center [0, 0] width 0 height 0
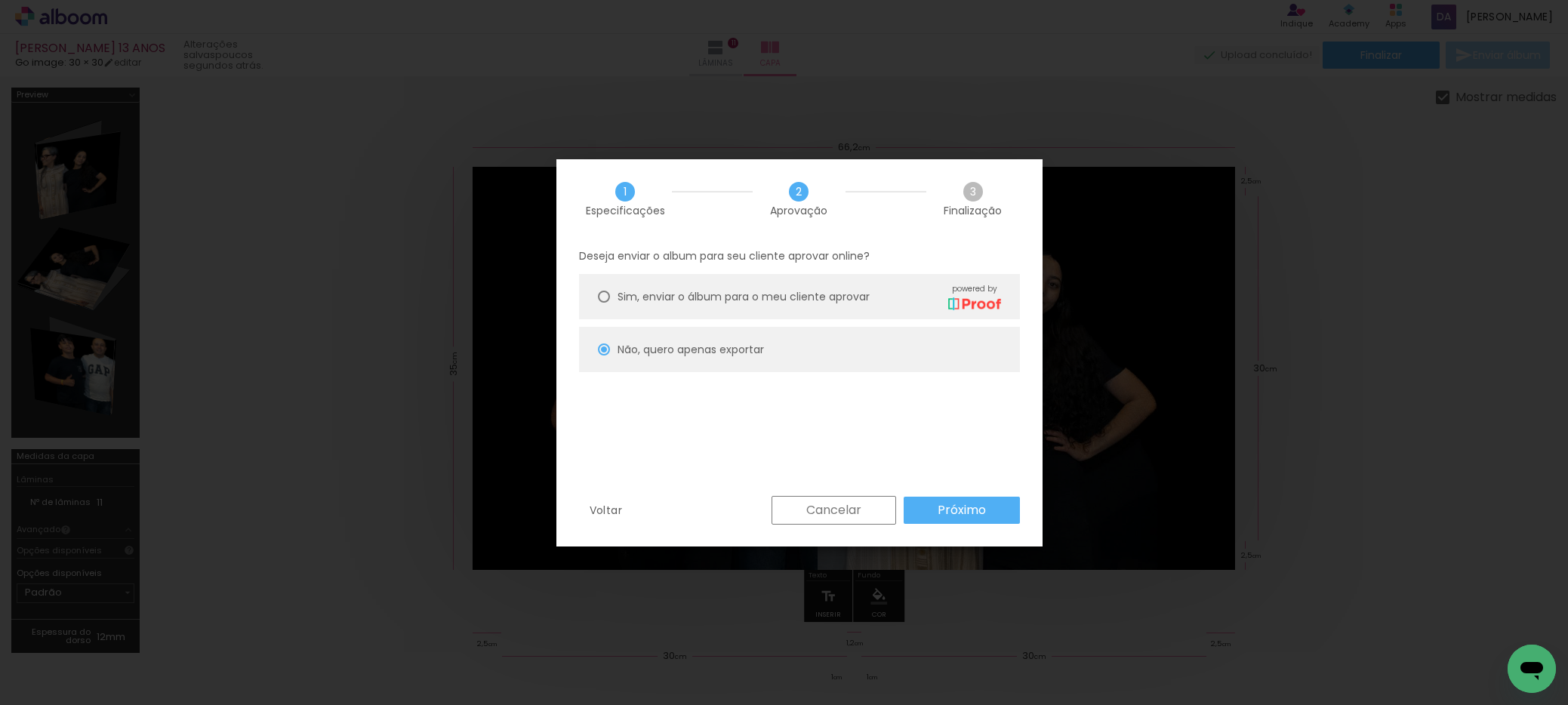
click at [604, 293] on div at bounding box center [604, 297] width 12 height 12
type paper-radio-button "on"
click at [0, 0] on slot "Próximo" at bounding box center [0, 0] width 0 height 0
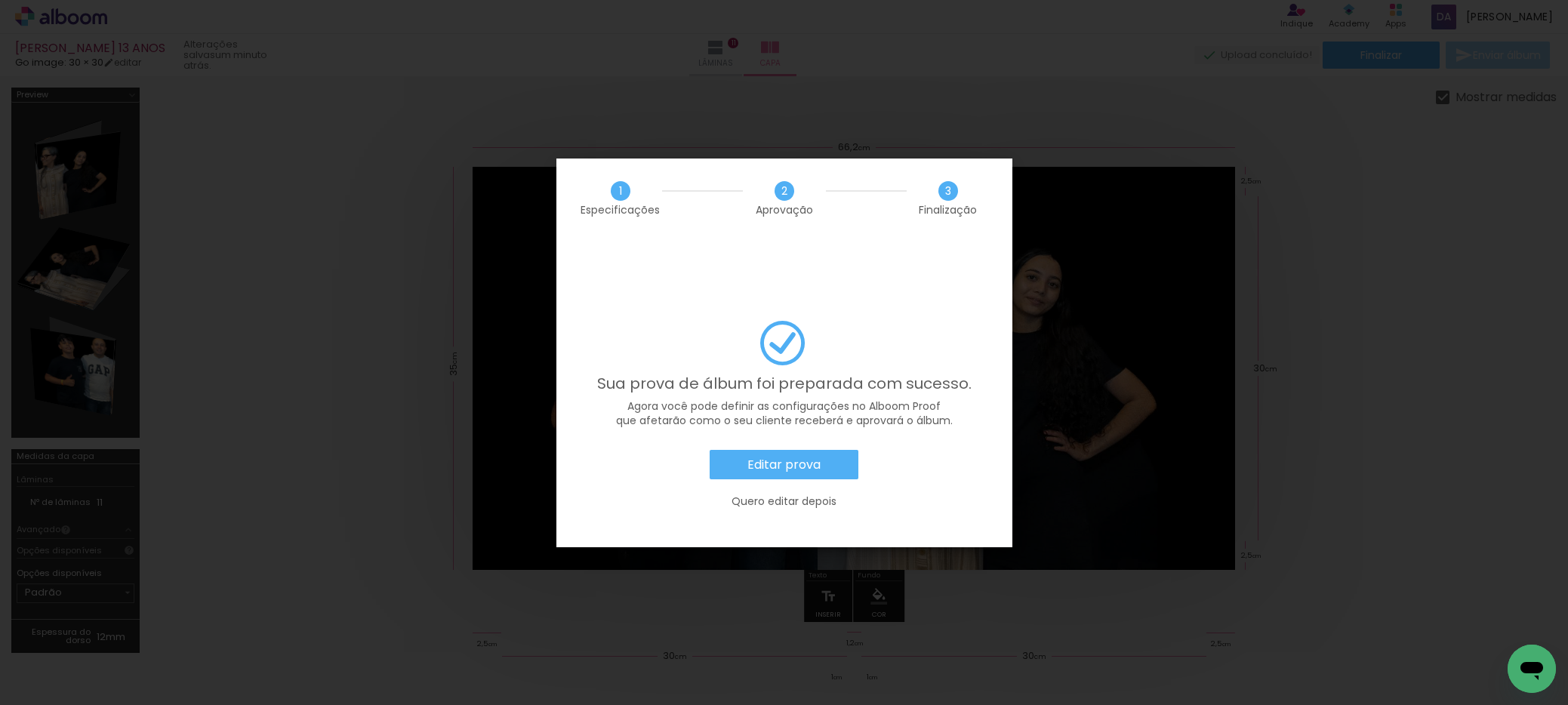
click at [0, 0] on slot "Quero editar depois" at bounding box center [0, 0] width 0 height 0
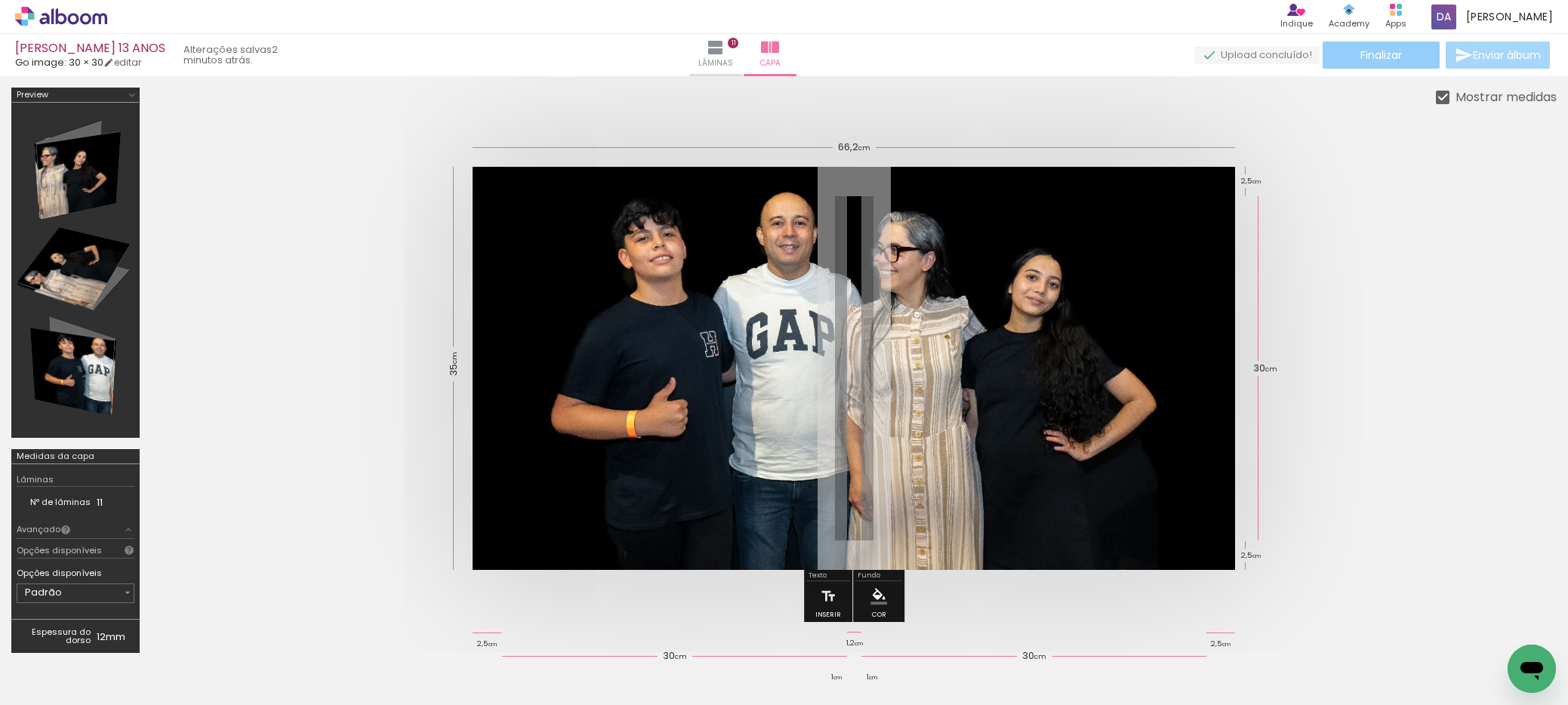
click at [1366, 58] on span "Finalizar" at bounding box center [1381, 55] width 41 height 11
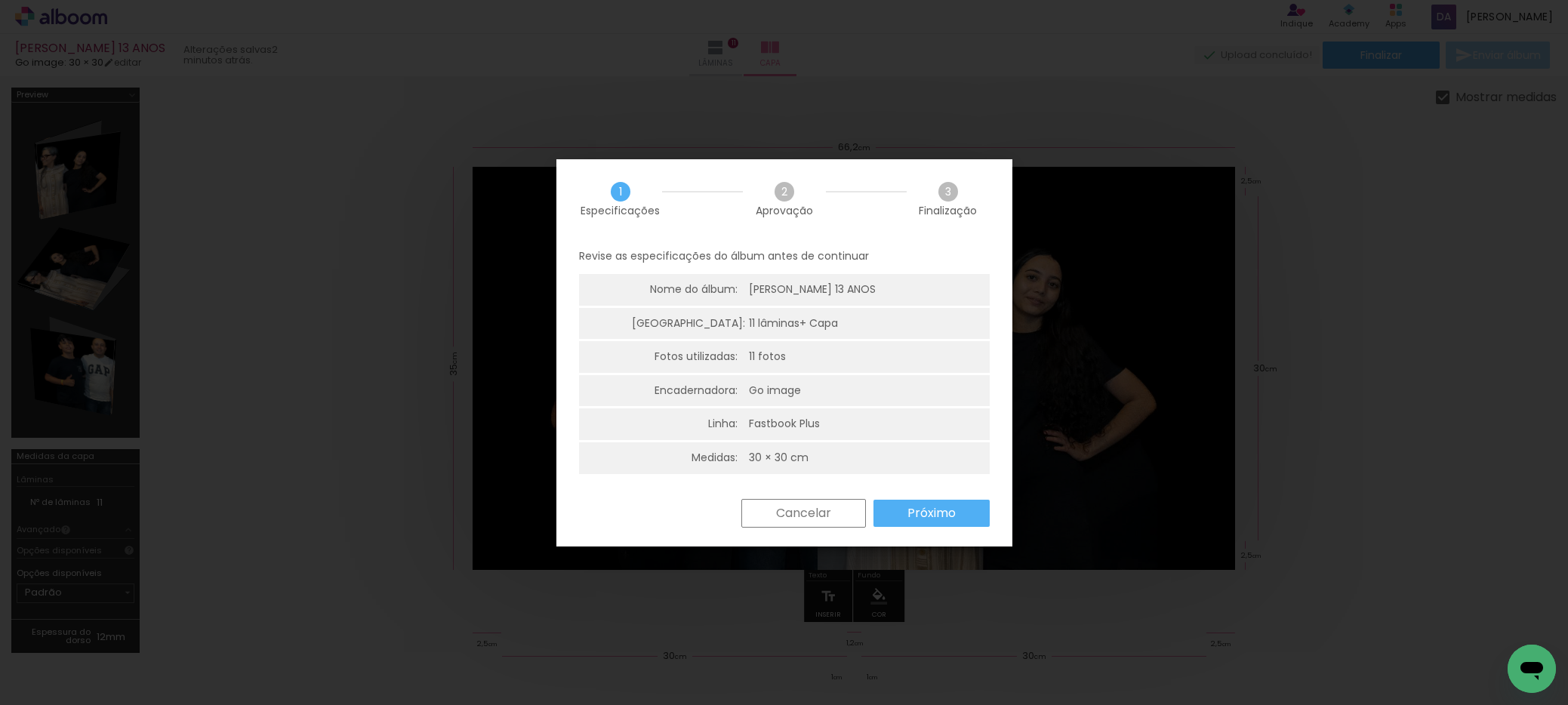
click at [0, 0] on slot "Próximo" at bounding box center [0, 0] width 0 height 0
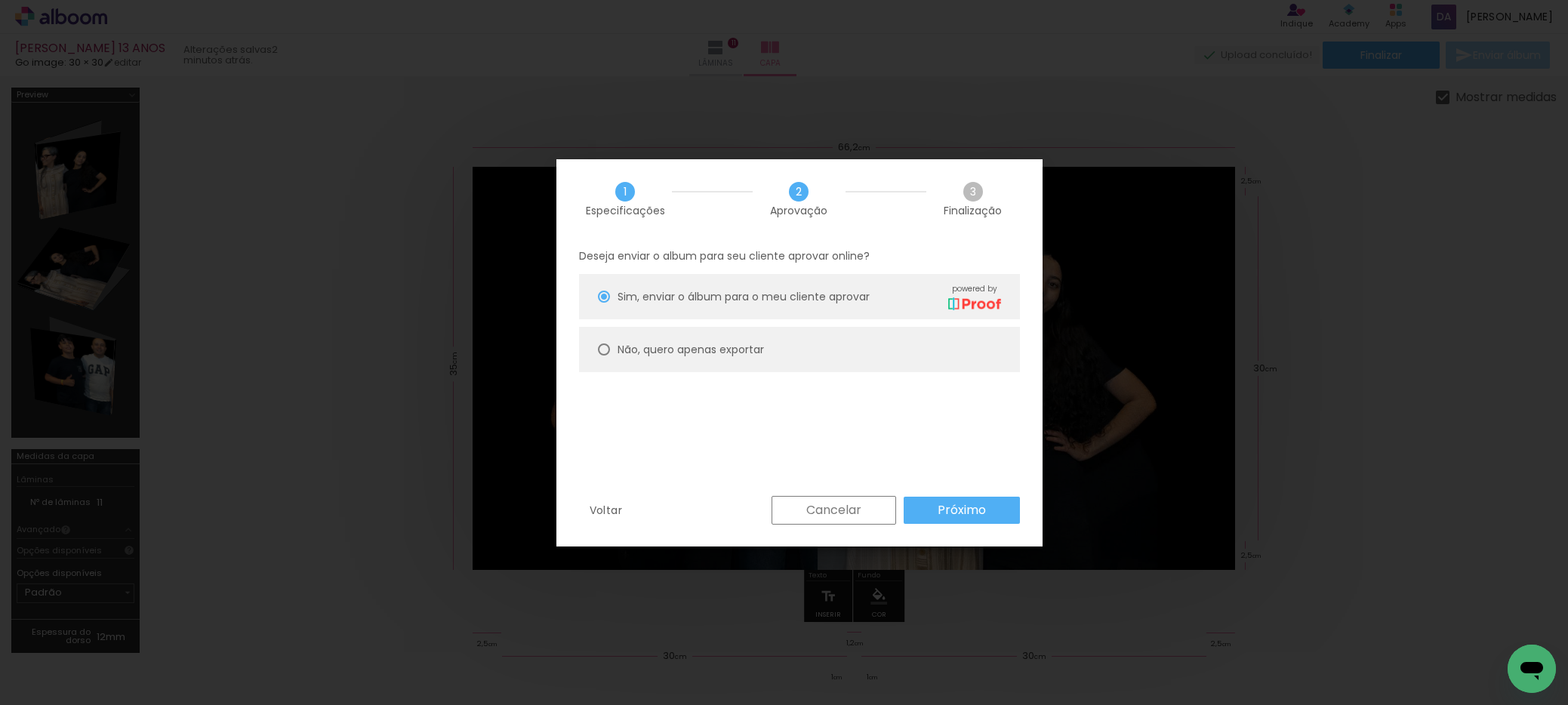
click at [0, 0] on slot "Próximo" at bounding box center [0, 0] width 0 height 0
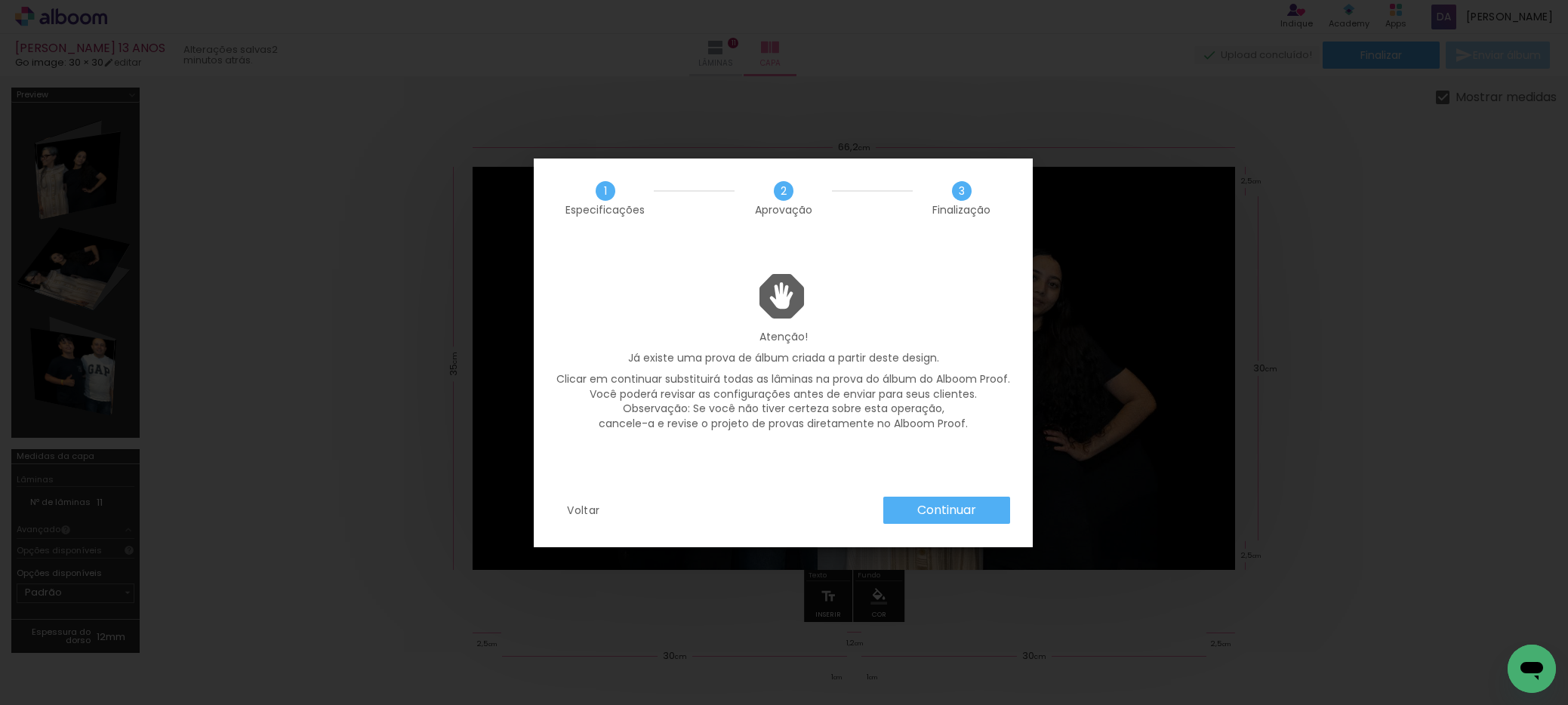
click at [0, 0] on slot "Continuar" at bounding box center [0, 0] width 0 height 0
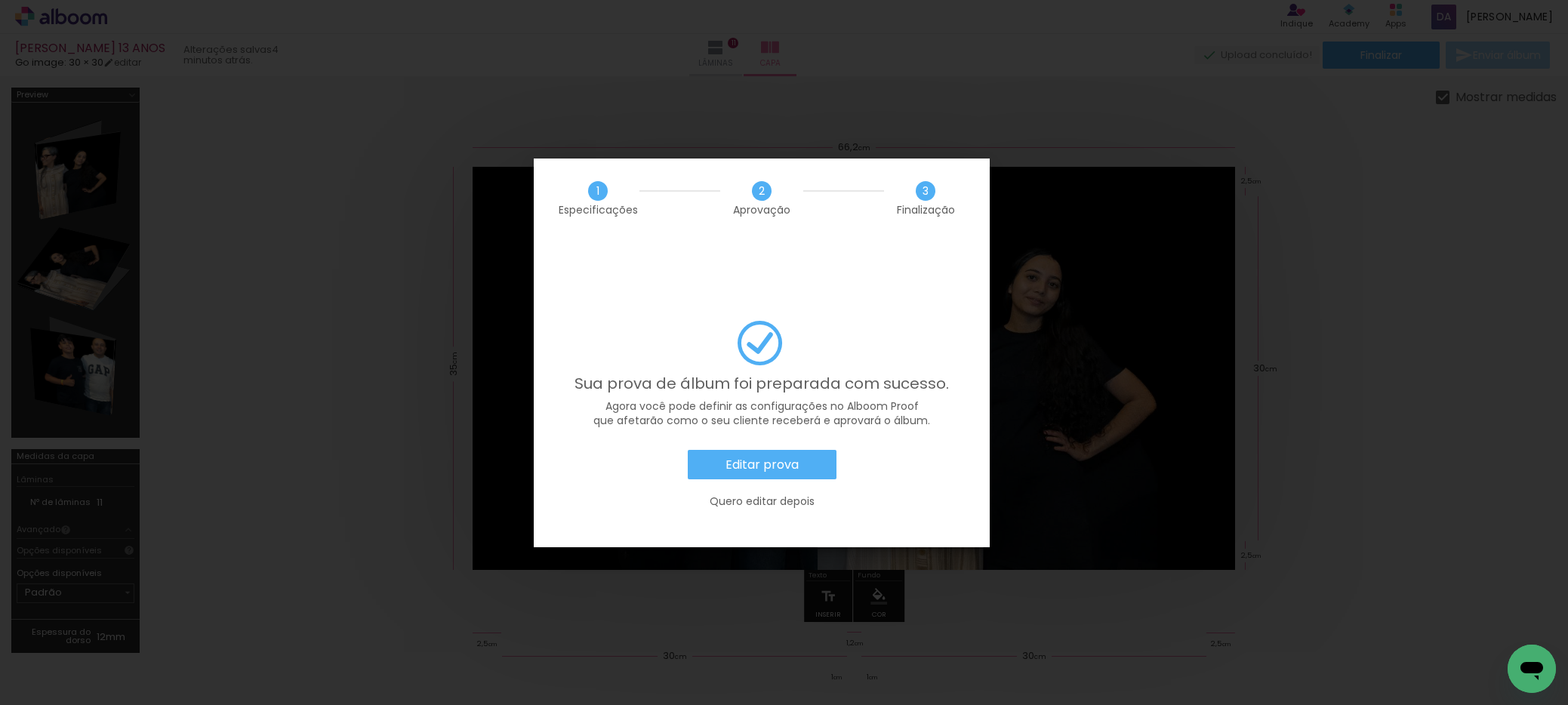
click at [0, 0] on slot "Editar prova" at bounding box center [0, 0] width 0 height 0
